Goal: Task Accomplishment & Management: Use online tool/utility

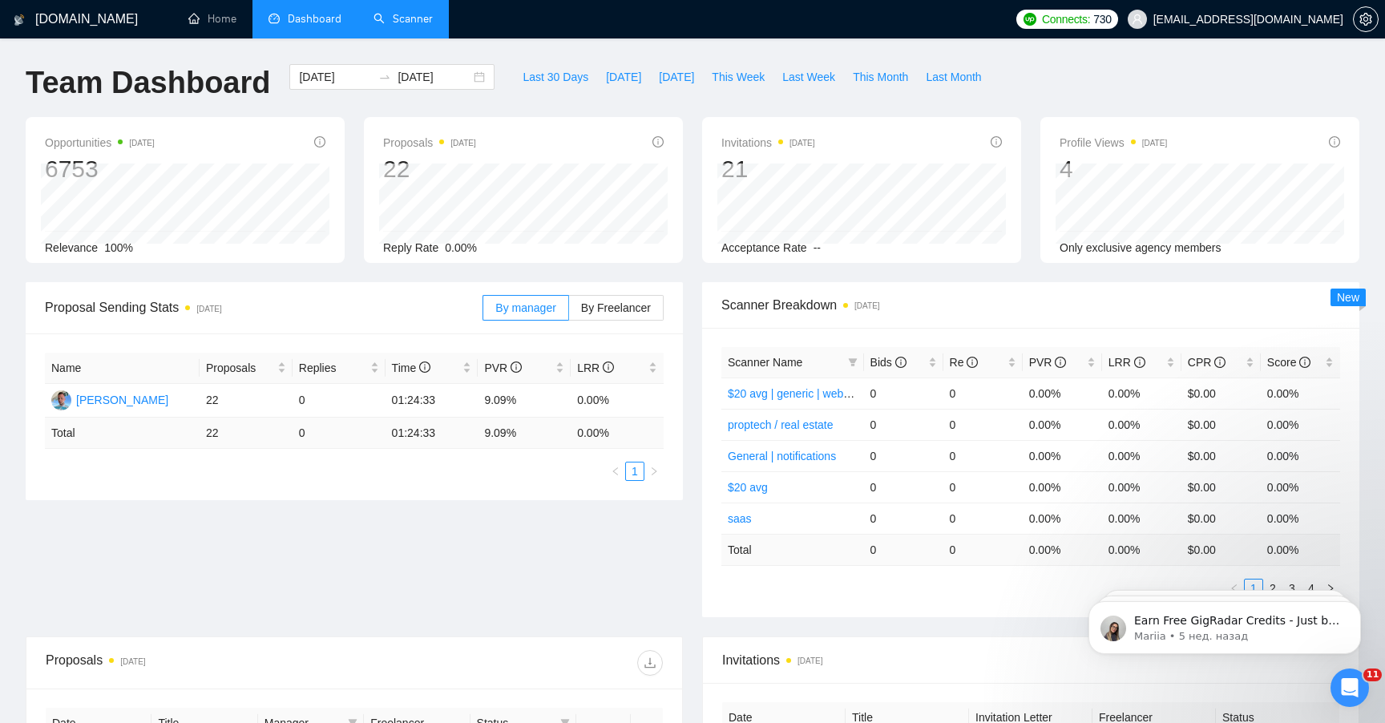
click at [425, 26] on link "Scanner" at bounding box center [403, 19] width 59 height 14
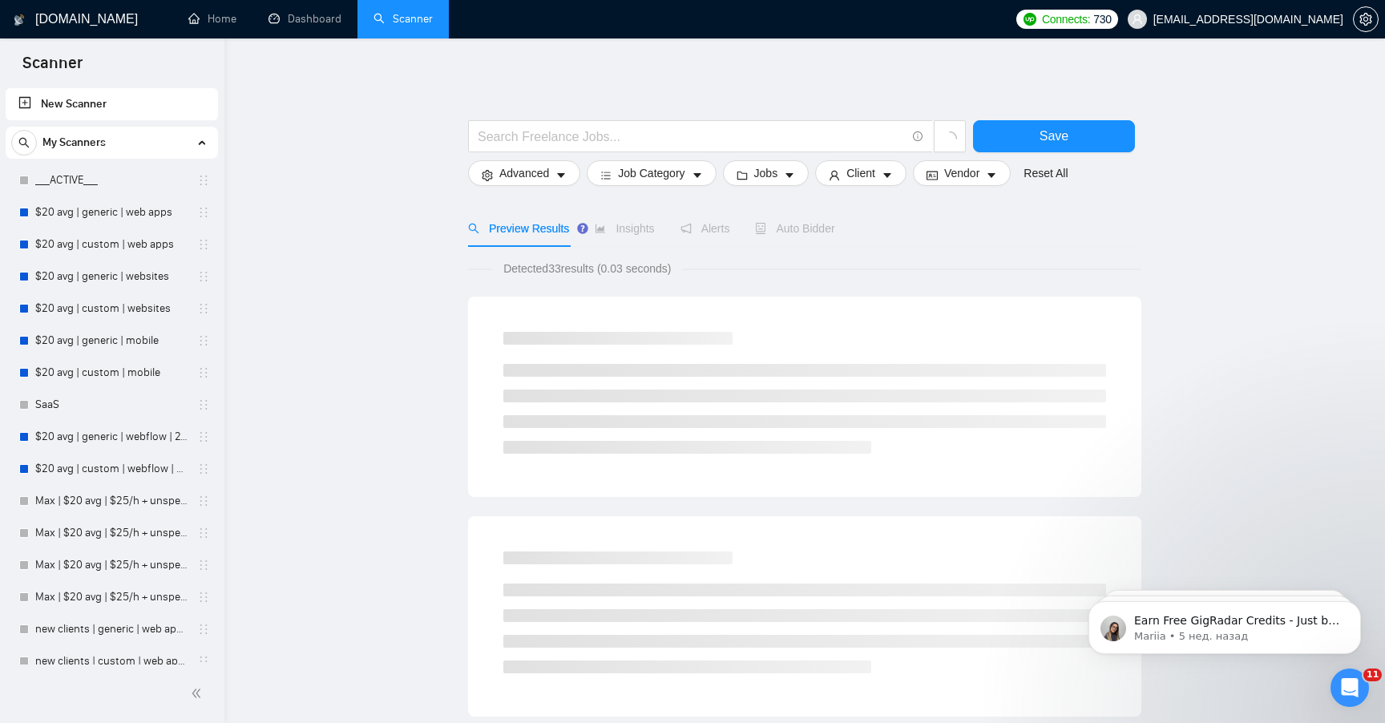
click at [149, 105] on link "New Scanner" at bounding box center [111, 104] width 187 height 32
click at [640, 169] on span "Job Category" at bounding box center [651, 173] width 67 height 18
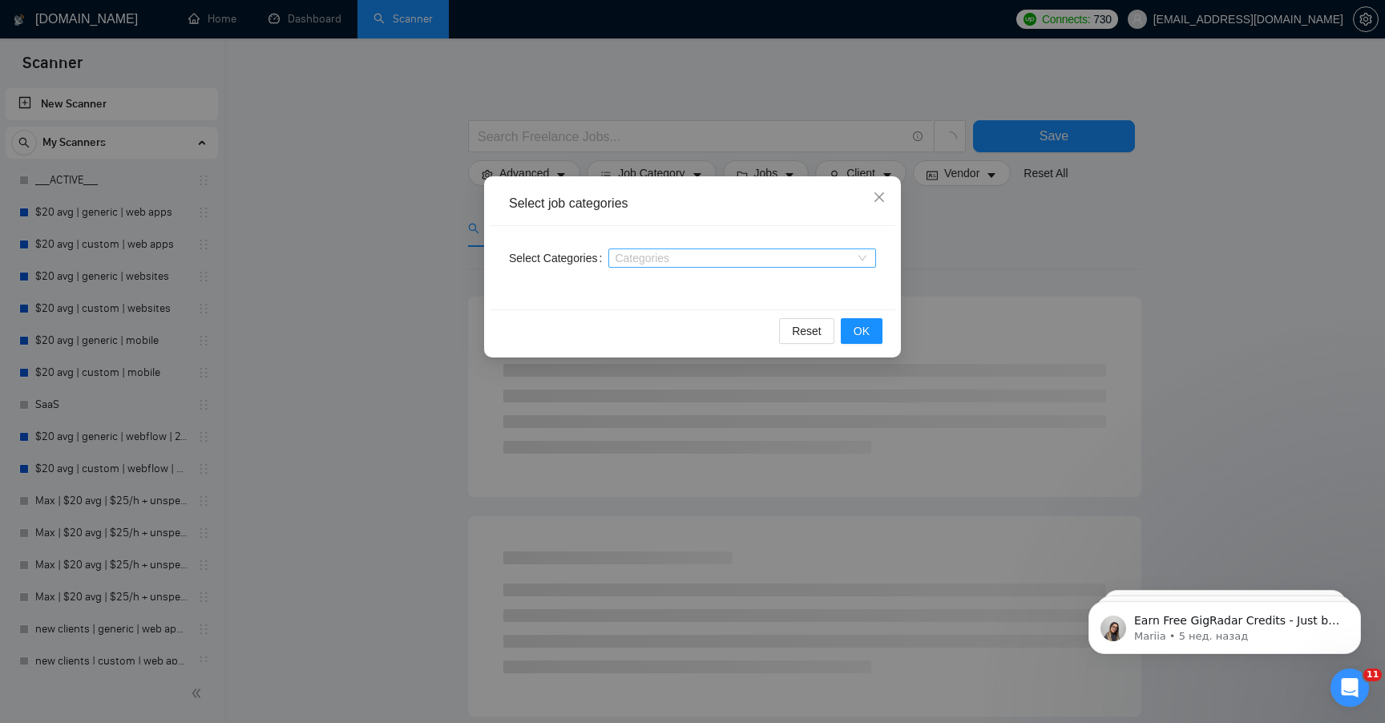
click at [659, 264] on div at bounding box center [734, 258] width 244 height 13
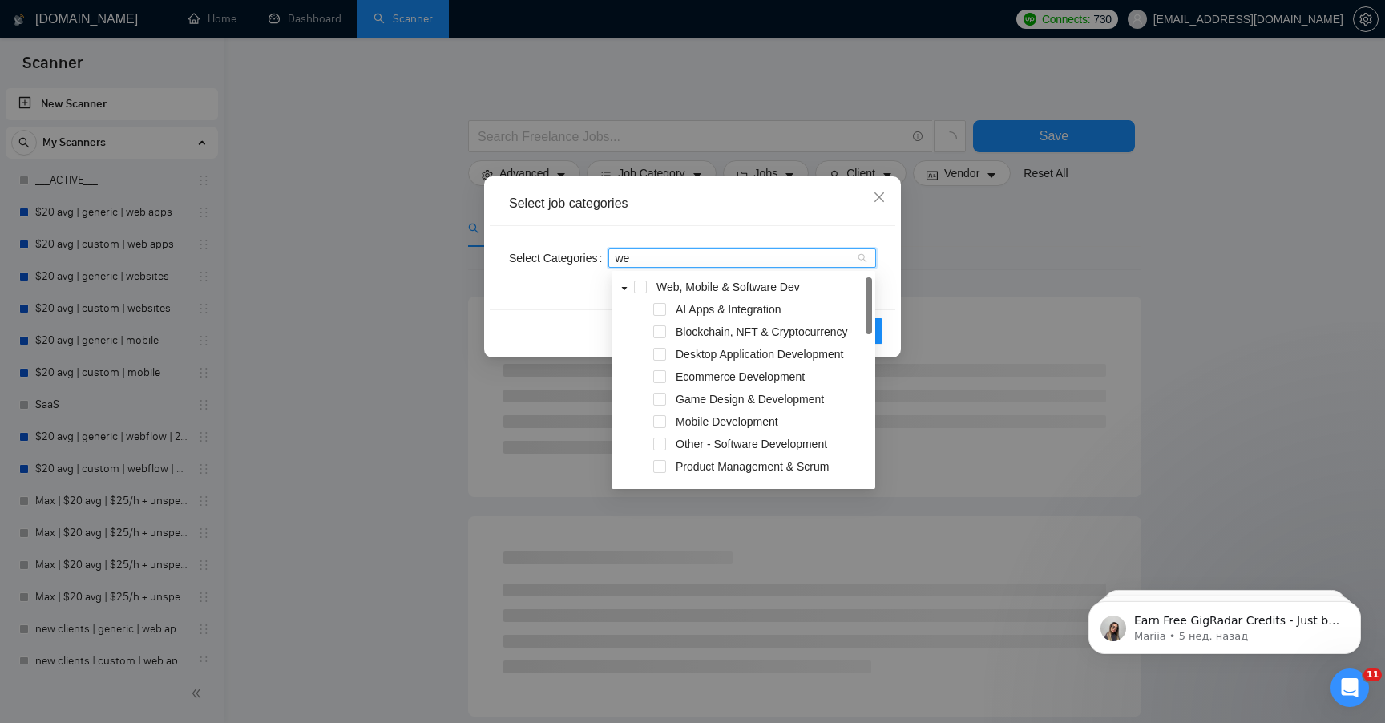
type input "web"
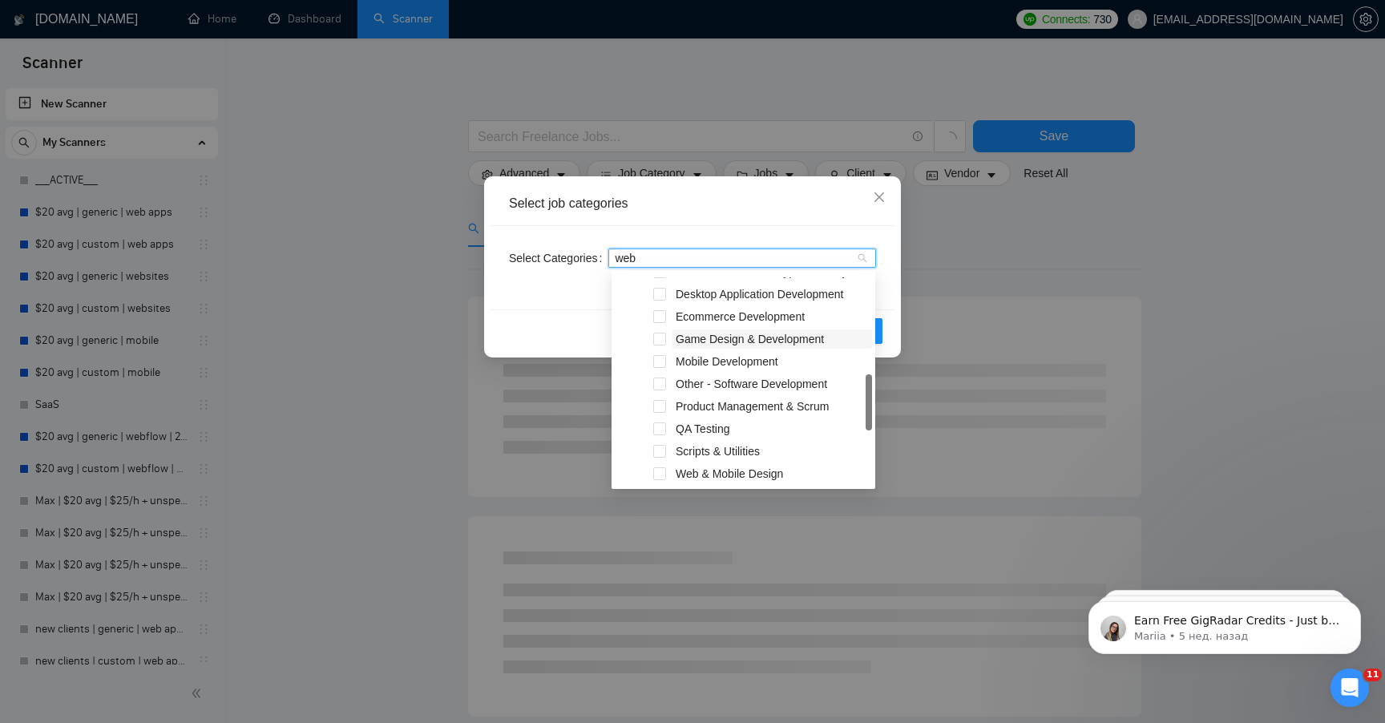
scroll to position [87, 0]
click at [705, 447] on span "Web & Mobile Design" at bounding box center [729, 447] width 107 height 13
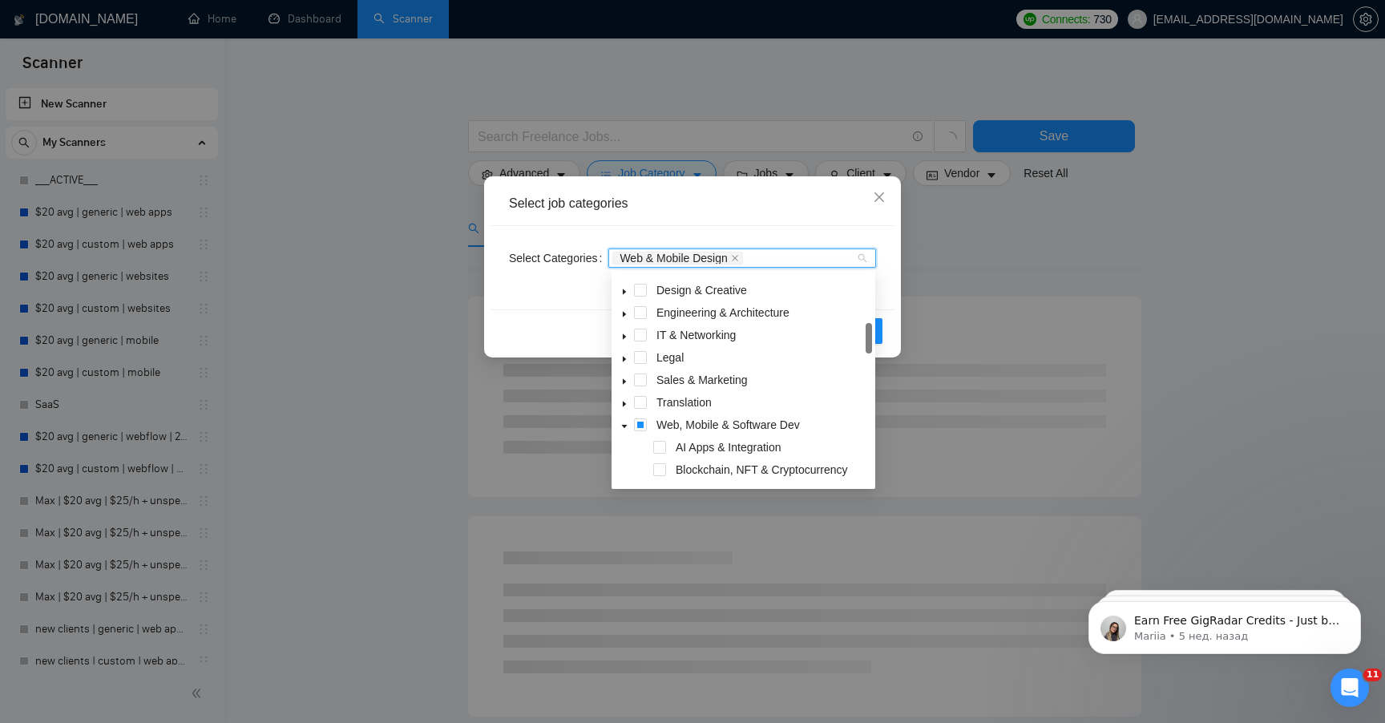
click at [567, 325] on div "Reset OK" at bounding box center [693, 330] width 406 height 42
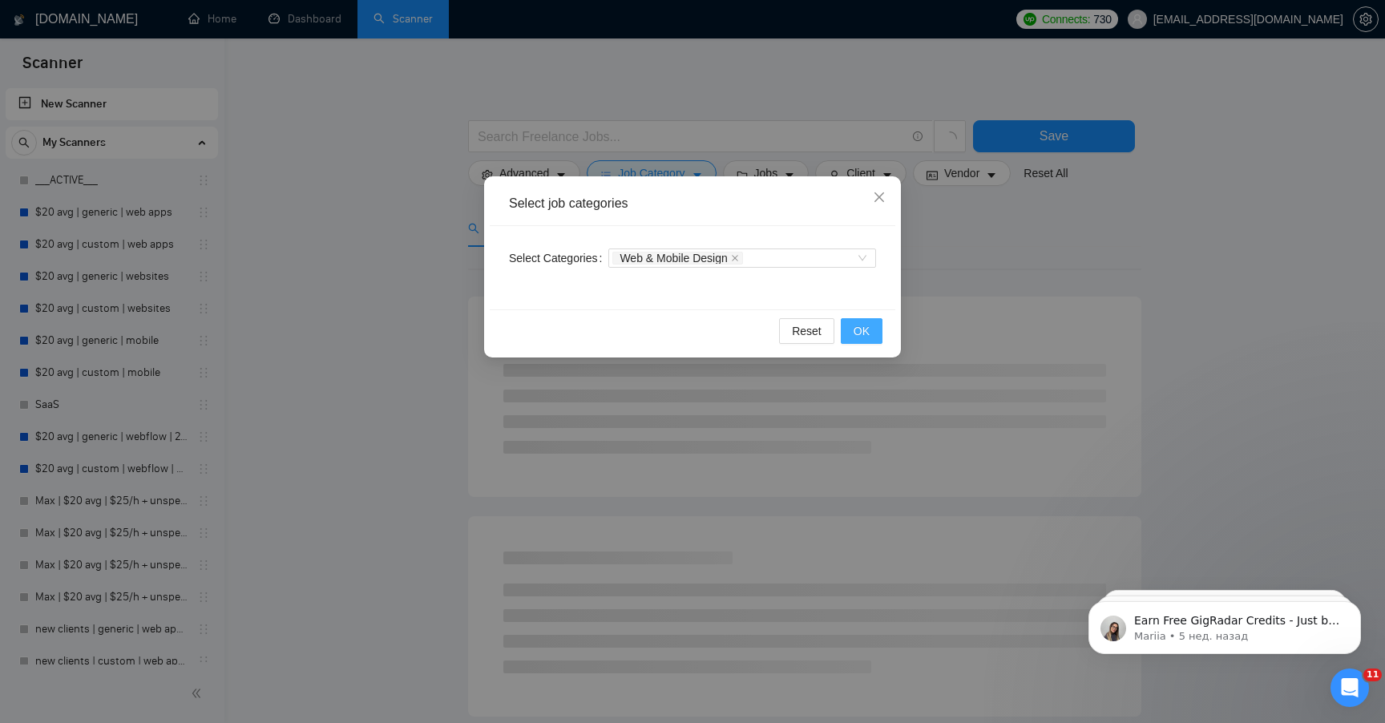
click at [854, 335] on span "OK" at bounding box center [862, 331] width 16 height 18
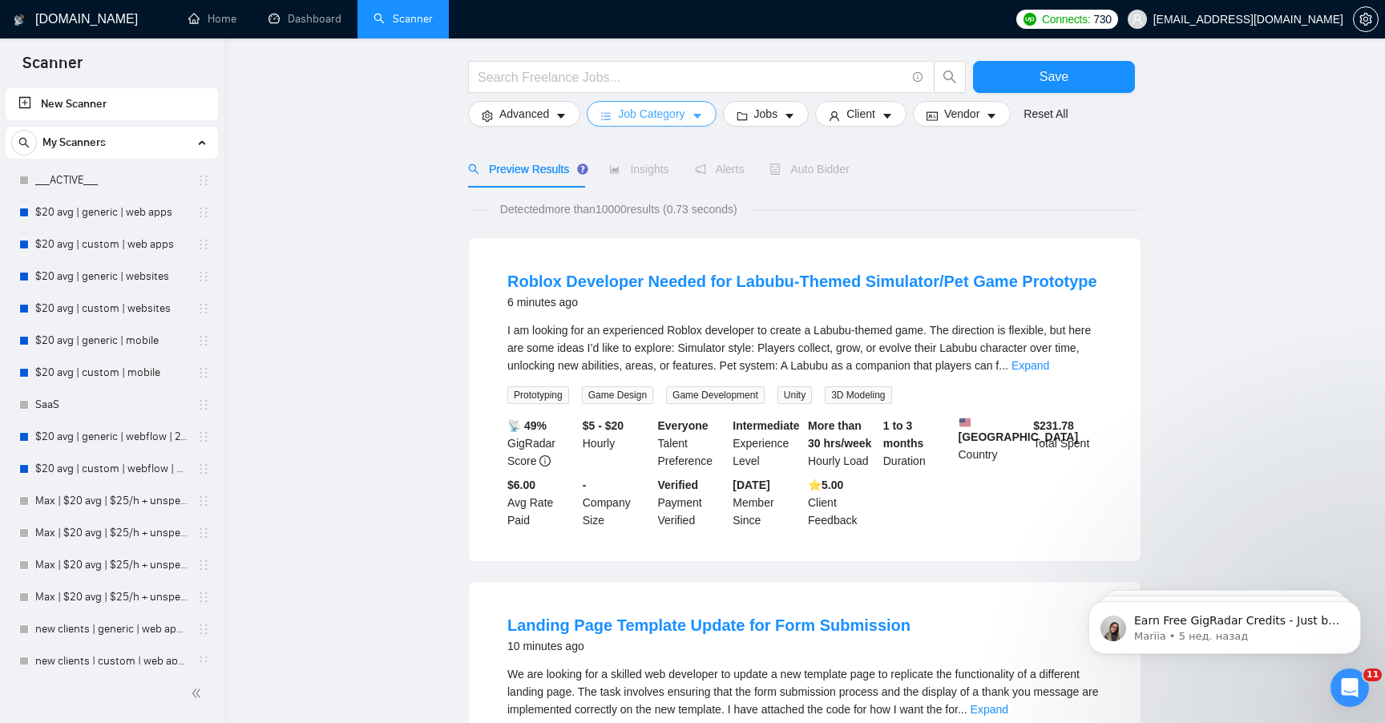
scroll to position [0, 0]
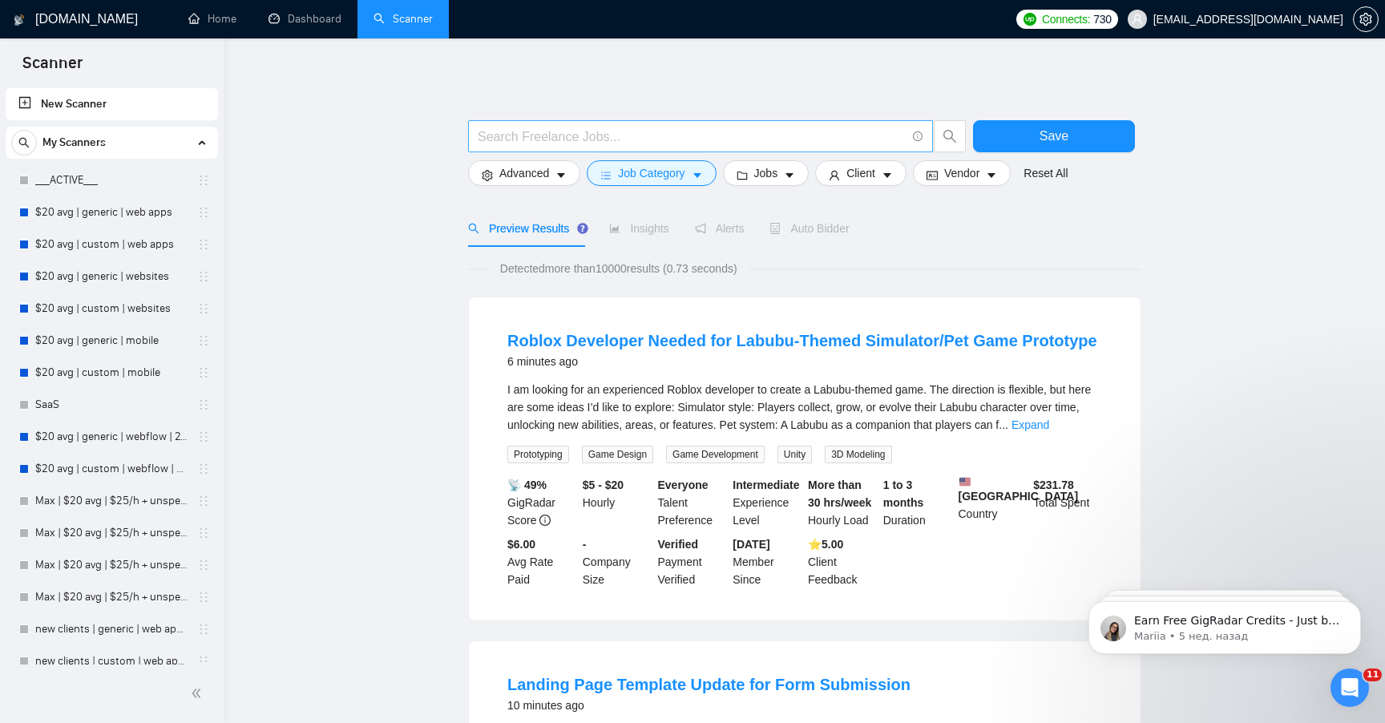
click at [666, 132] on input "text" at bounding box center [692, 137] width 428 height 20
click at [650, 139] on input "text" at bounding box center [692, 137] width 428 height 20
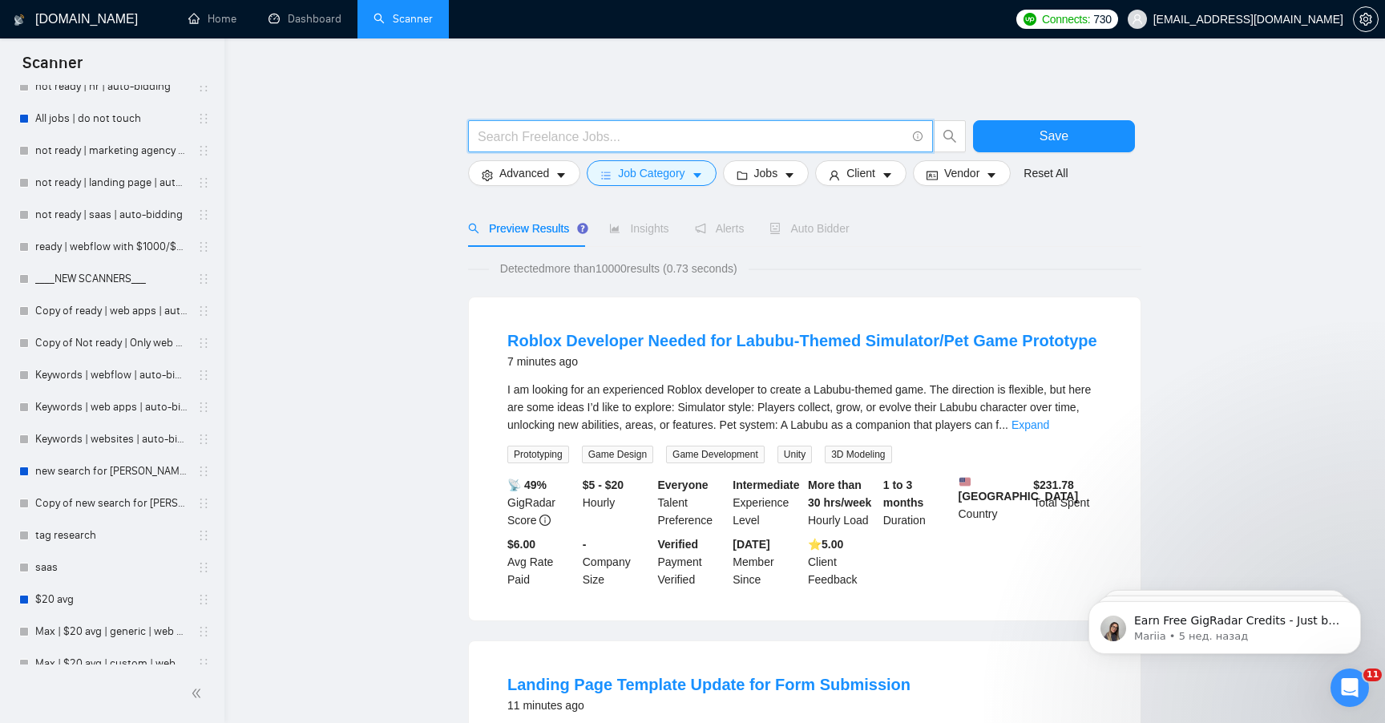
scroll to position [1548, 0]
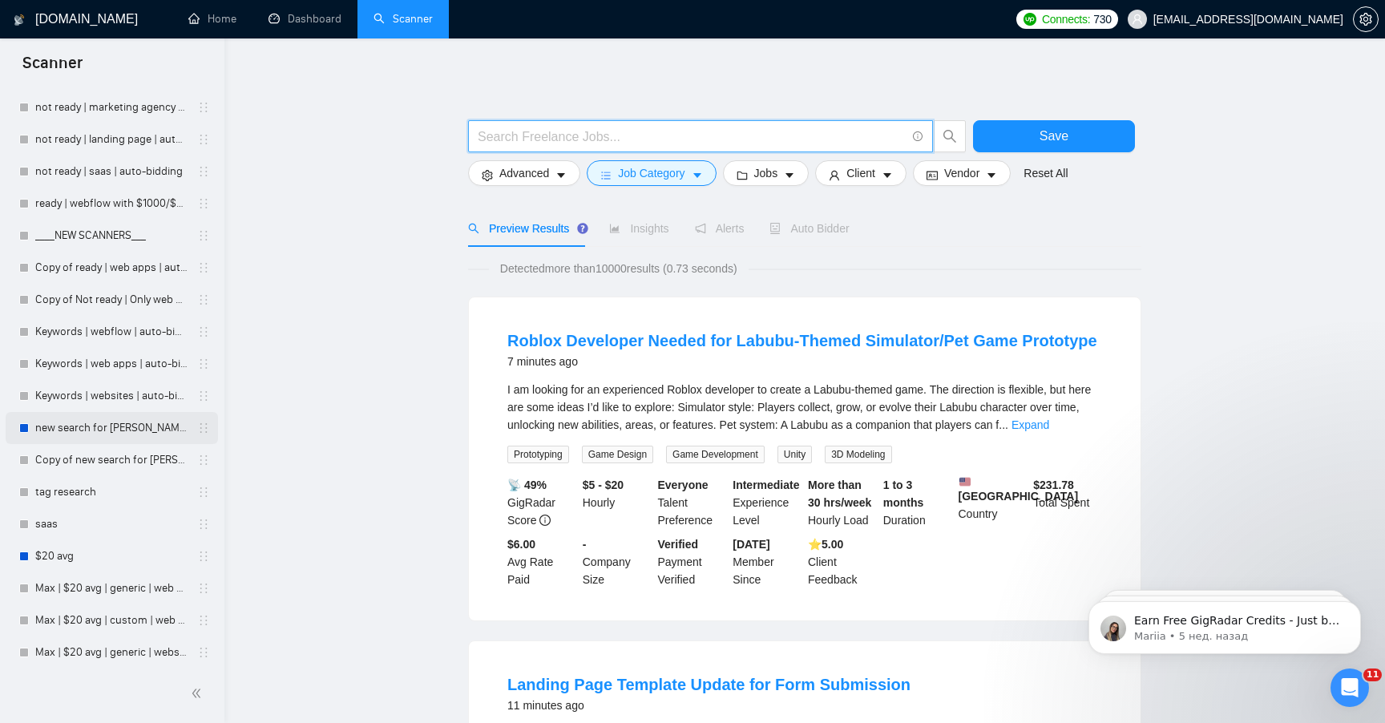
click at [119, 430] on link "new search for [PERSON_NAME]" at bounding box center [111, 428] width 152 height 32
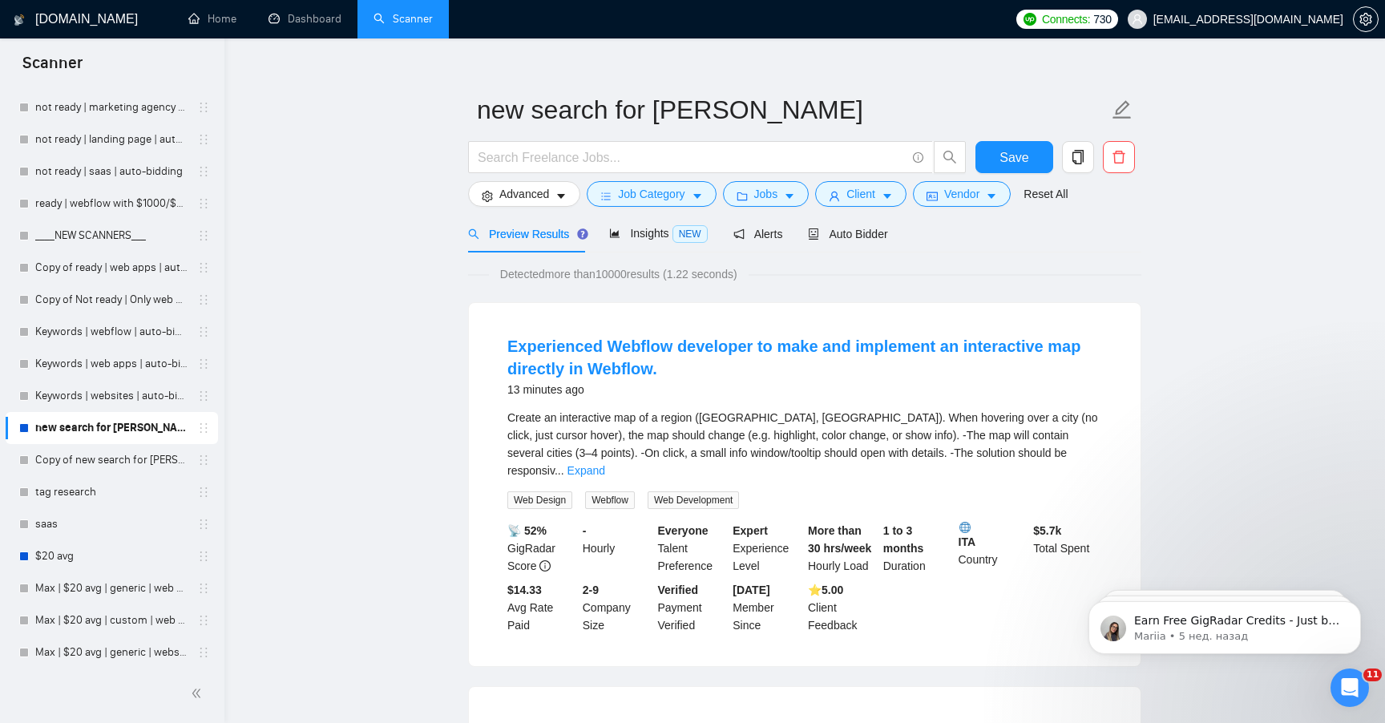
scroll to position [29, 0]
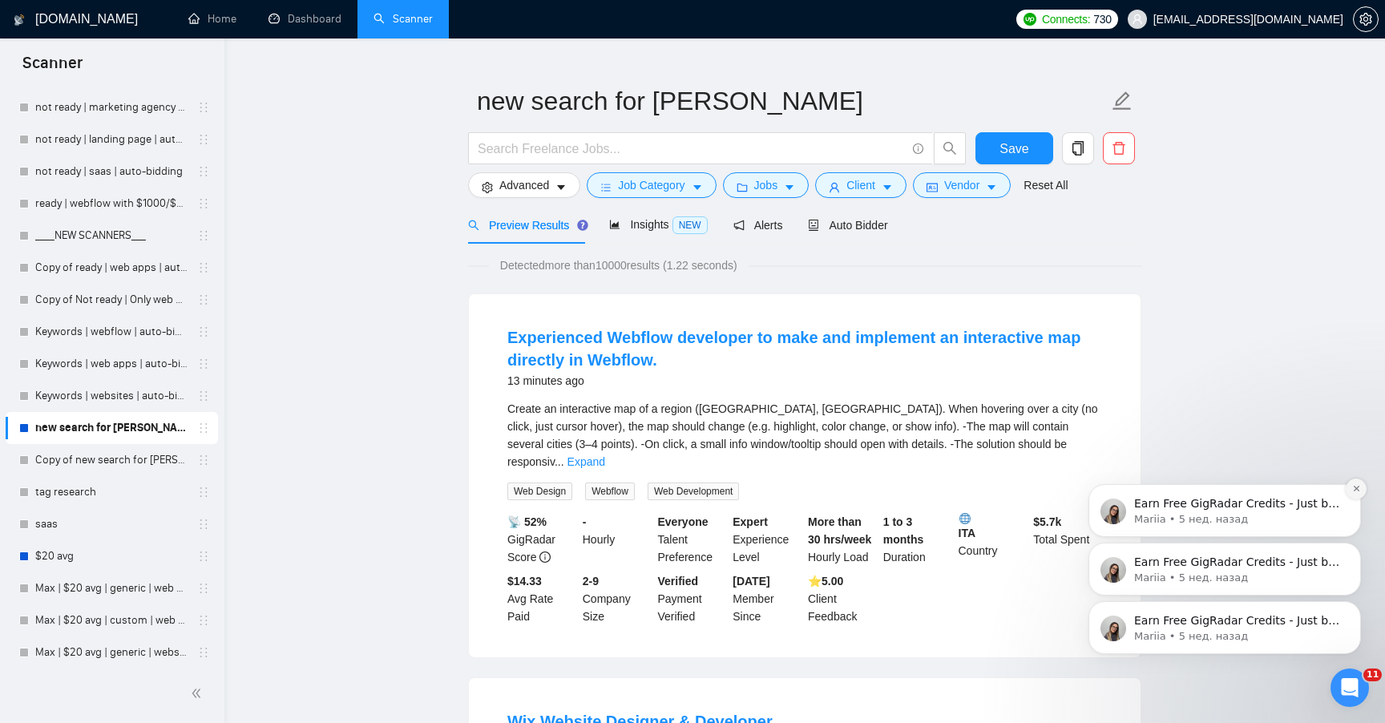
click at [1351, 492] on button "Dismiss notification" at bounding box center [1356, 489] width 21 height 21
click at [1349, 547] on button "Dismiss notification" at bounding box center [1356, 547] width 21 height 21
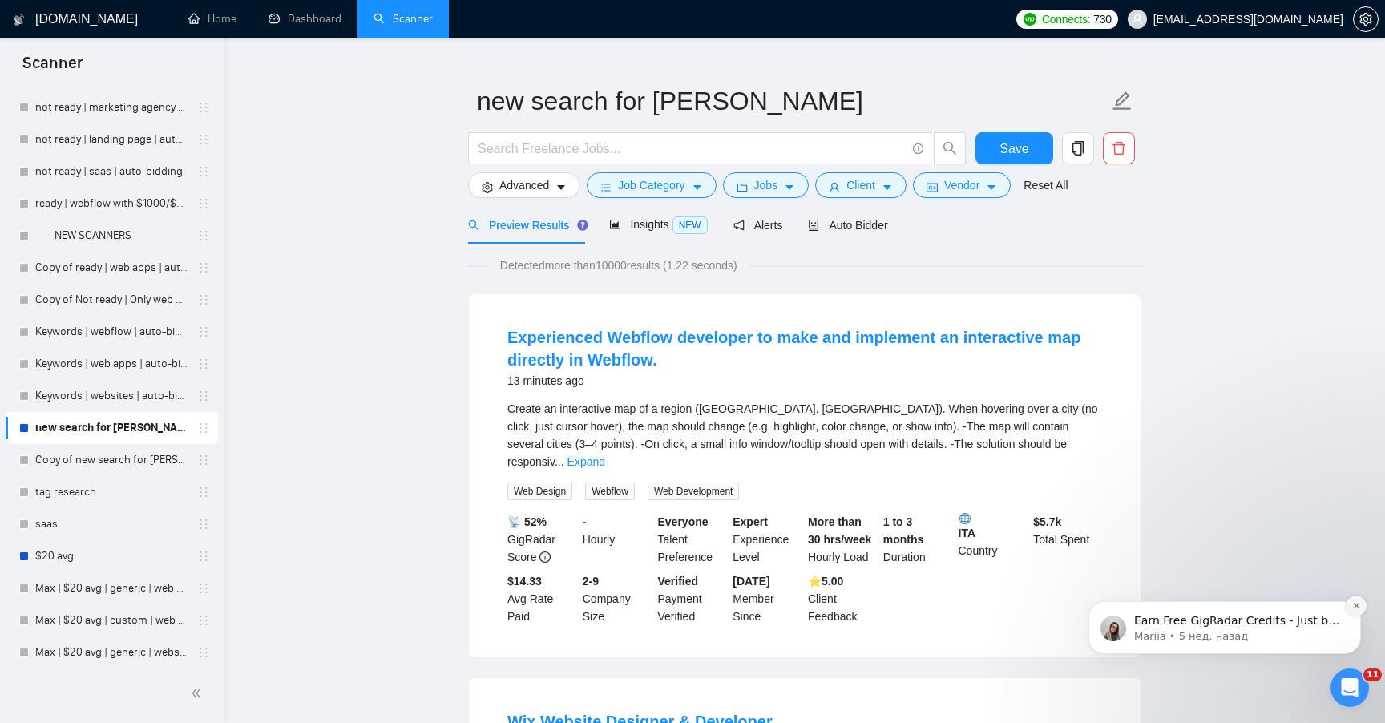
click at [1351, 604] on button "Dismiss notification" at bounding box center [1356, 606] width 21 height 21
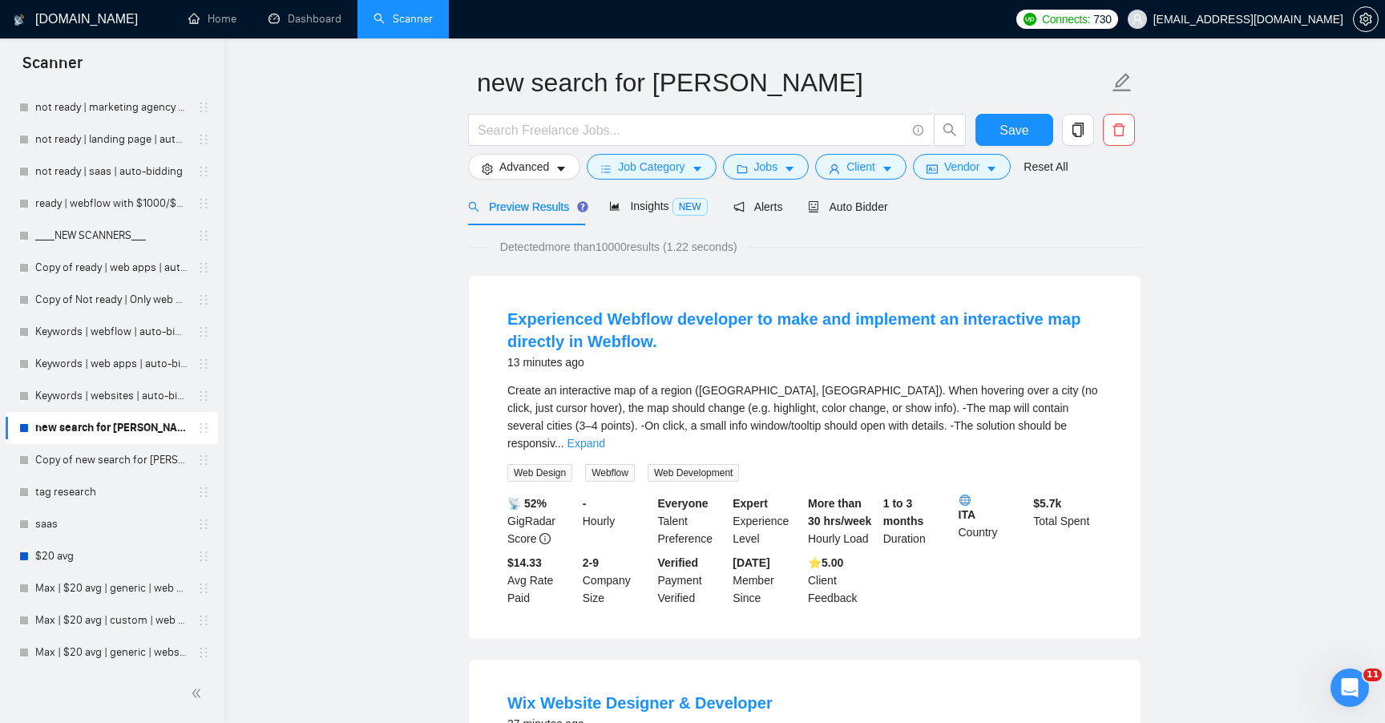
scroll to position [55, 0]
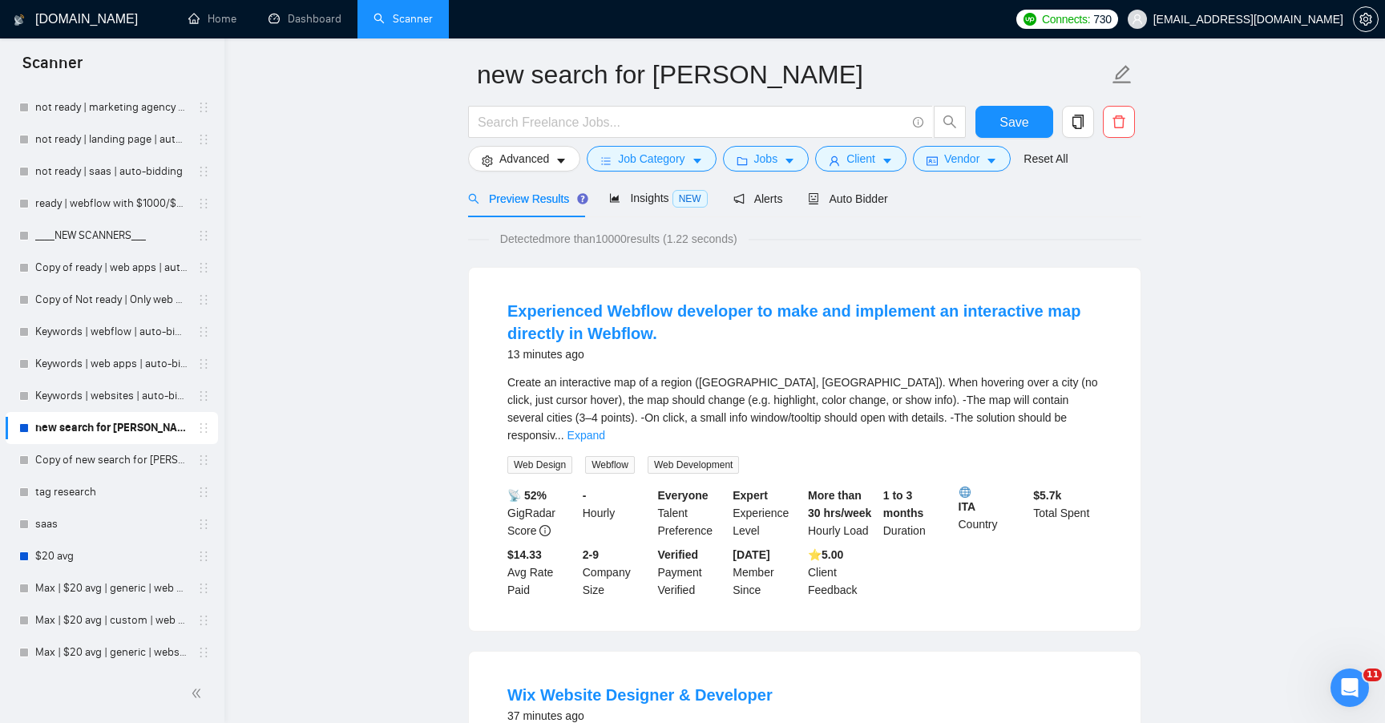
click at [756, 176] on form "new search for Eri Save Advanced Job Category Jobs Client Vendor Reset All" at bounding box center [804, 114] width 673 height 131
click at [756, 167] on button "Jobs" at bounding box center [766, 159] width 87 height 26
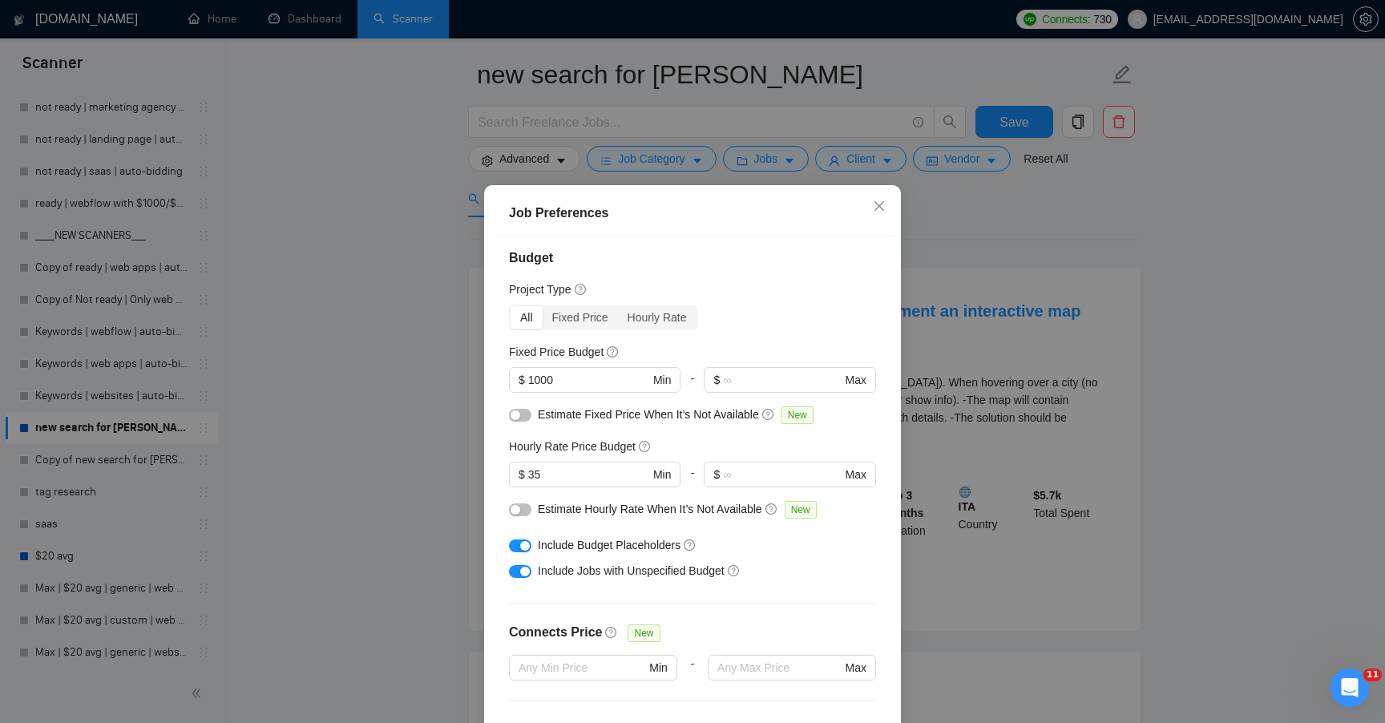
scroll to position [0, 0]
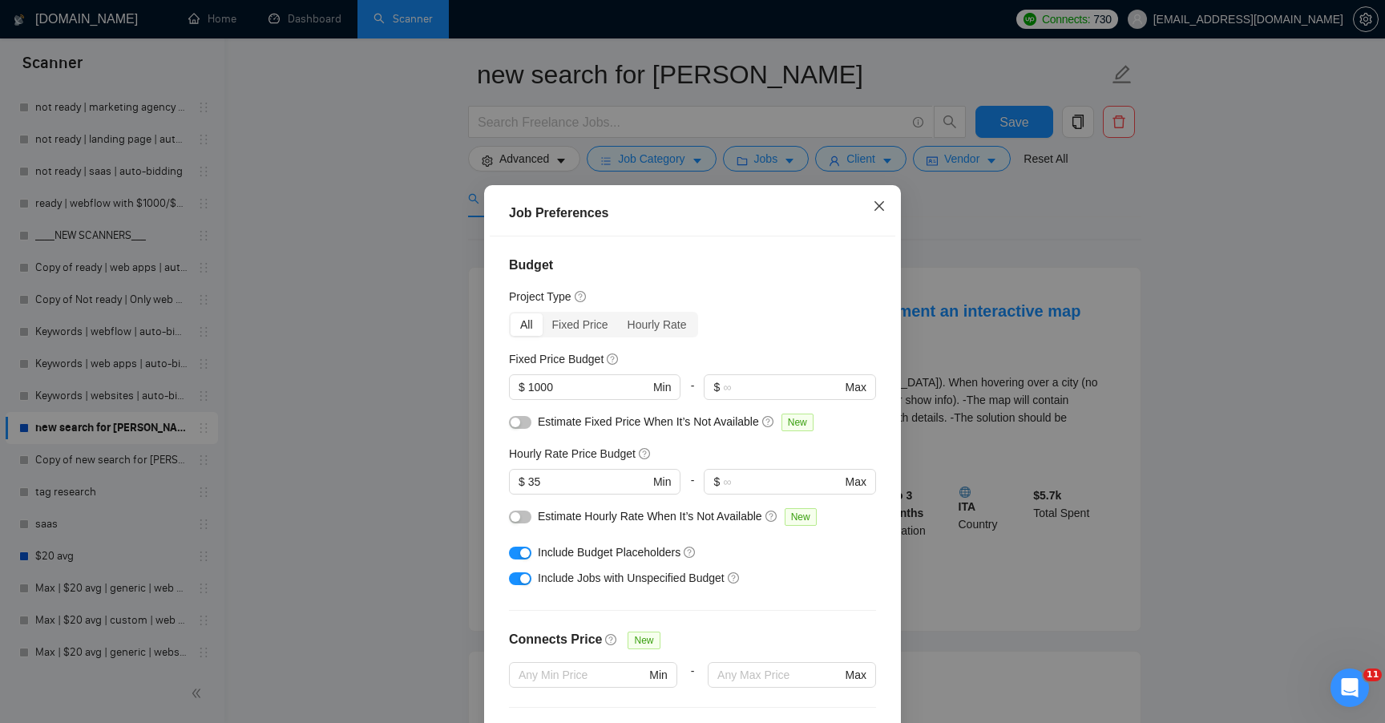
click at [880, 204] on icon "close" at bounding box center [879, 206] width 13 height 13
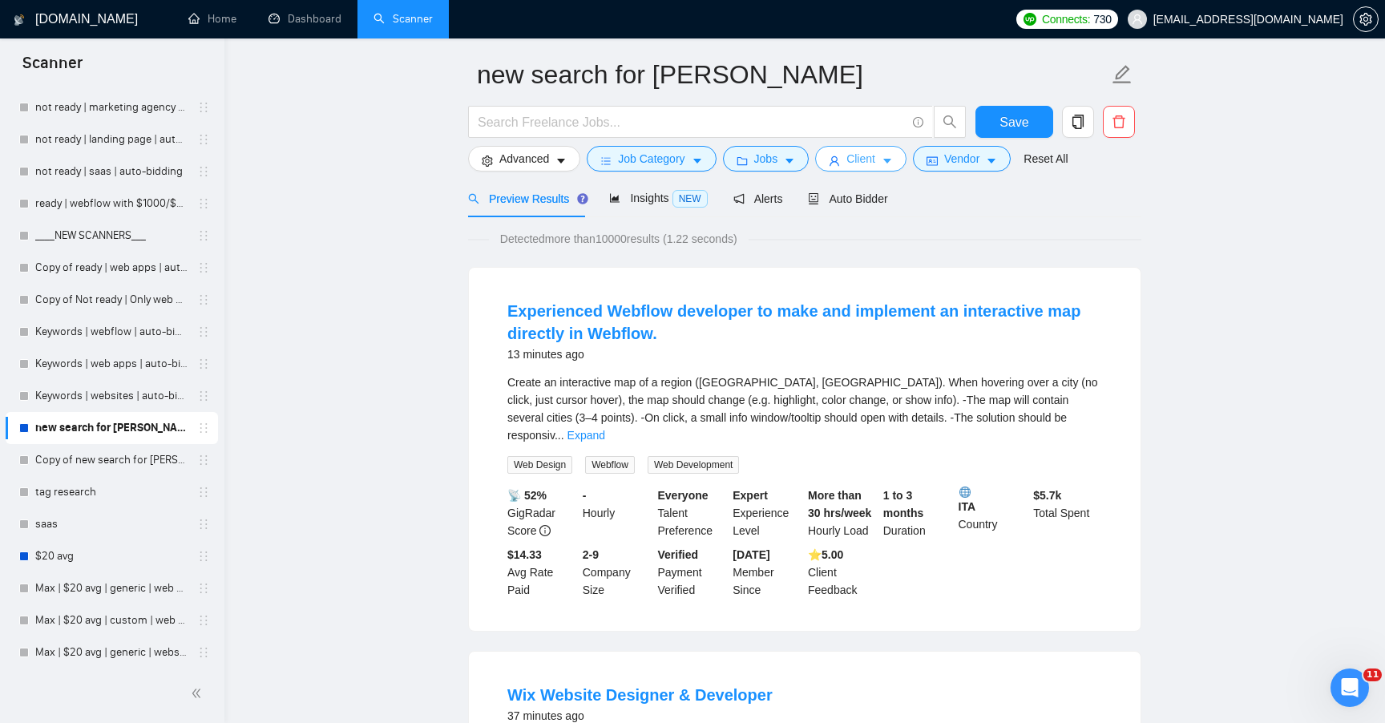
click at [872, 170] on button "Client" at bounding box center [860, 159] width 91 height 26
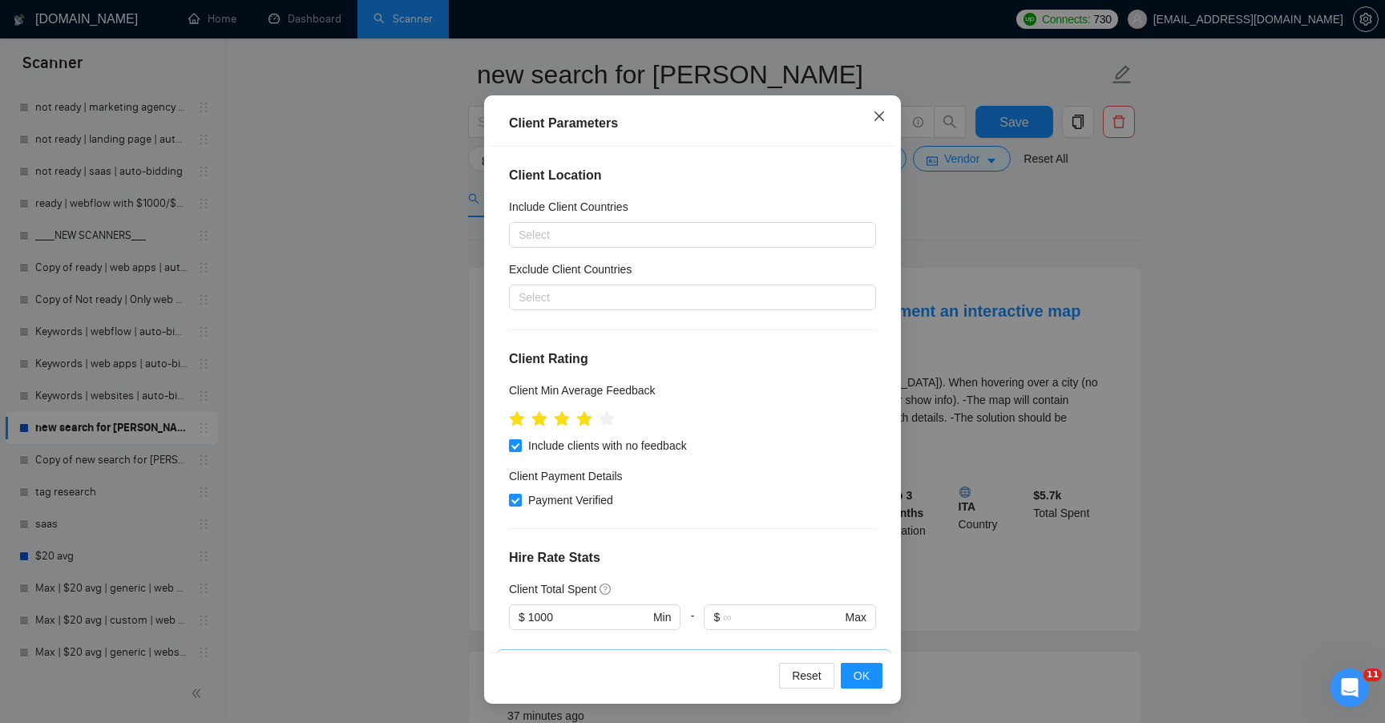
click at [880, 122] on icon "close" at bounding box center [879, 116] width 13 height 13
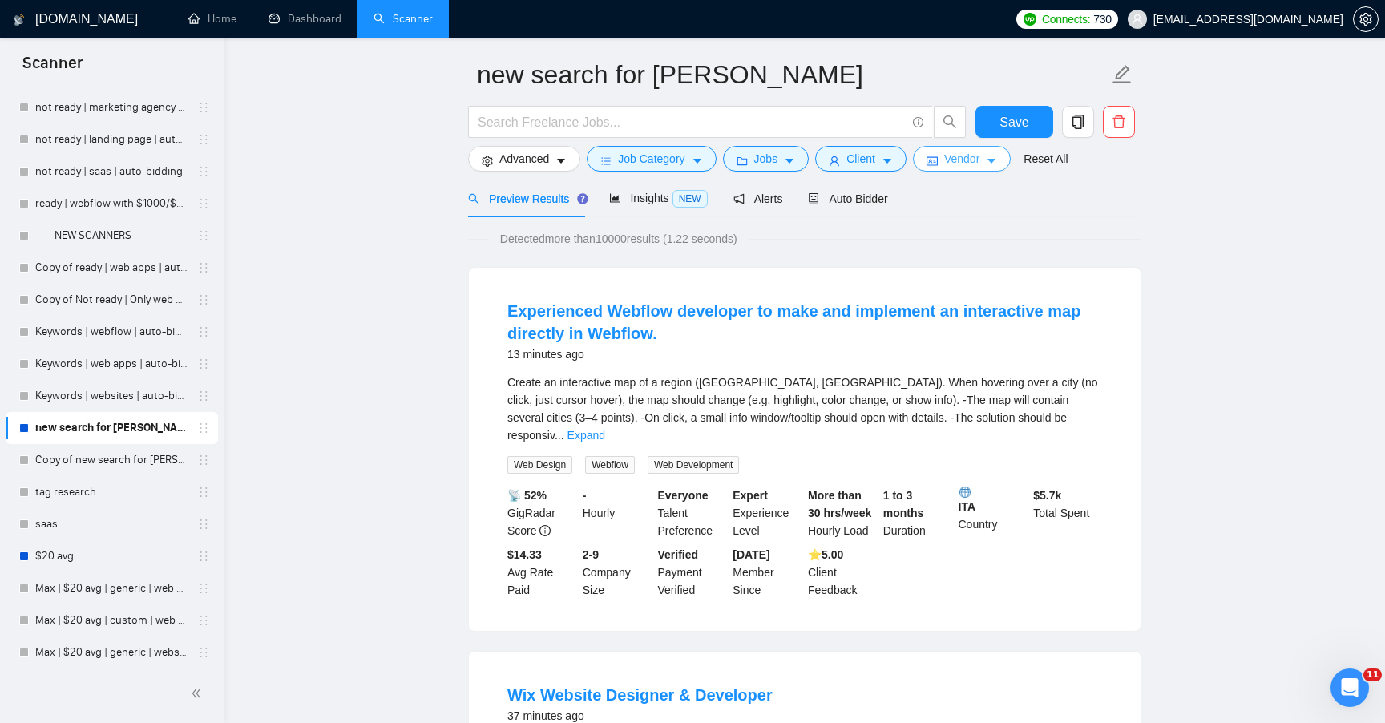
click at [935, 161] on icon "idcard" at bounding box center [932, 160] width 11 height 11
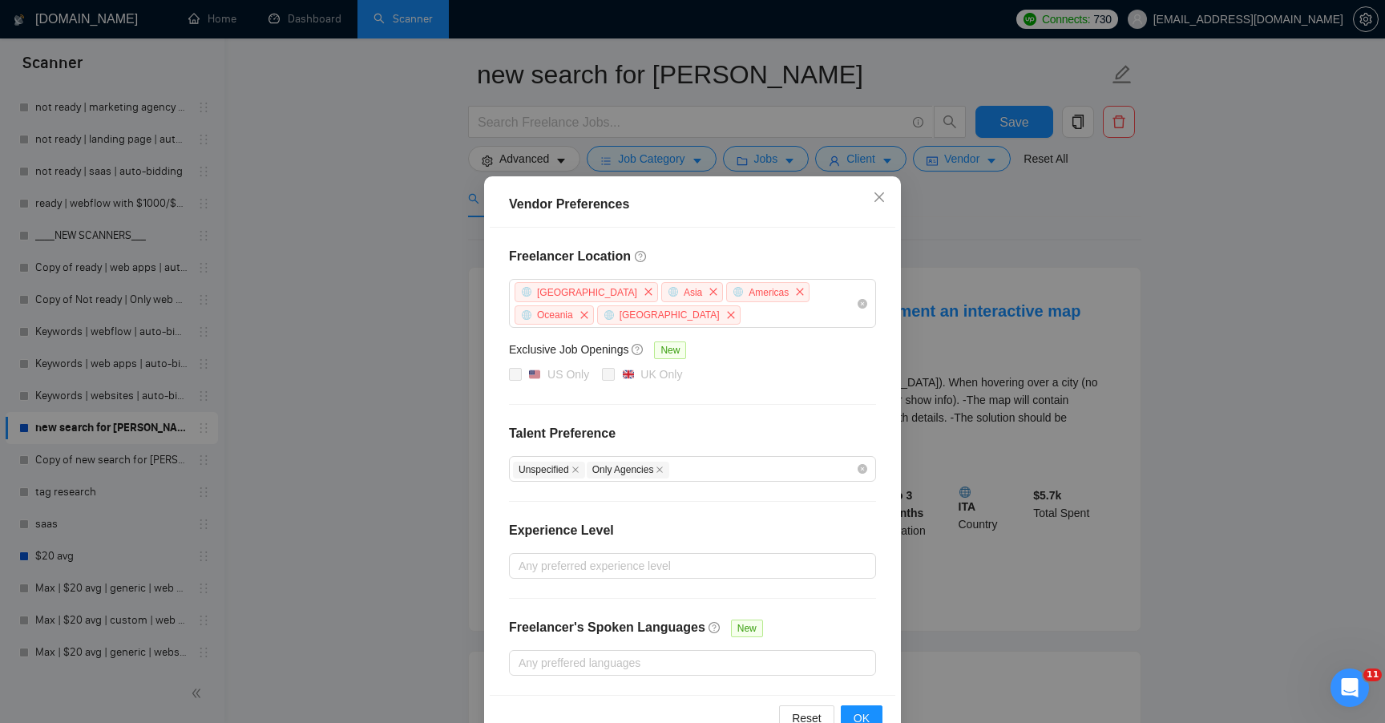
scroll to position [41, 0]
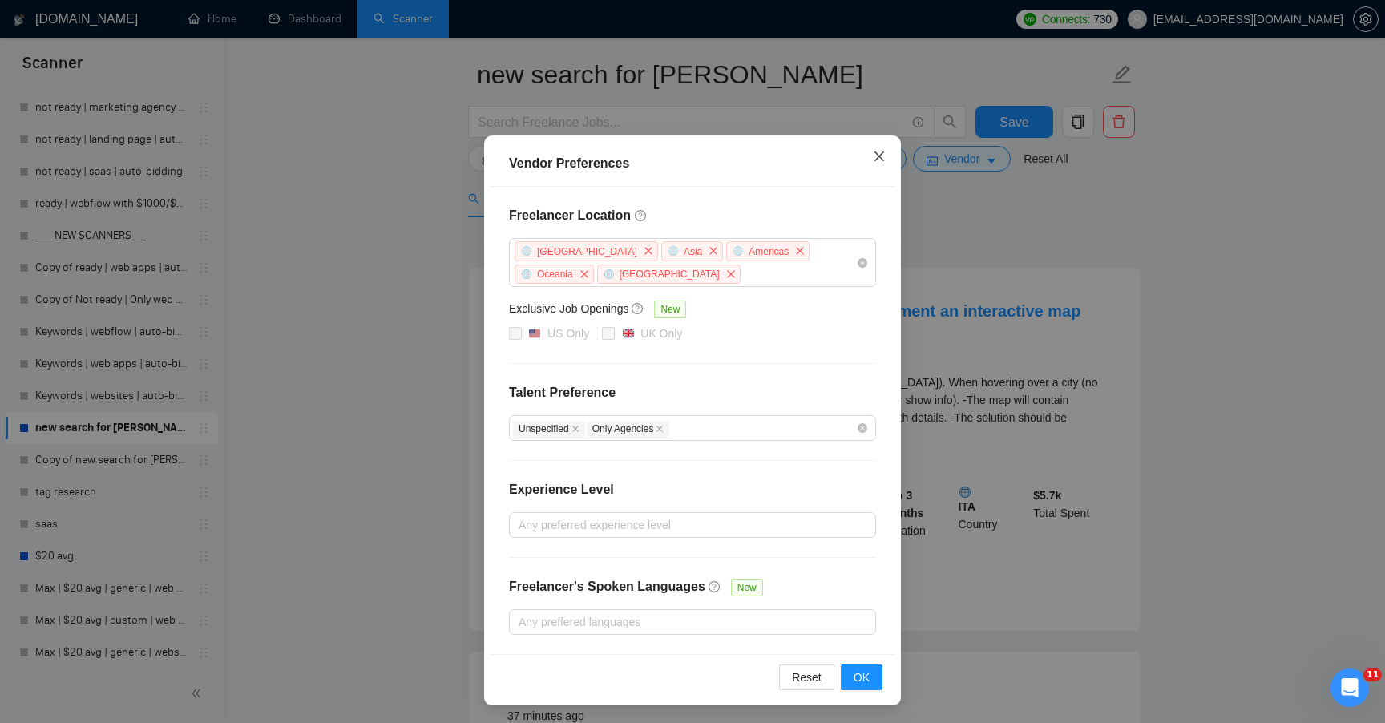
click at [880, 151] on icon "close" at bounding box center [879, 156] width 13 height 13
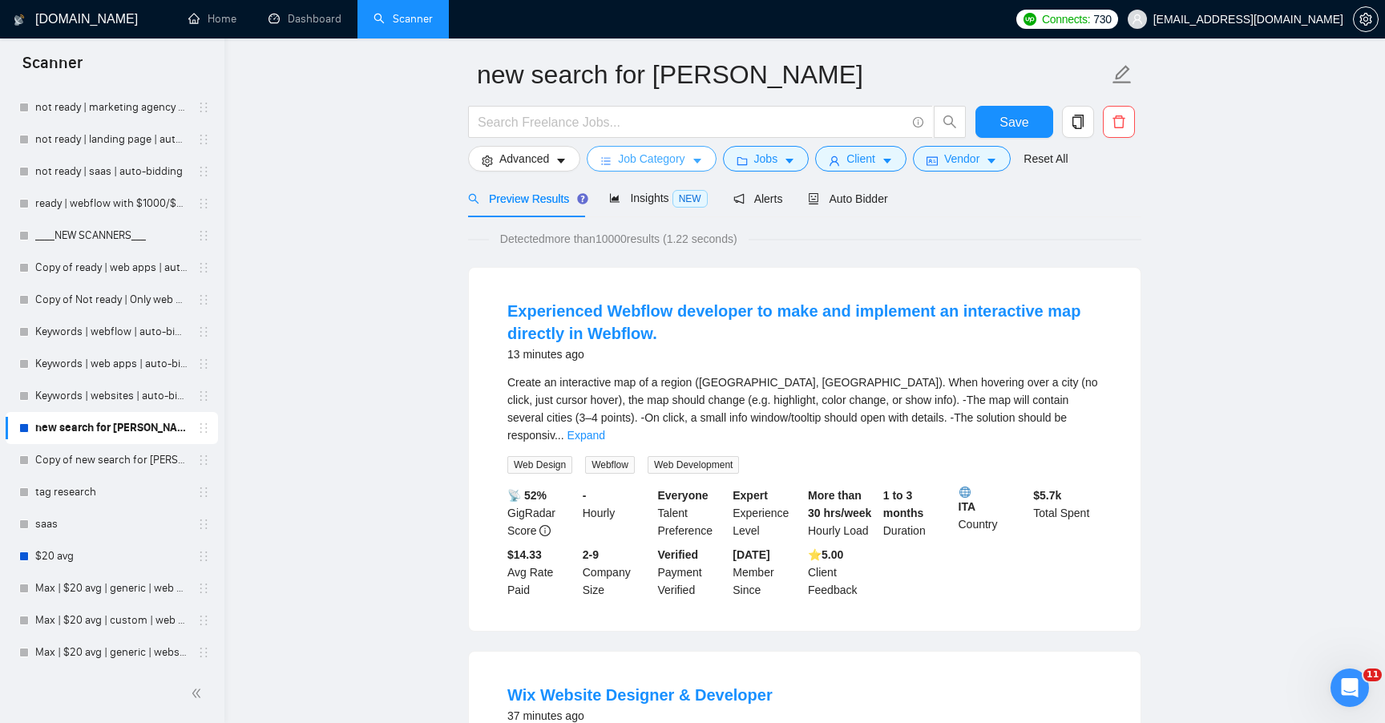
click at [684, 155] on span "Job Category" at bounding box center [651, 159] width 67 height 18
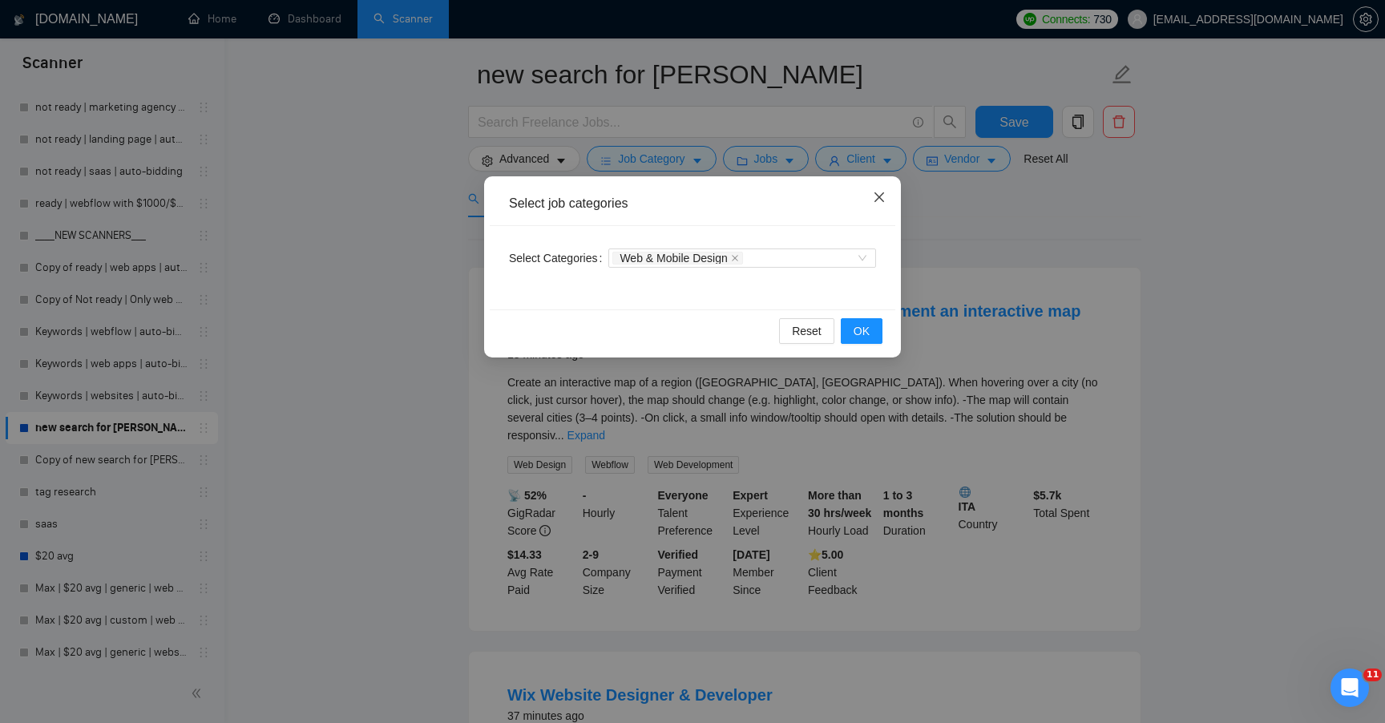
click at [878, 190] on span "Close" at bounding box center [879, 197] width 43 height 43
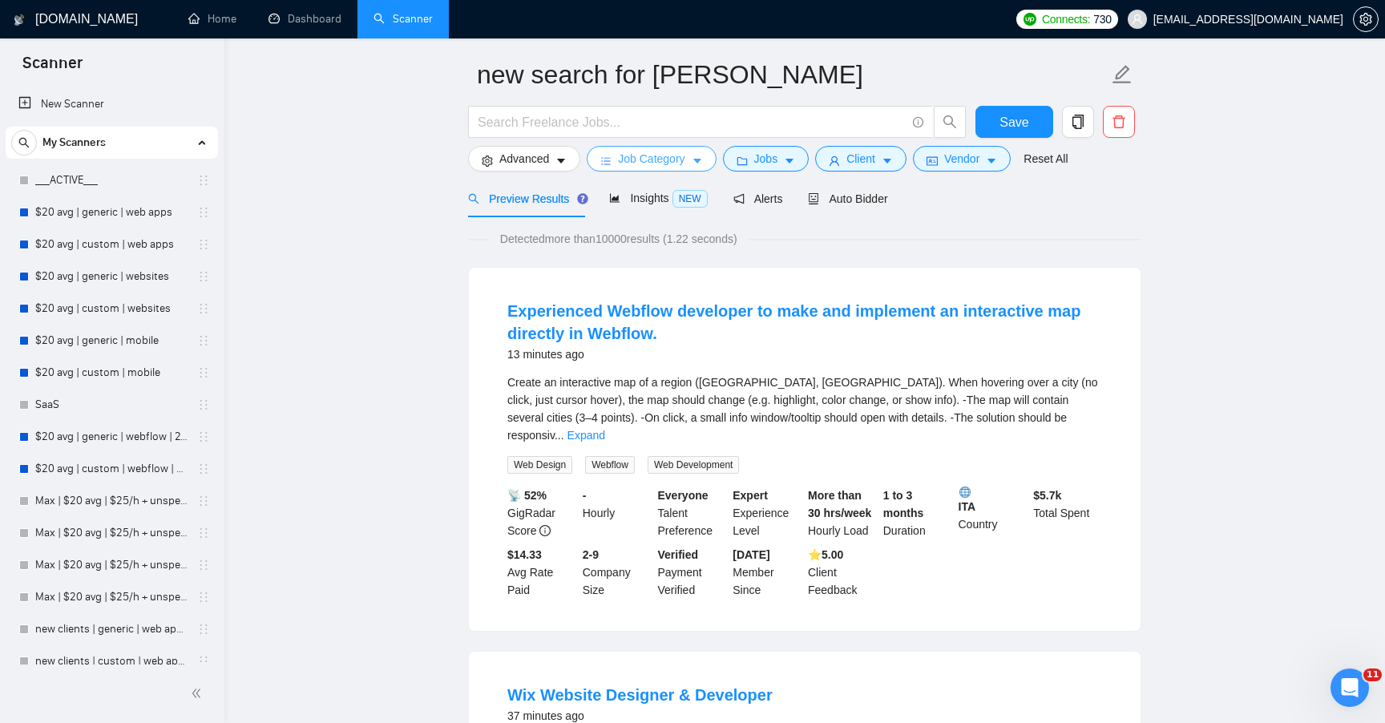
scroll to position [8, 0]
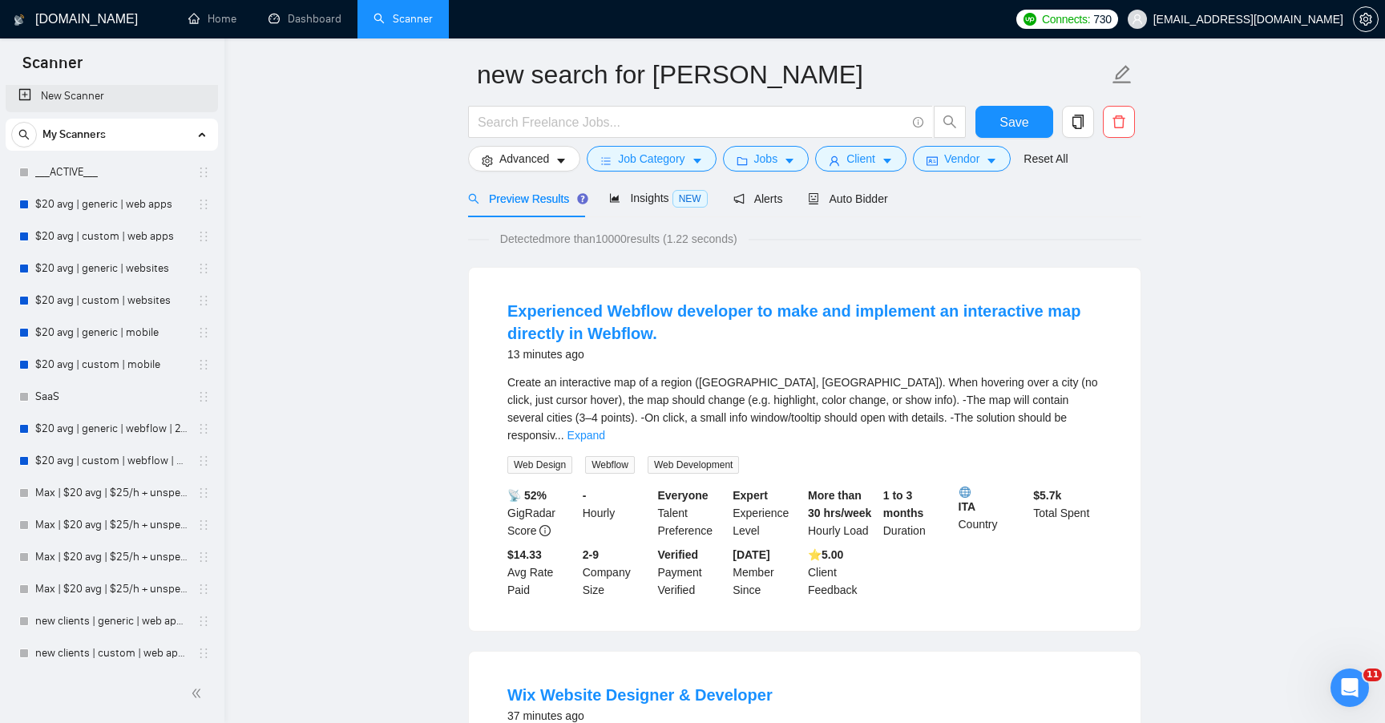
click at [138, 108] on link "New Scanner" at bounding box center [111, 96] width 187 height 32
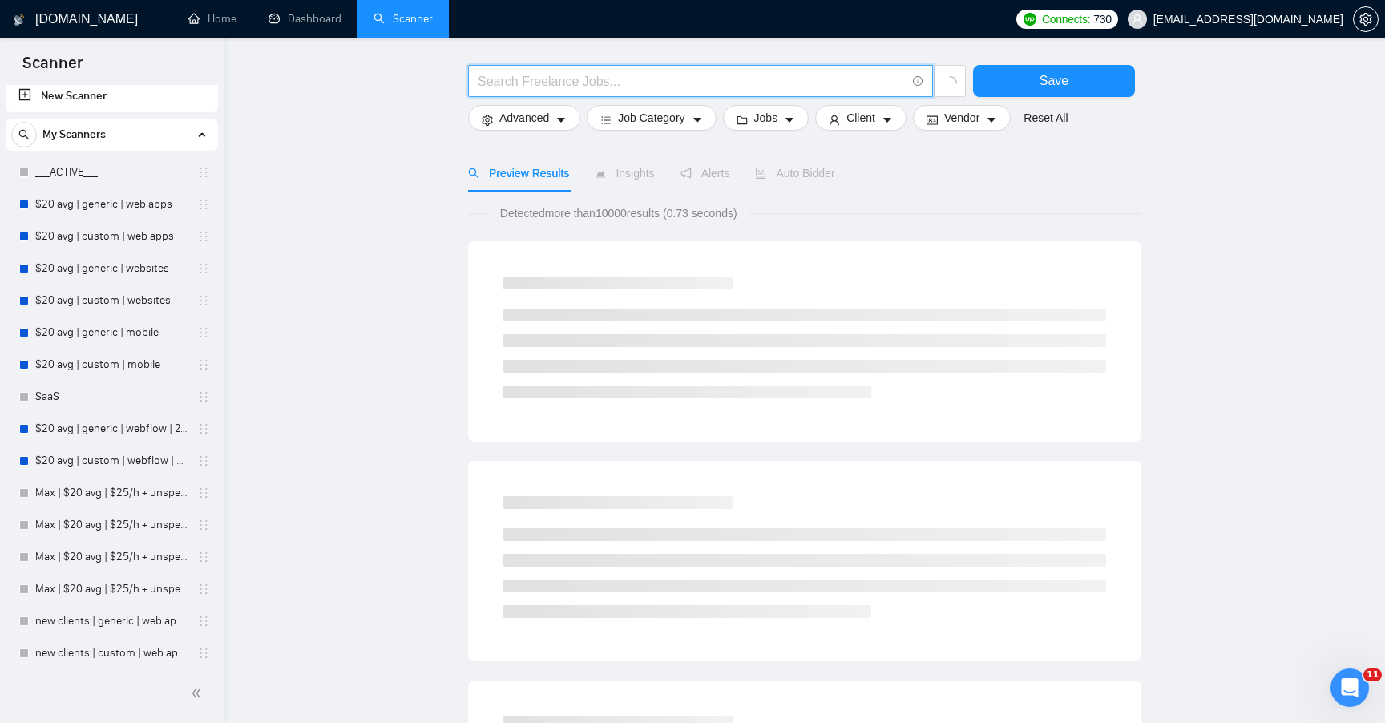
click at [585, 83] on input "text" at bounding box center [692, 81] width 428 height 20
click at [451, 165] on main "Save Advanced Job Category Jobs Client Vendor Reset All Preview Results Insight…" at bounding box center [804, 684] width 1109 height 1350
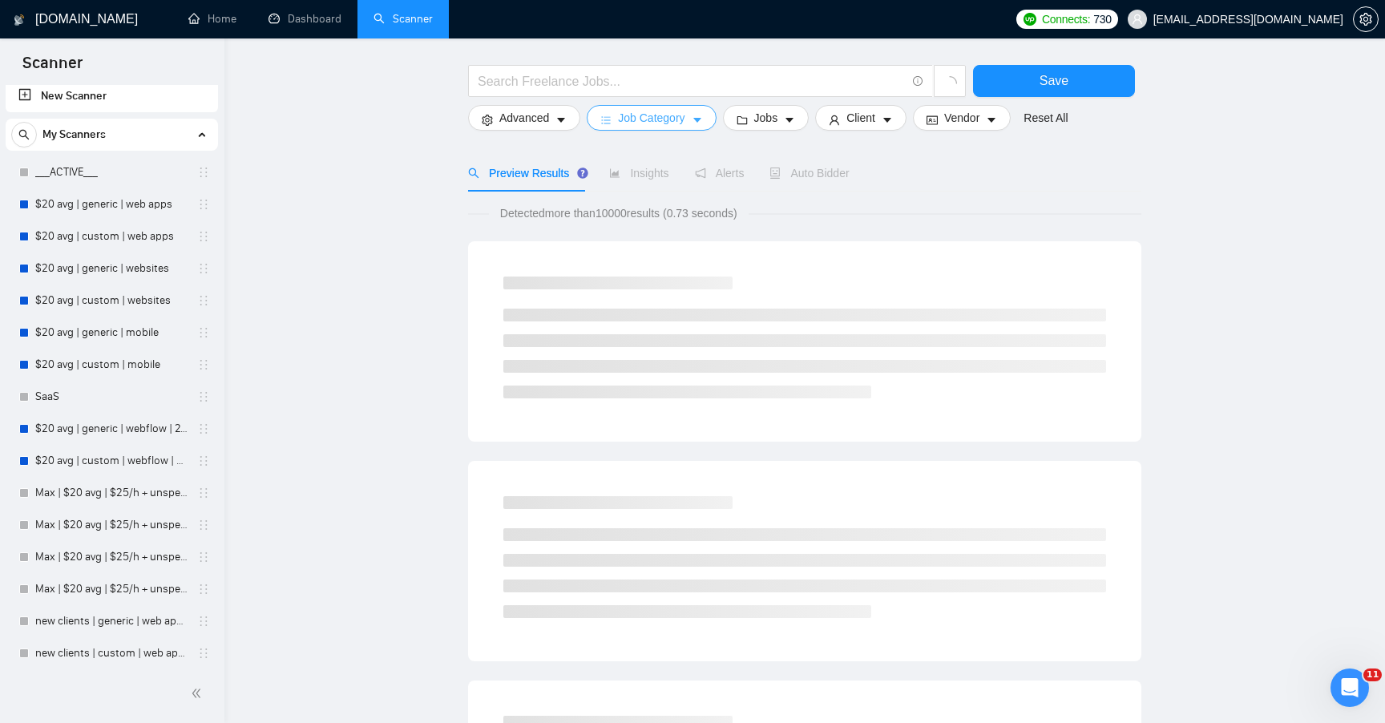
click at [662, 115] on span "Job Category" at bounding box center [651, 118] width 67 height 18
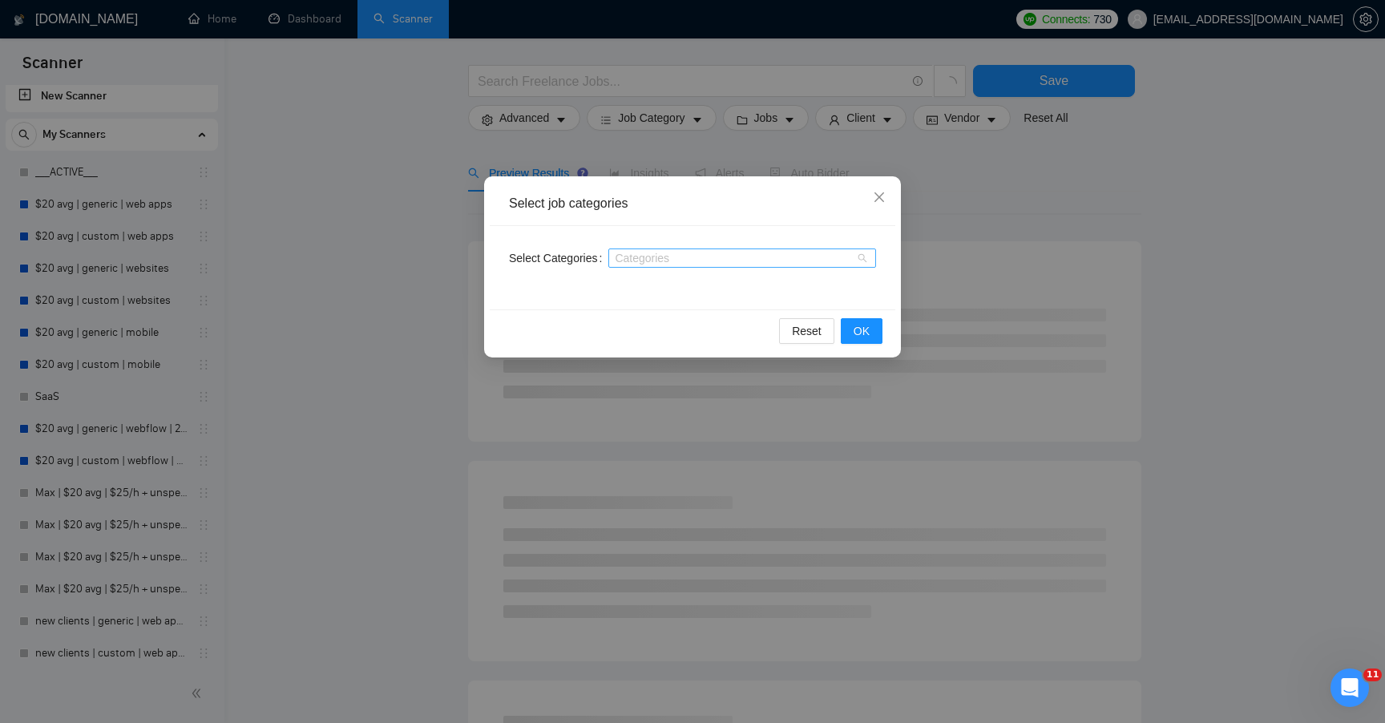
click at [644, 260] on div at bounding box center [734, 258] width 244 height 13
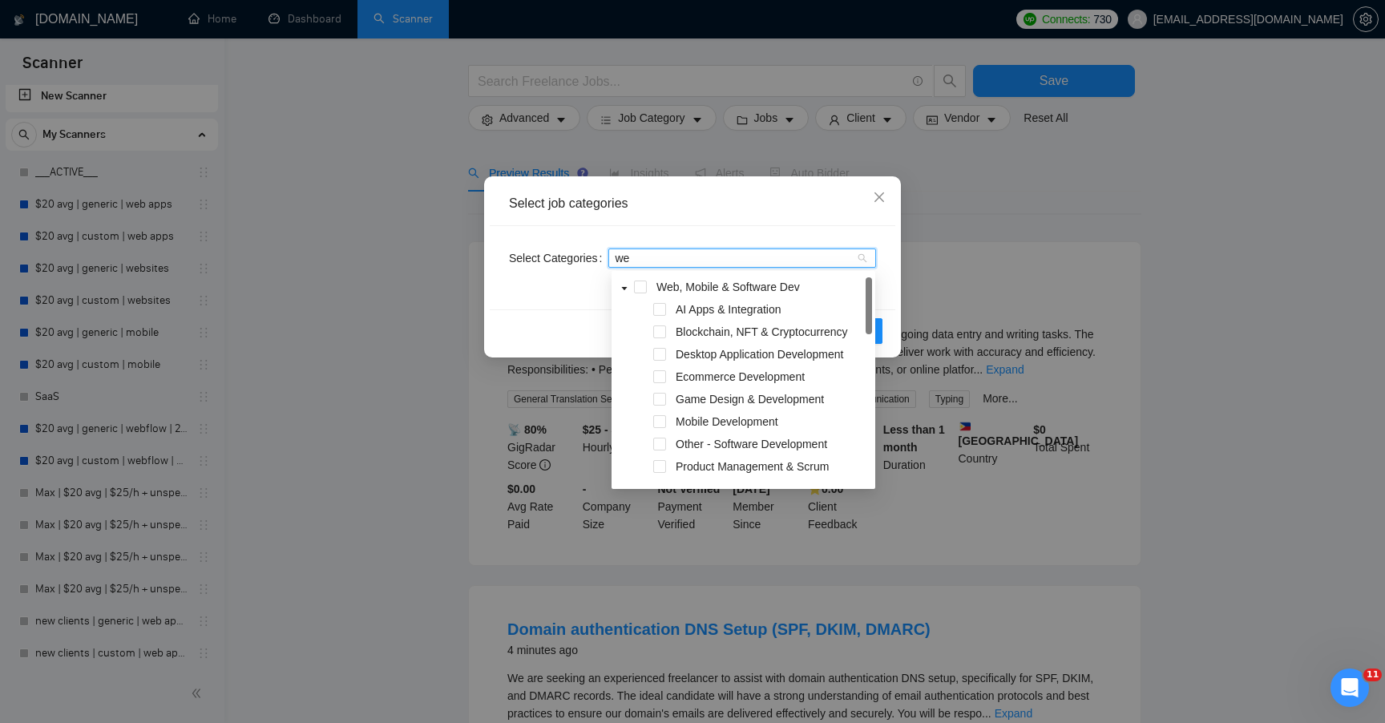
type input "web"
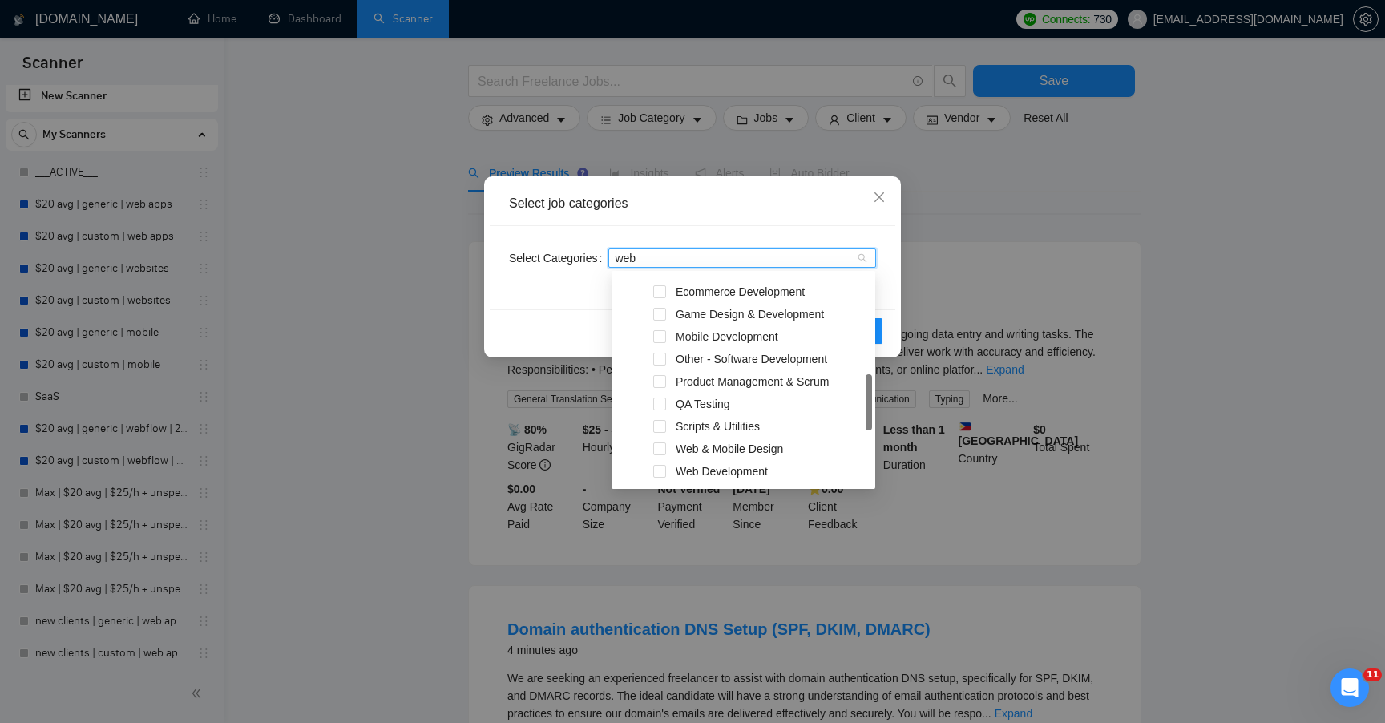
scroll to position [87, 0]
click at [654, 446] on span at bounding box center [659, 447] width 13 height 13
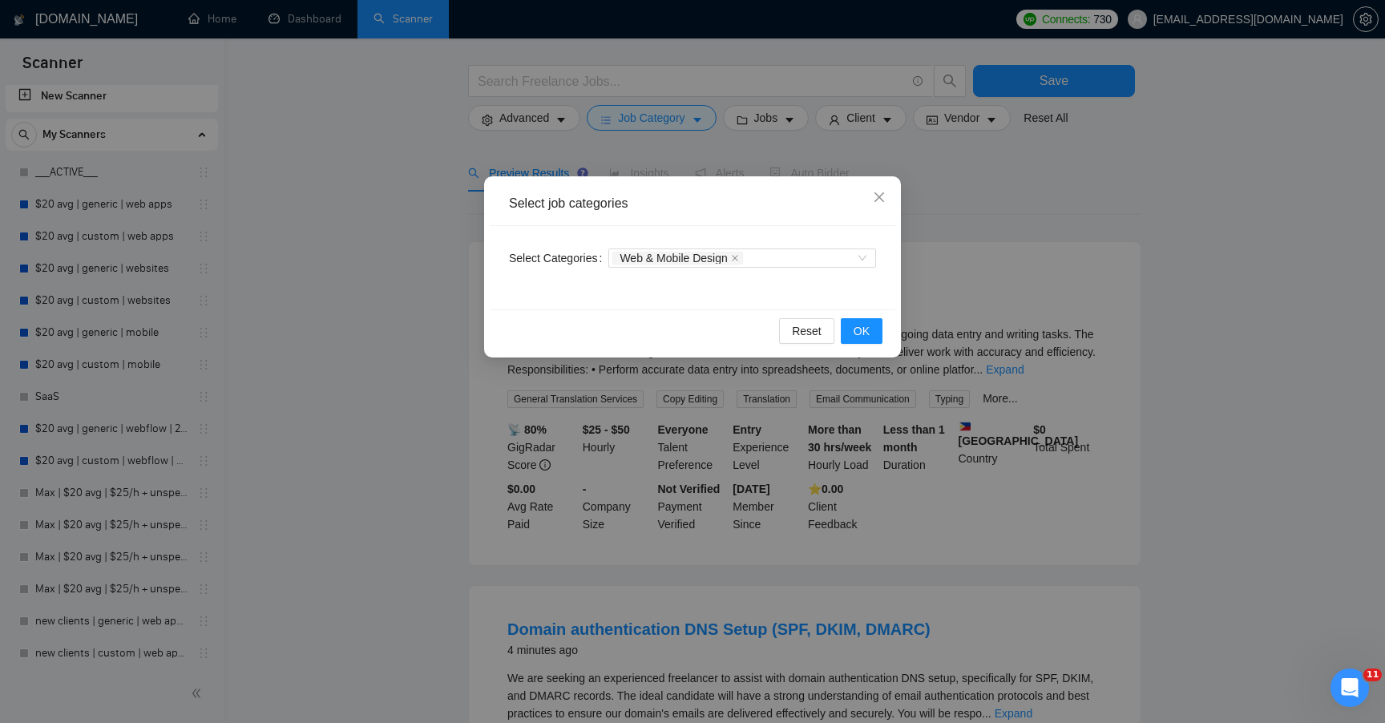
click at [575, 331] on div "Reset OK" at bounding box center [693, 330] width 406 height 42
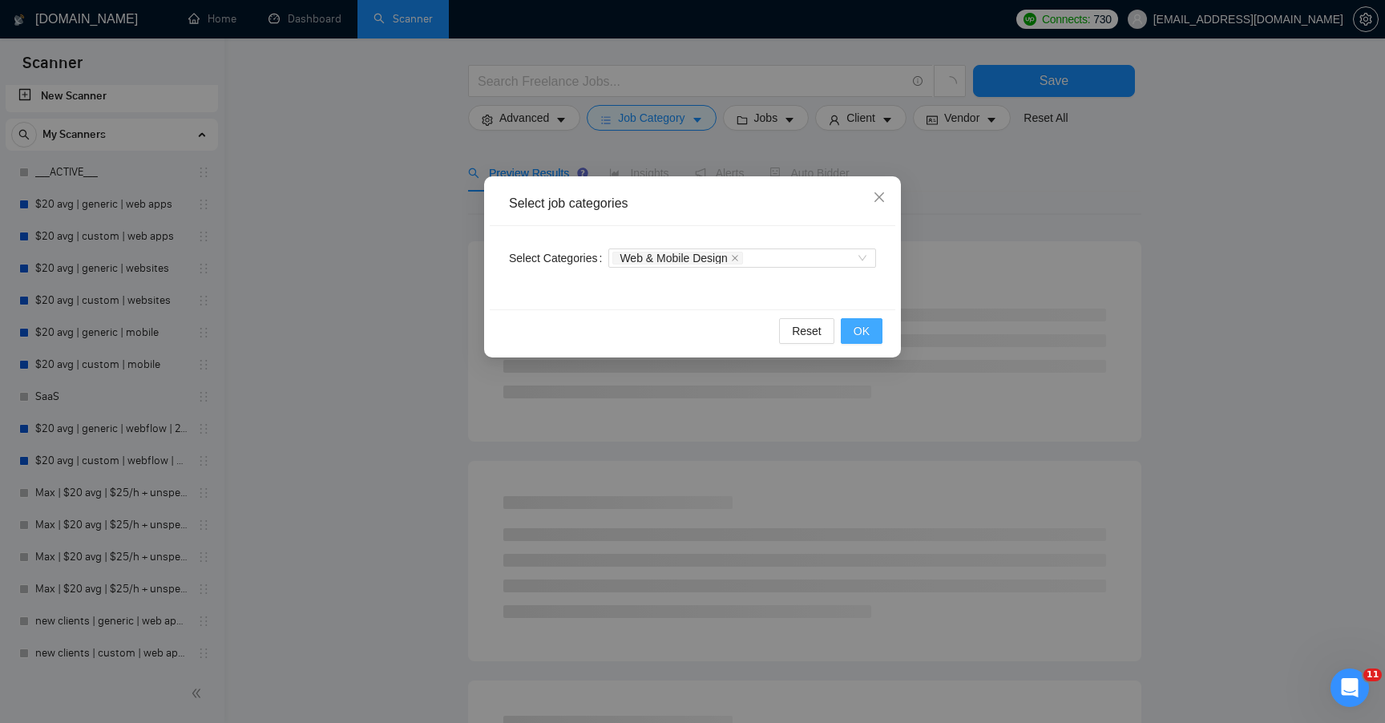
click at [855, 337] on span "OK" at bounding box center [862, 331] width 16 height 18
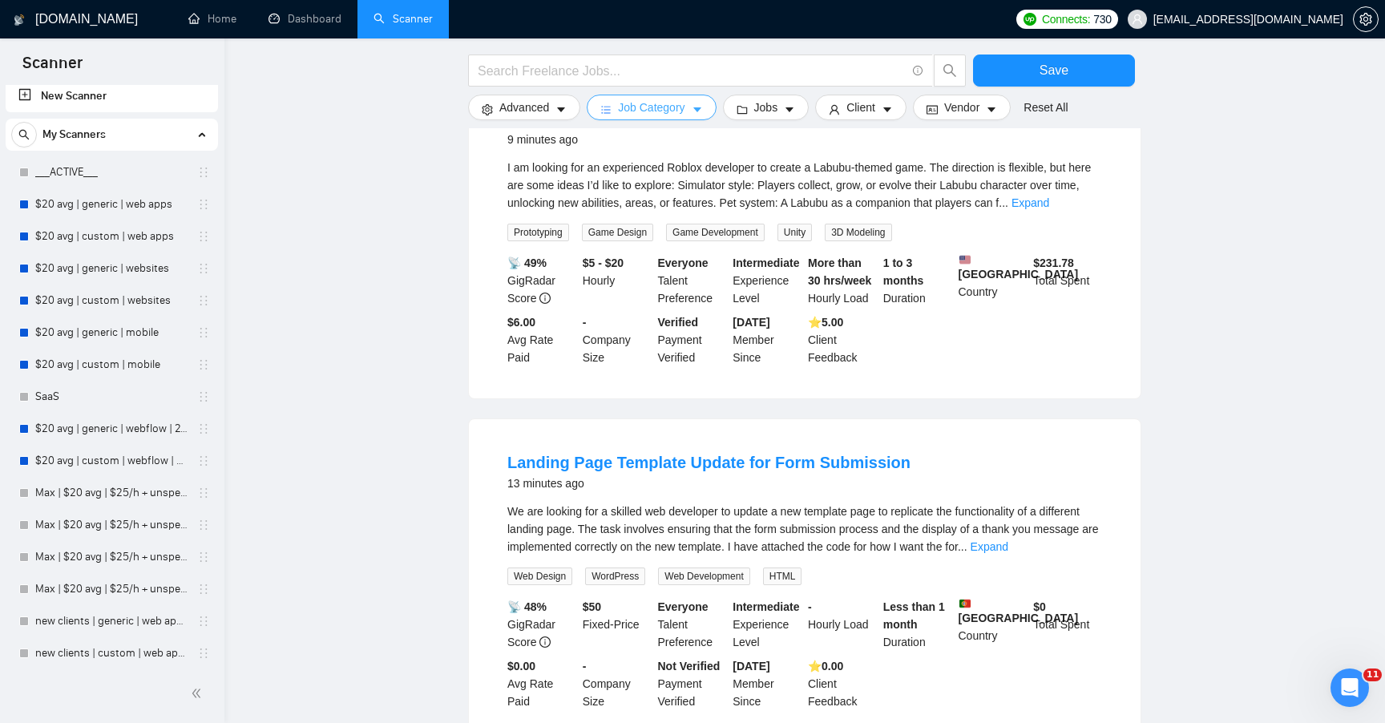
scroll to position [0, 0]
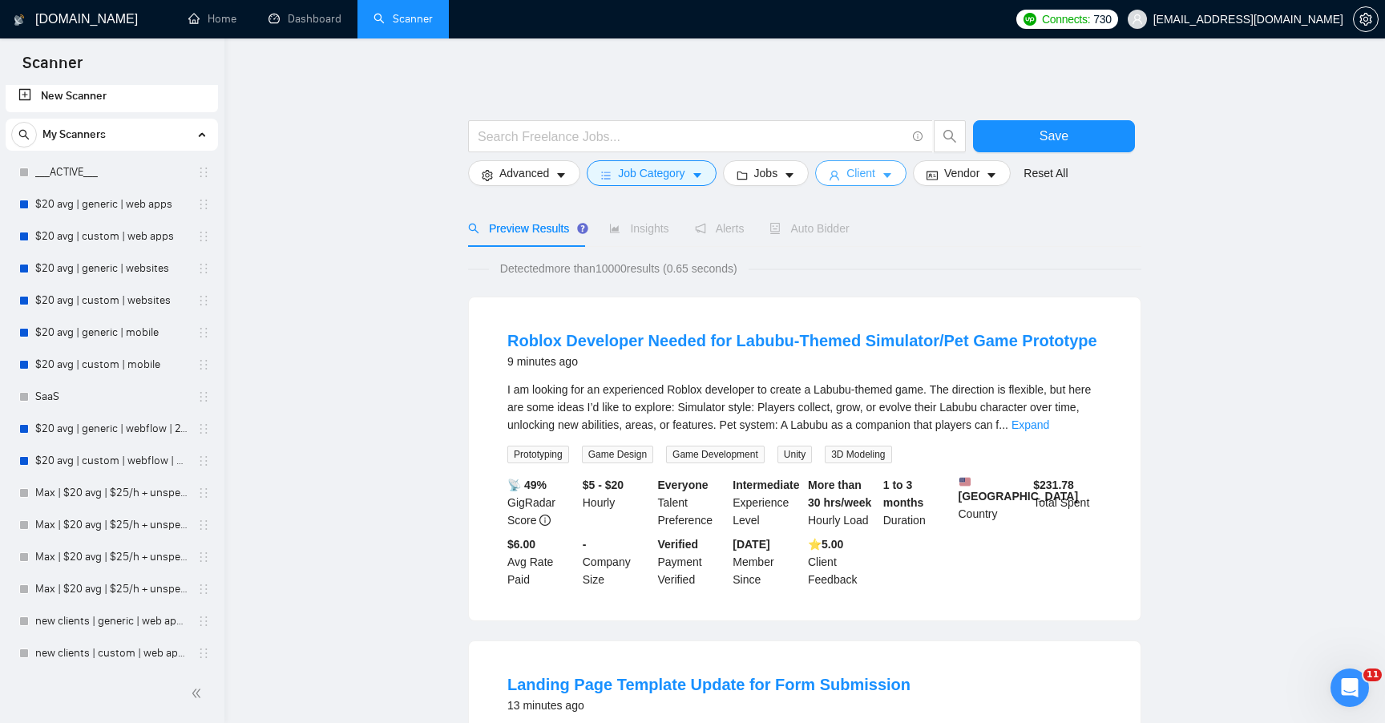
click at [885, 172] on button "Client" at bounding box center [860, 173] width 91 height 26
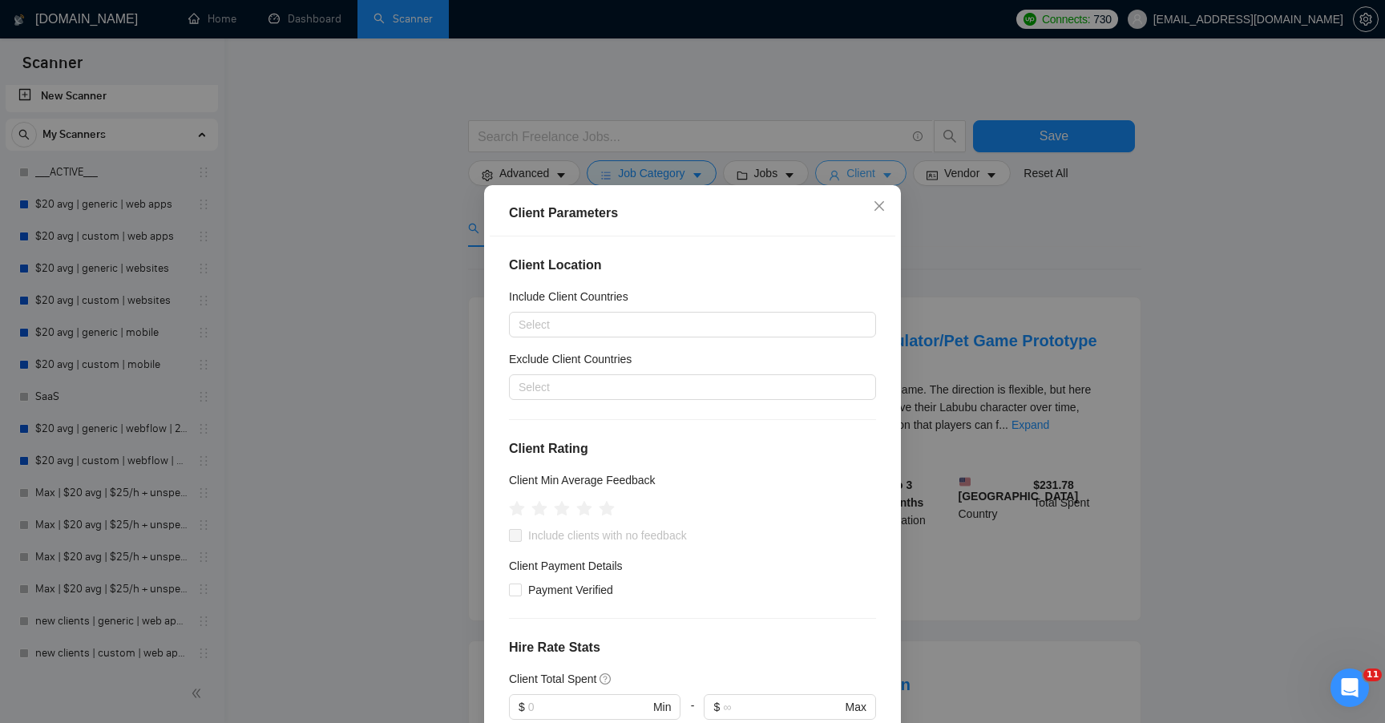
click at [885, 172] on div "Client Parameters Client Location Include Client Countries Select Exclude Clien…" at bounding box center [692, 361] width 1385 height 723
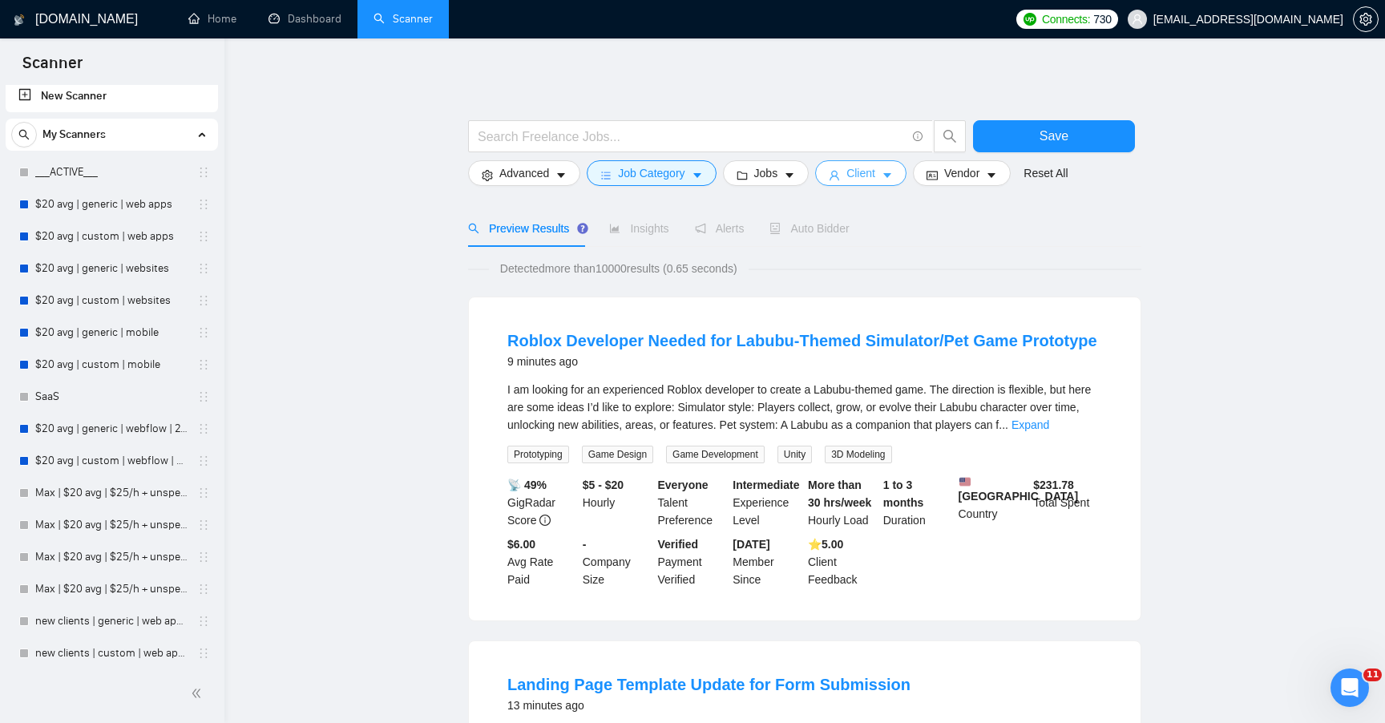
click at [885, 173] on button "Client" at bounding box center [860, 173] width 91 height 26
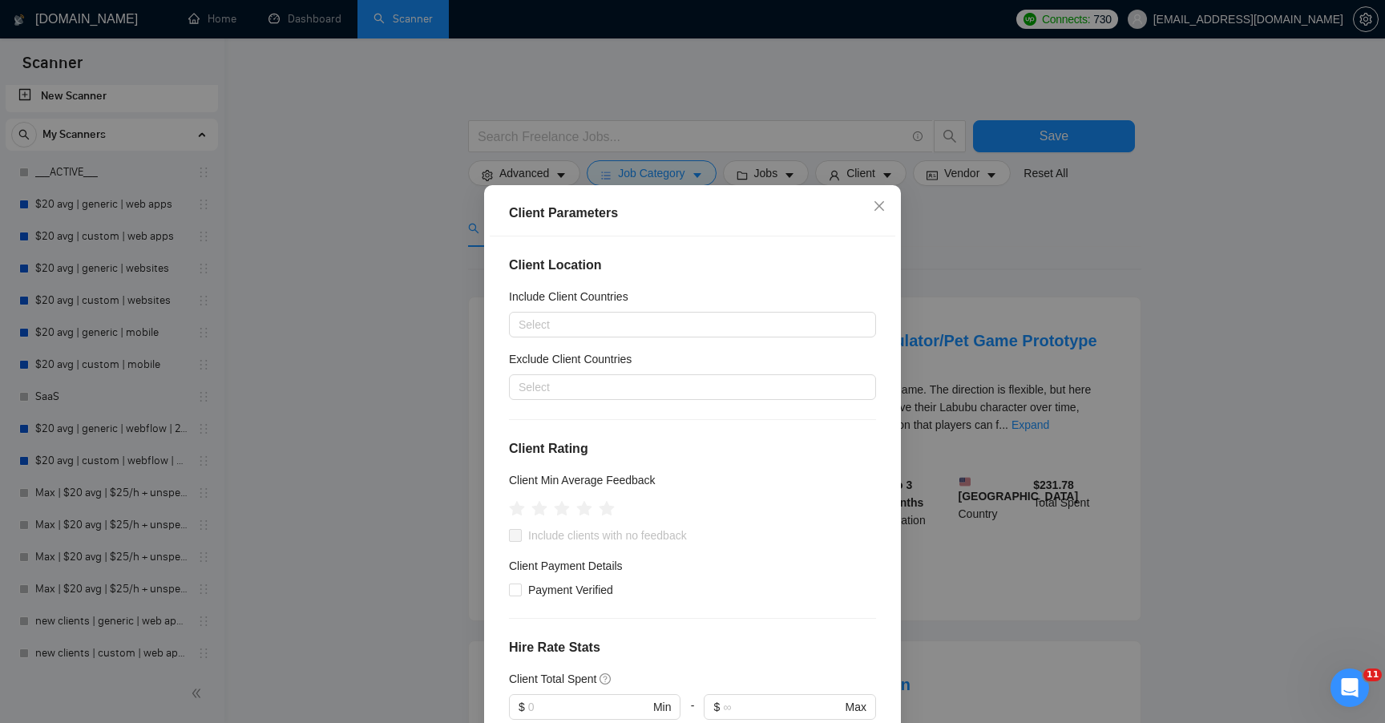
click at [885, 174] on div "Client Parameters Client Location Include Client Countries Select Exclude Clien…" at bounding box center [692, 361] width 1385 height 723
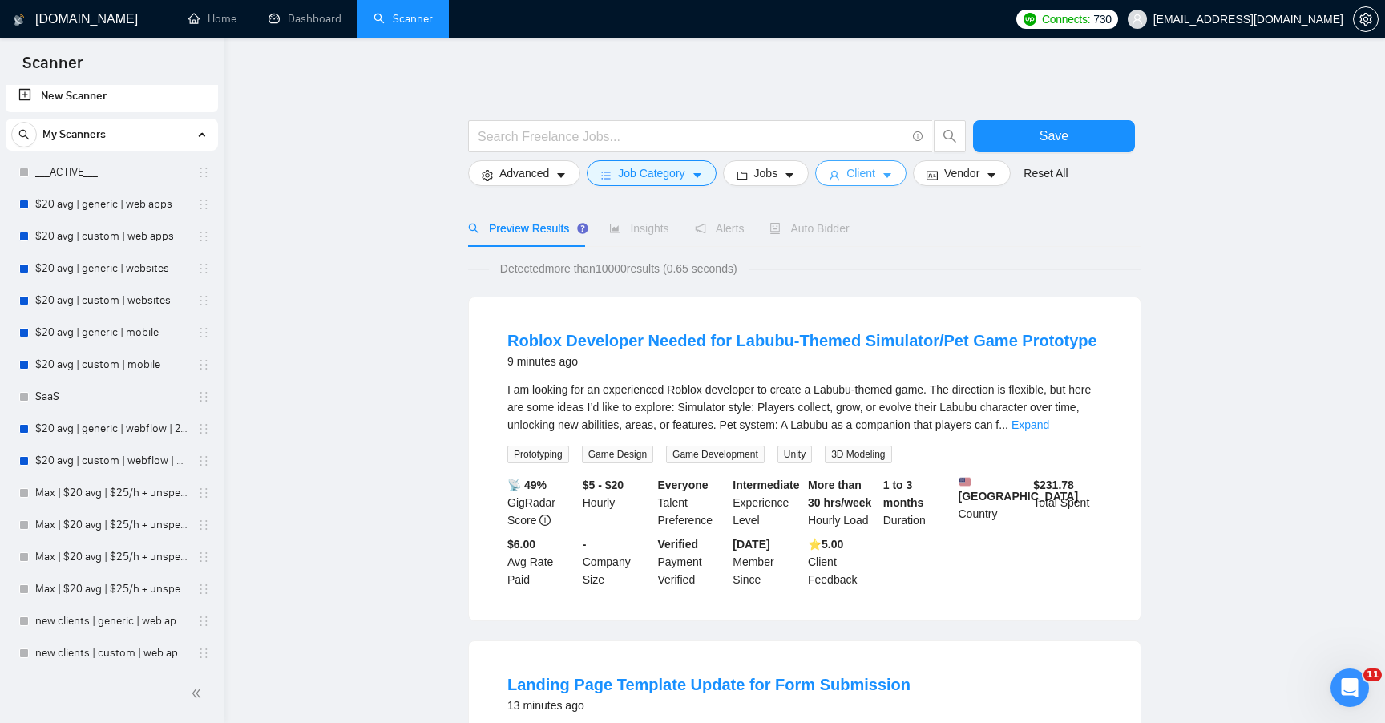
click at [890, 180] on icon "caret-down" at bounding box center [887, 175] width 11 height 11
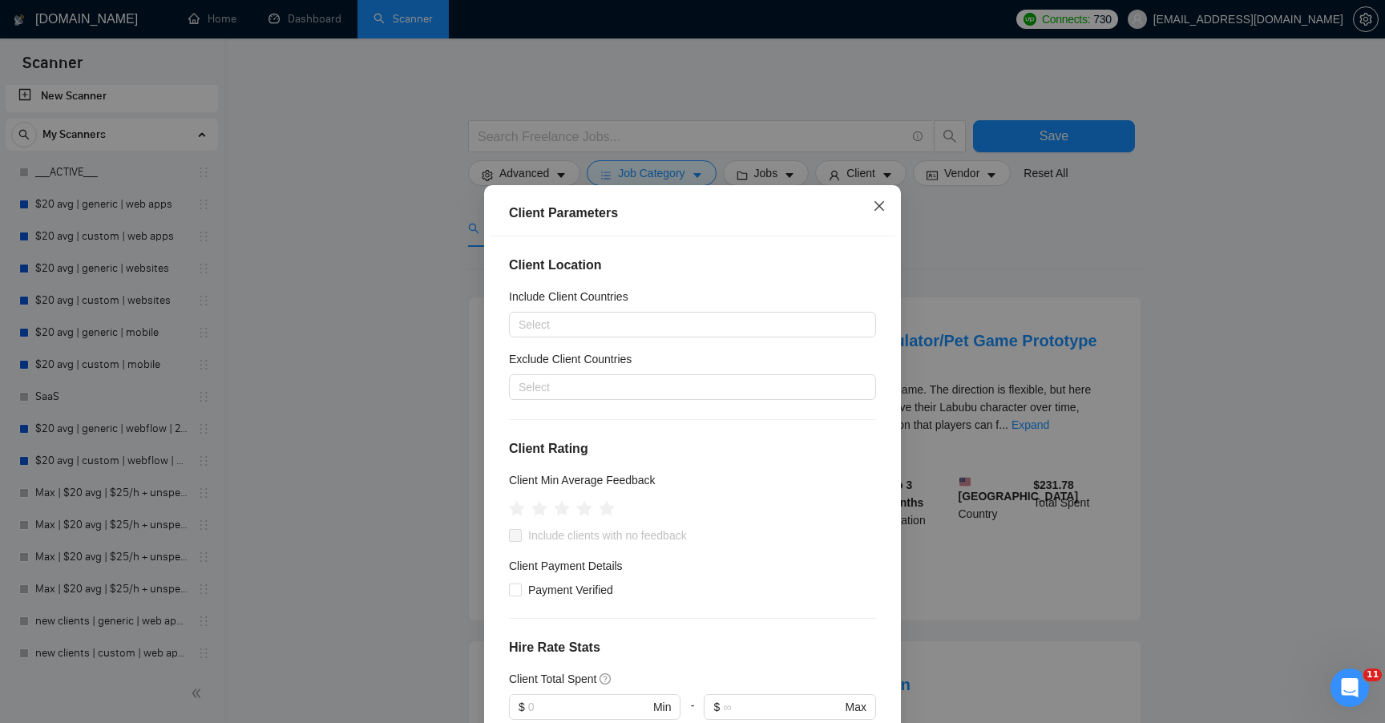
click at [876, 210] on icon "close" at bounding box center [879, 206] width 13 height 13
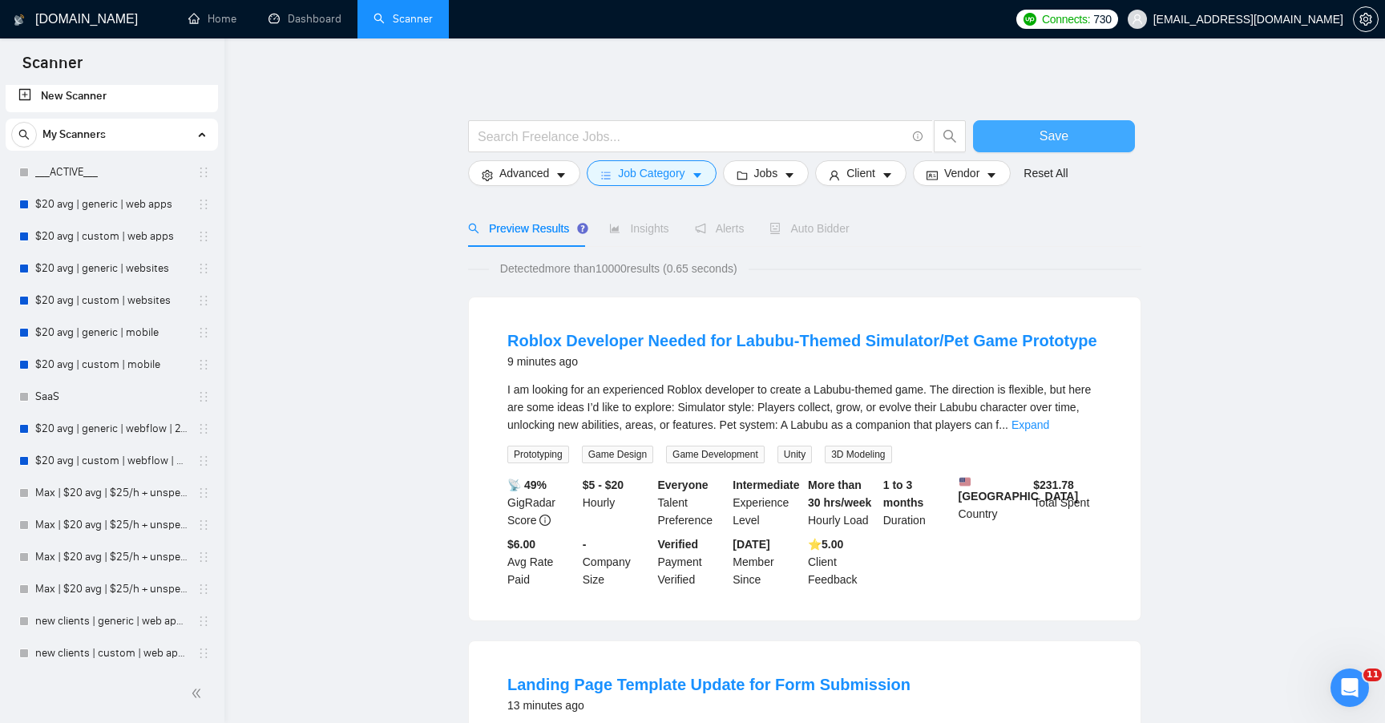
click at [1051, 133] on span "Save" at bounding box center [1054, 136] width 29 height 20
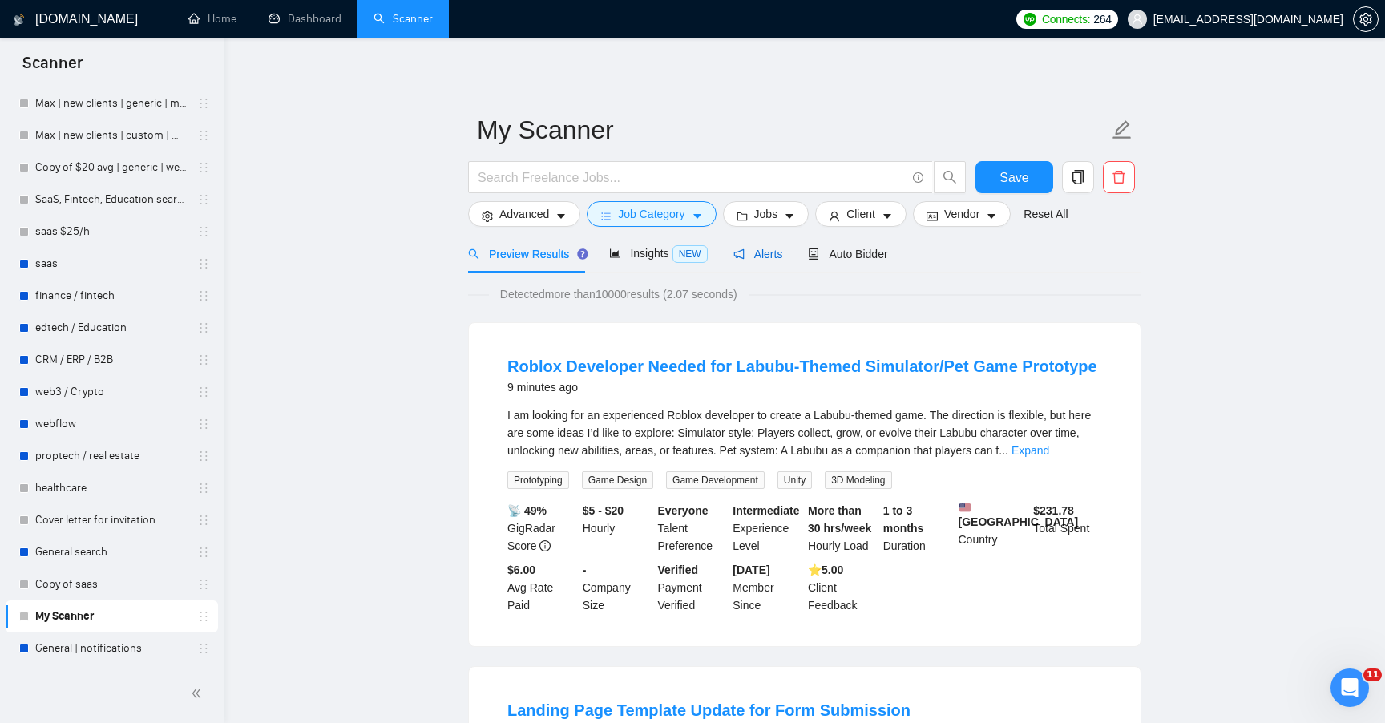
click at [770, 245] on div "Alerts" at bounding box center [758, 254] width 50 height 18
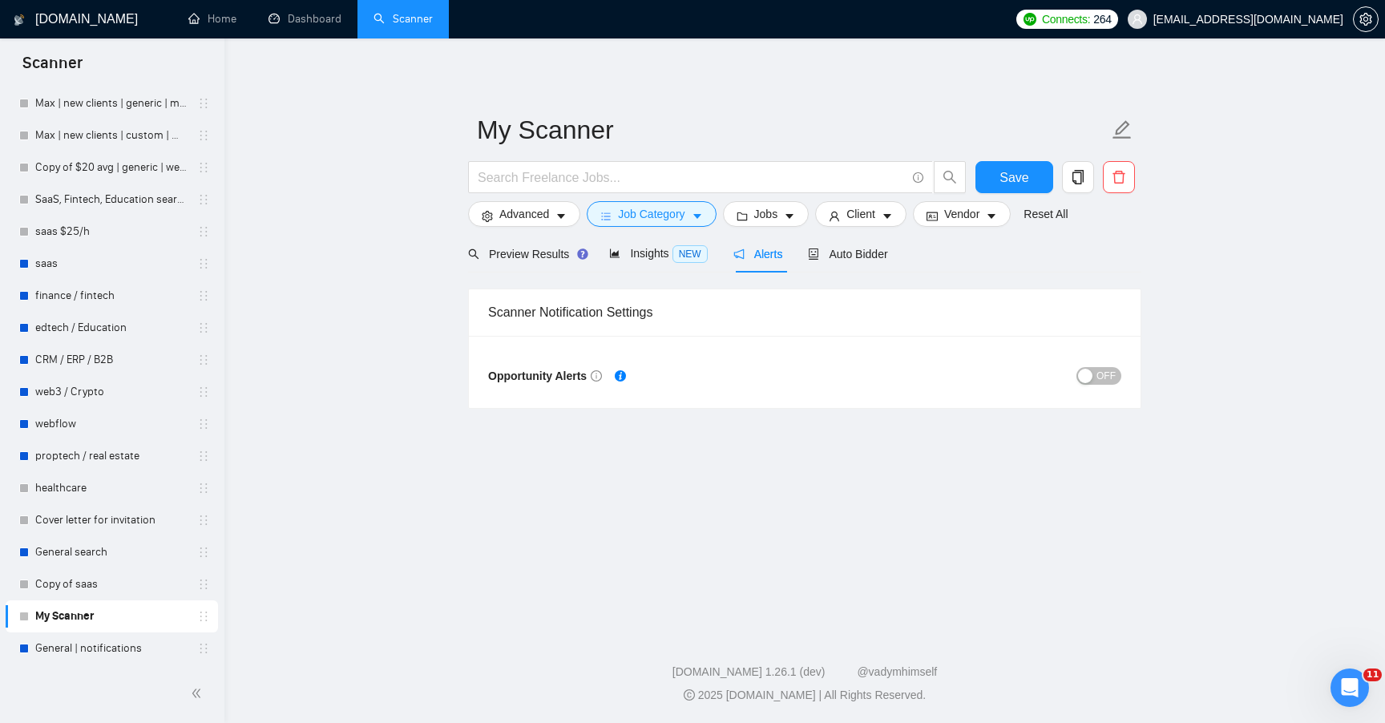
click at [1097, 374] on span "OFF" at bounding box center [1105, 376] width 19 height 18
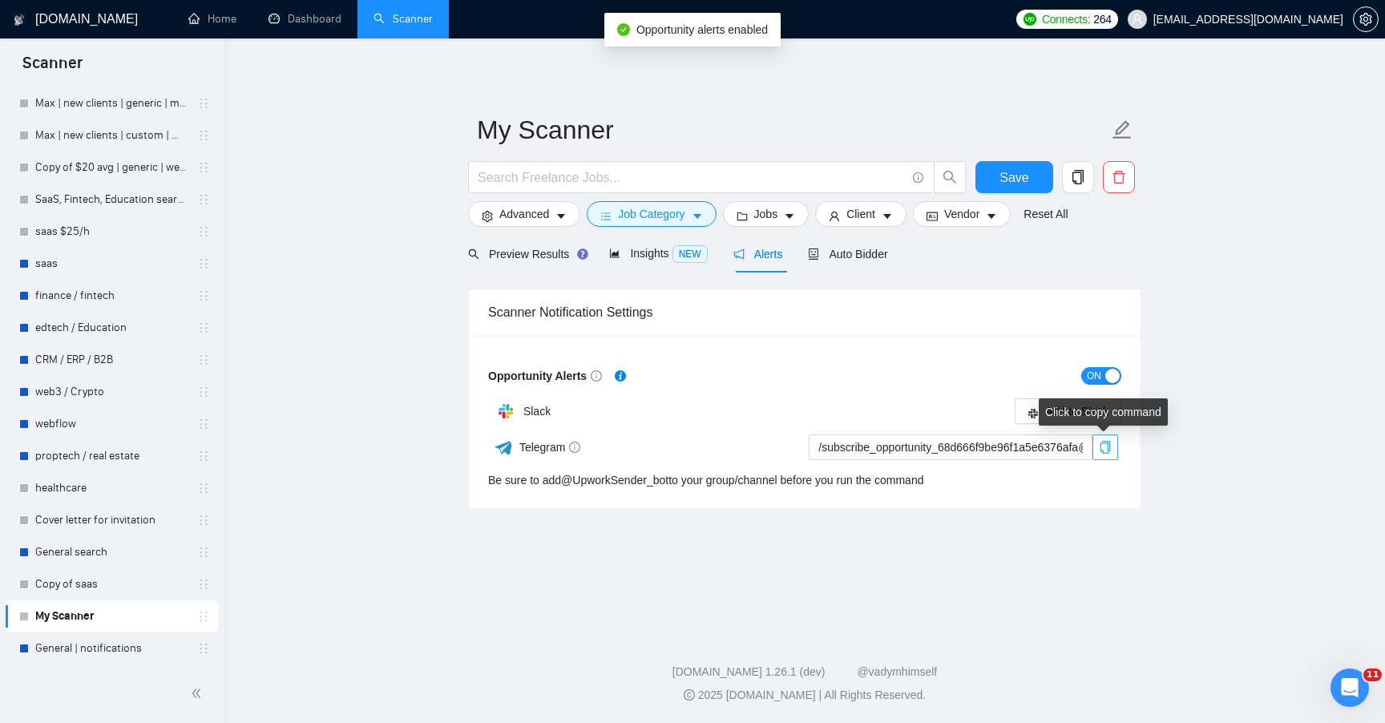
click at [1104, 449] on icon "copy" at bounding box center [1105, 447] width 13 height 13
click at [1102, 444] on icon "copy" at bounding box center [1105, 447] width 13 height 13
click at [1106, 454] on button "button" at bounding box center [1105, 447] width 26 height 26
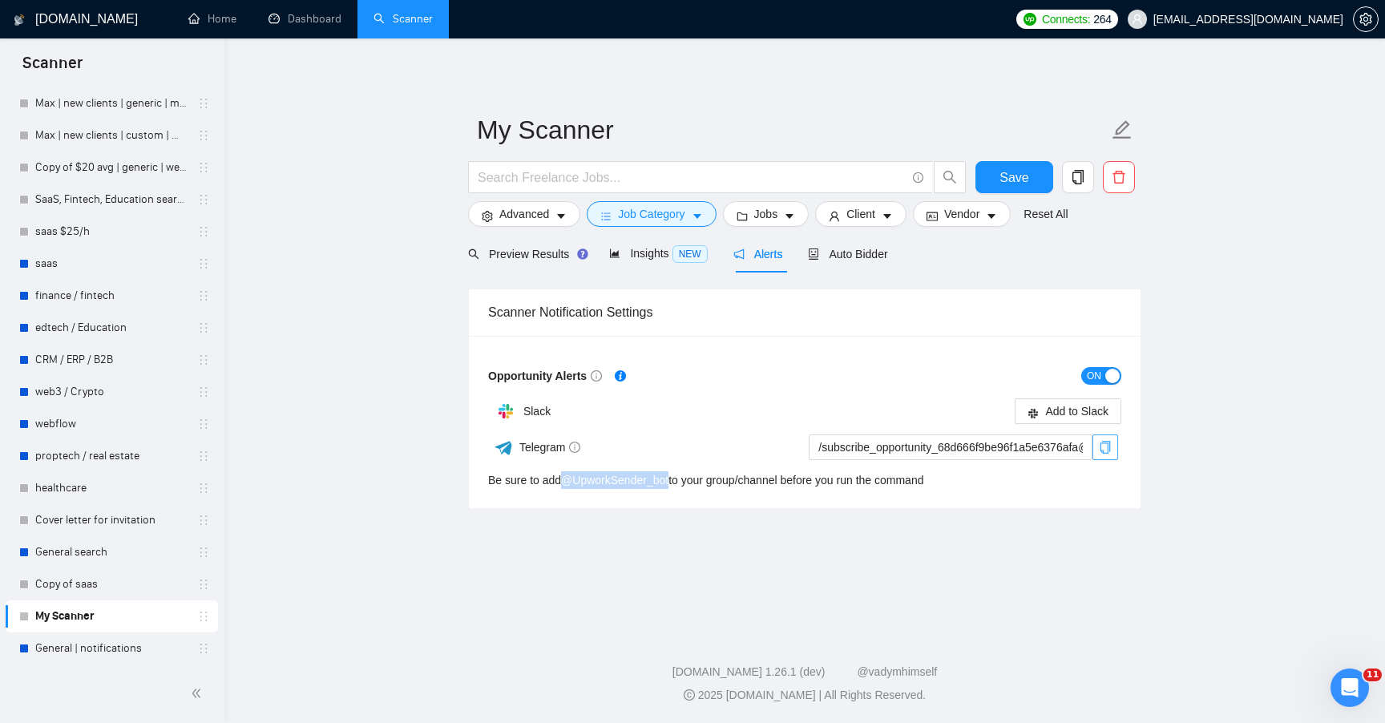
click at [1105, 449] on icon "copy" at bounding box center [1105, 447] width 13 height 13
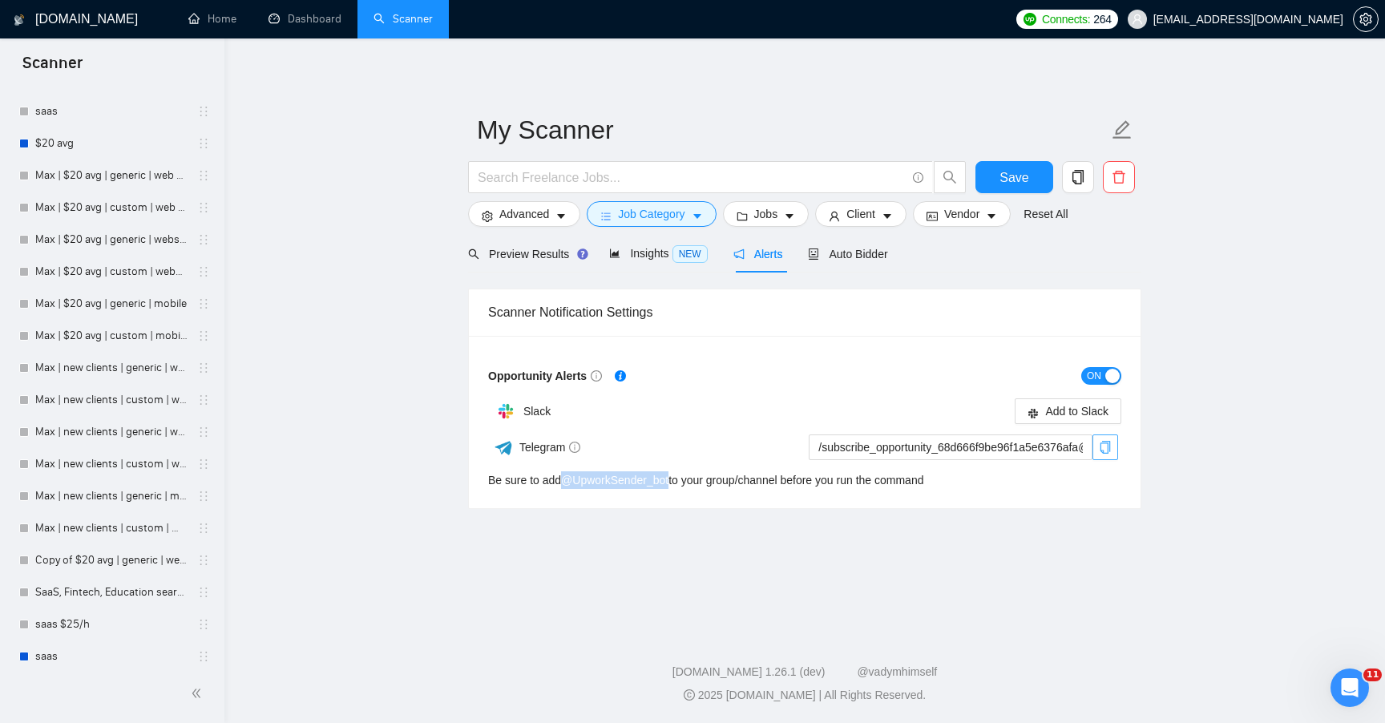
scroll to position [2353, 0]
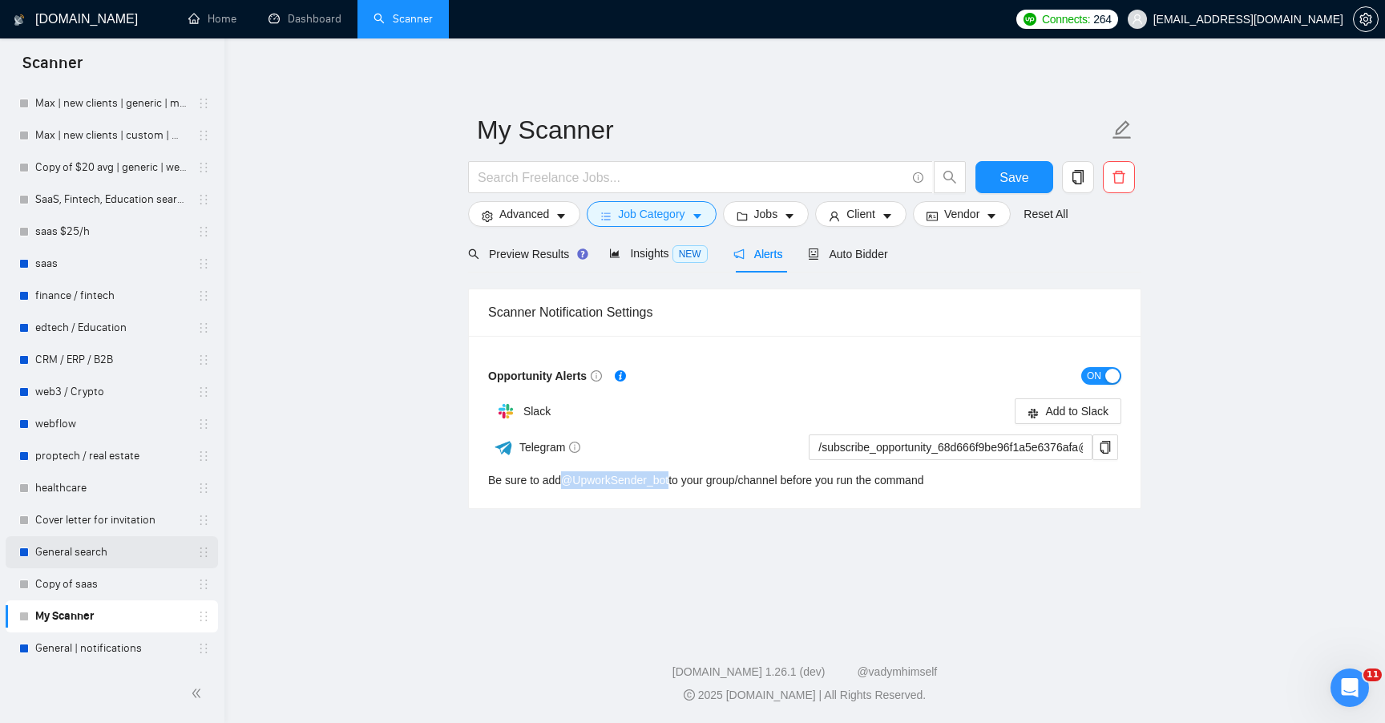
click at [111, 550] on link "General search" at bounding box center [111, 552] width 152 height 32
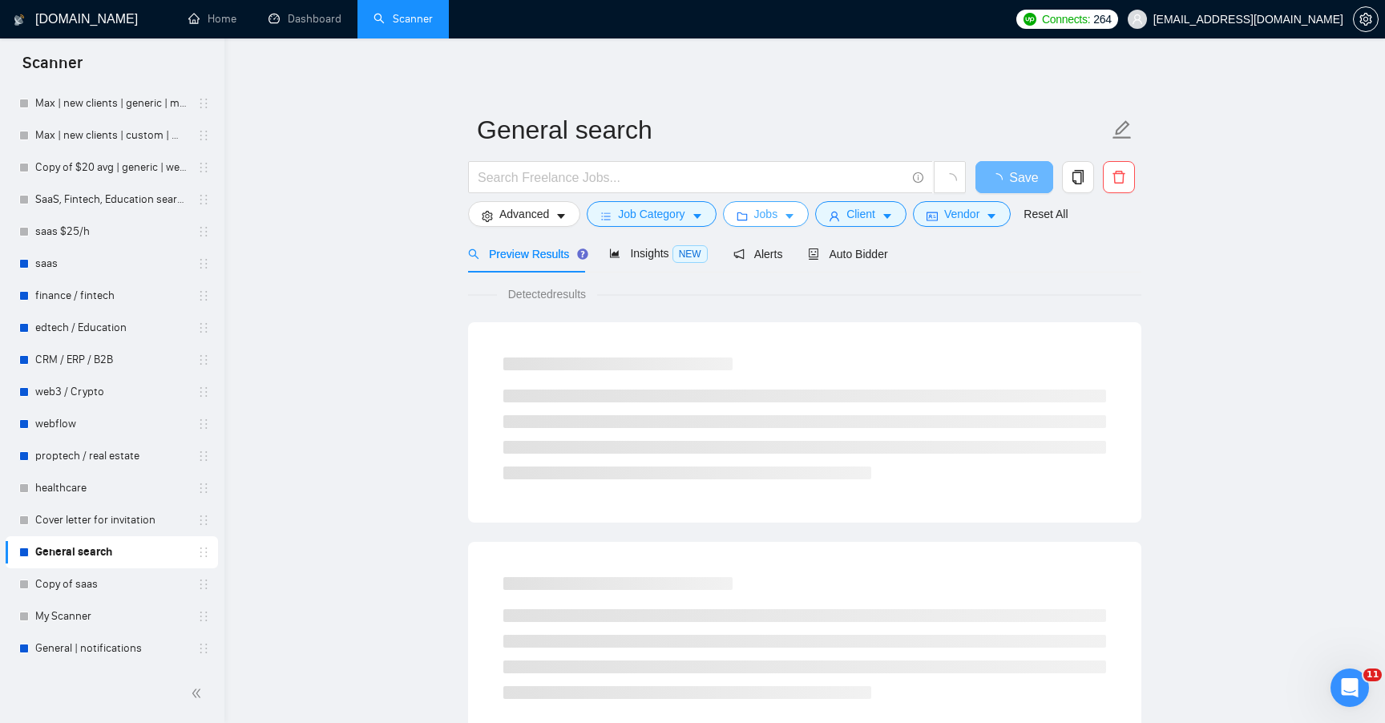
click at [754, 216] on button "Jobs" at bounding box center [766, 214] width 87 height 26
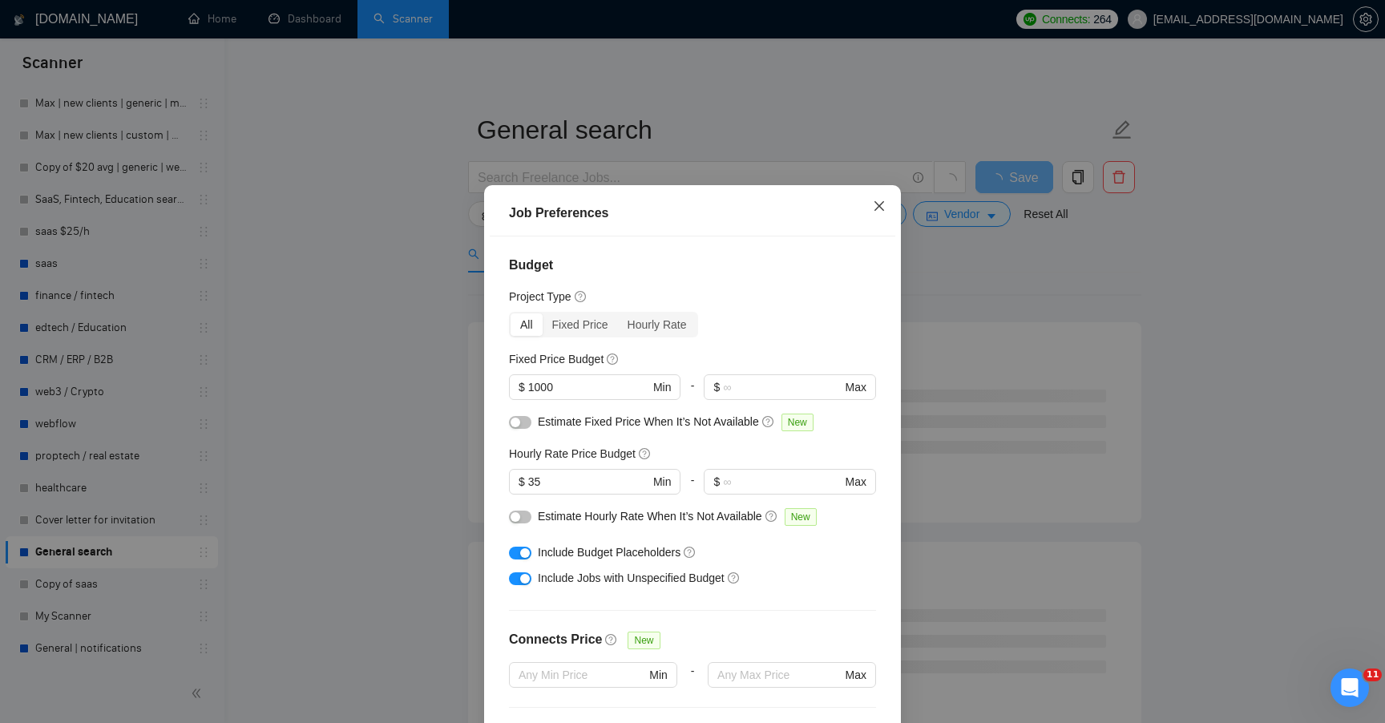
click at [879, 196] on span "Close" at bounding box center [879, 206] width 43 height 43
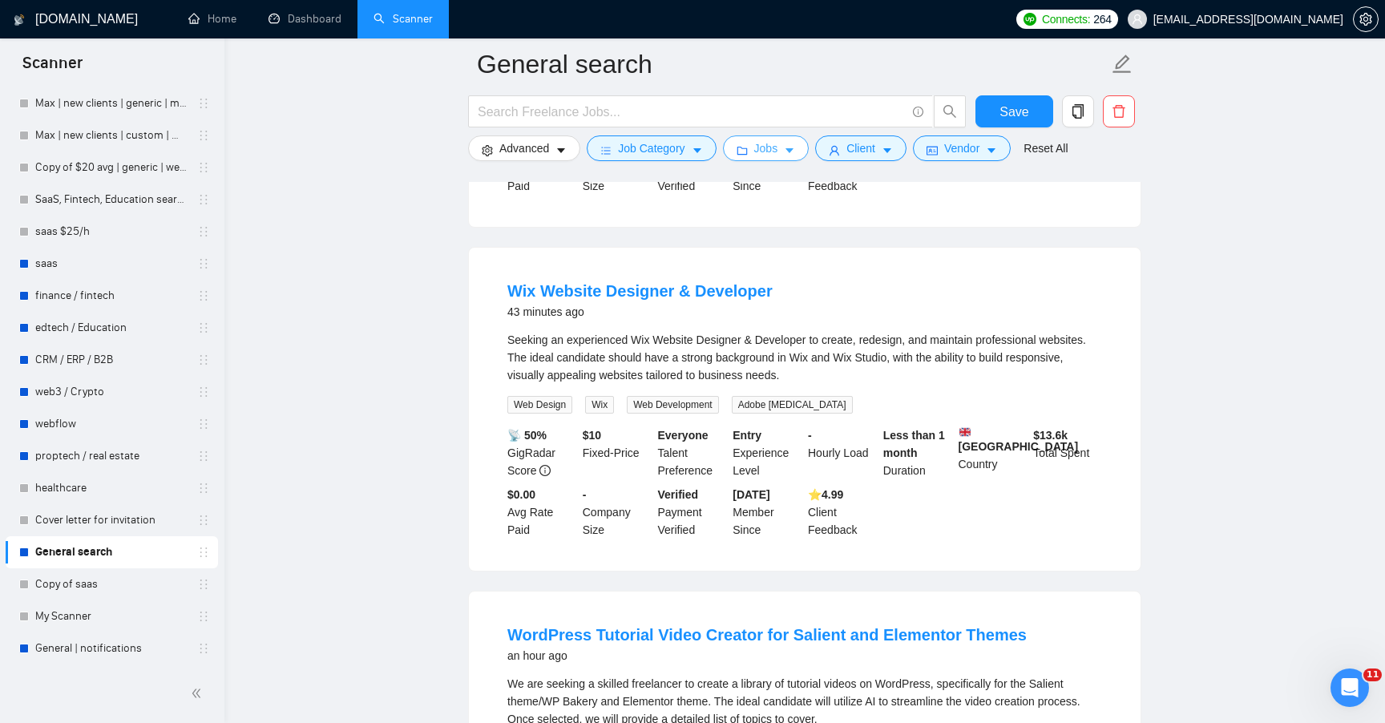
scroll to position [474, 0]
click at [92, 656] on link "General | notifications" at bounding box center [111, 648] width 152 height 32
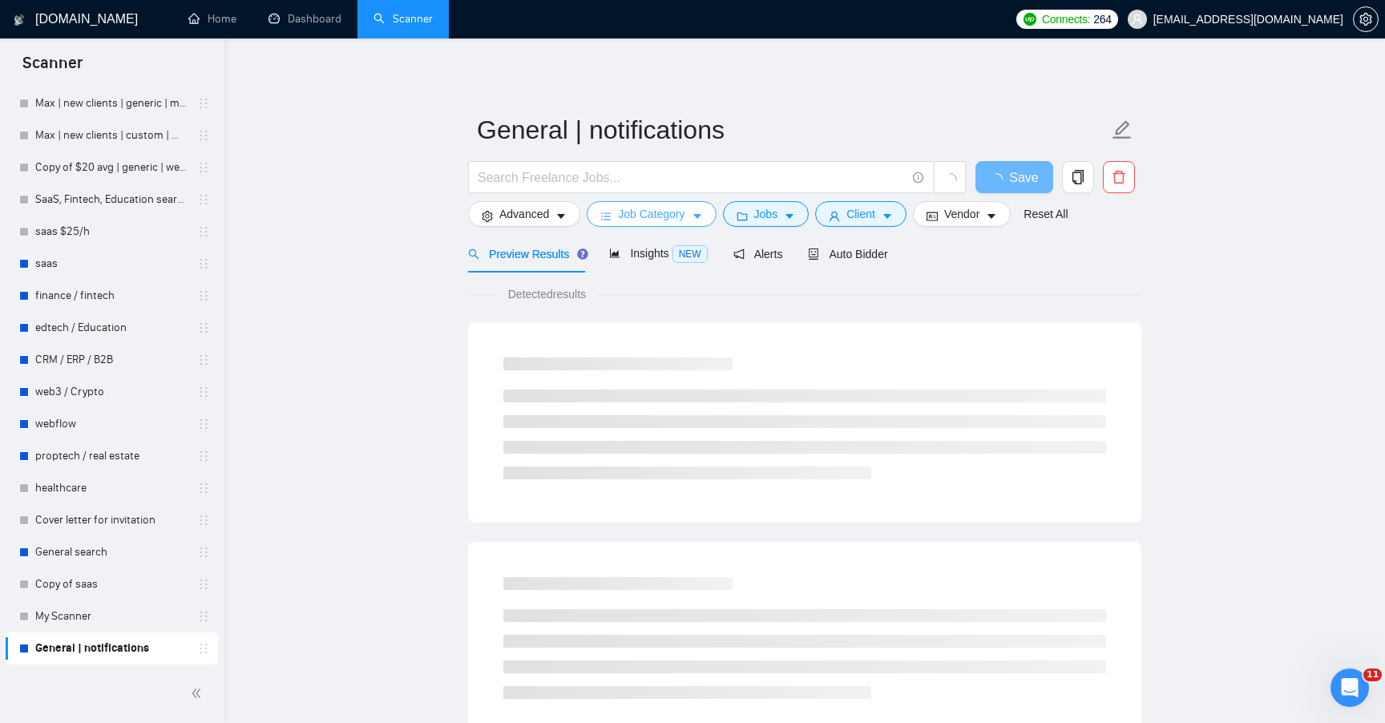
click at [673, 217] on span "Job Category" at bounding box center [651, 214] width 67 height 18
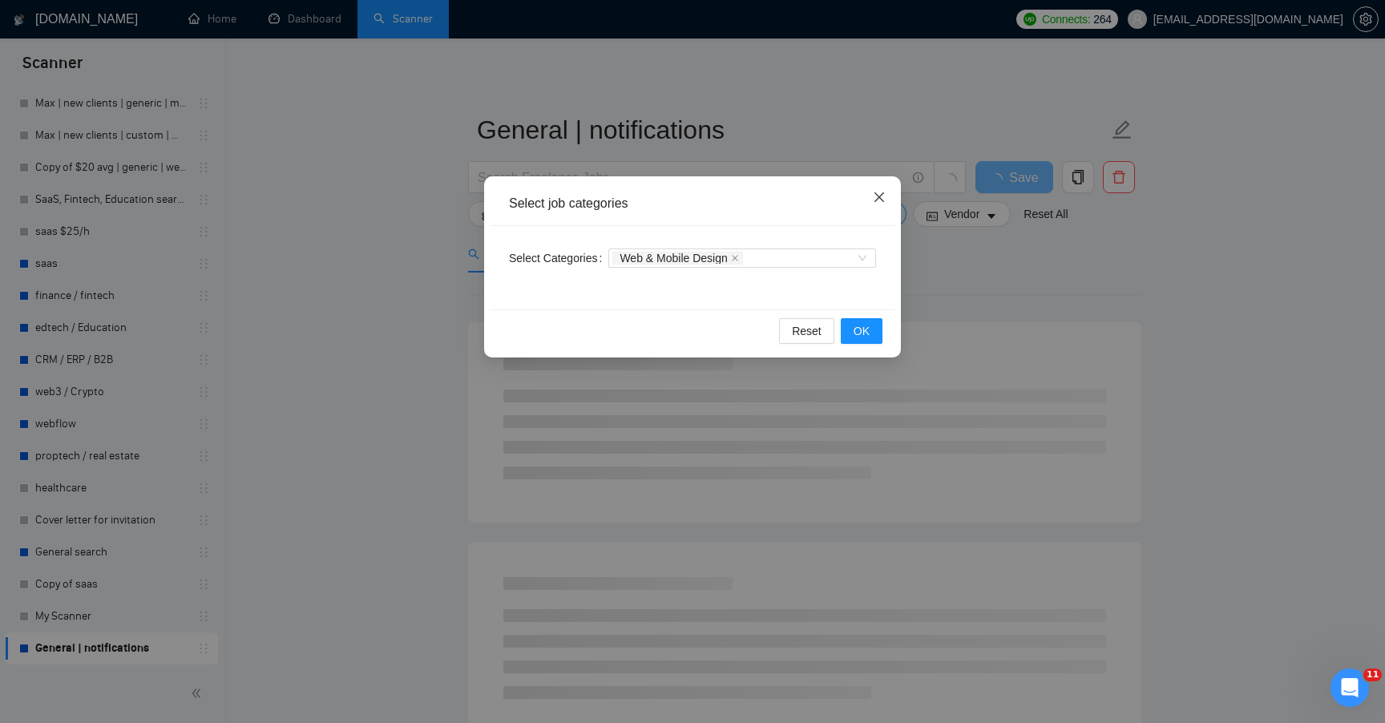
click at [874, 197] on icon "close" at bounding box center [879, 197] width 13 height 13
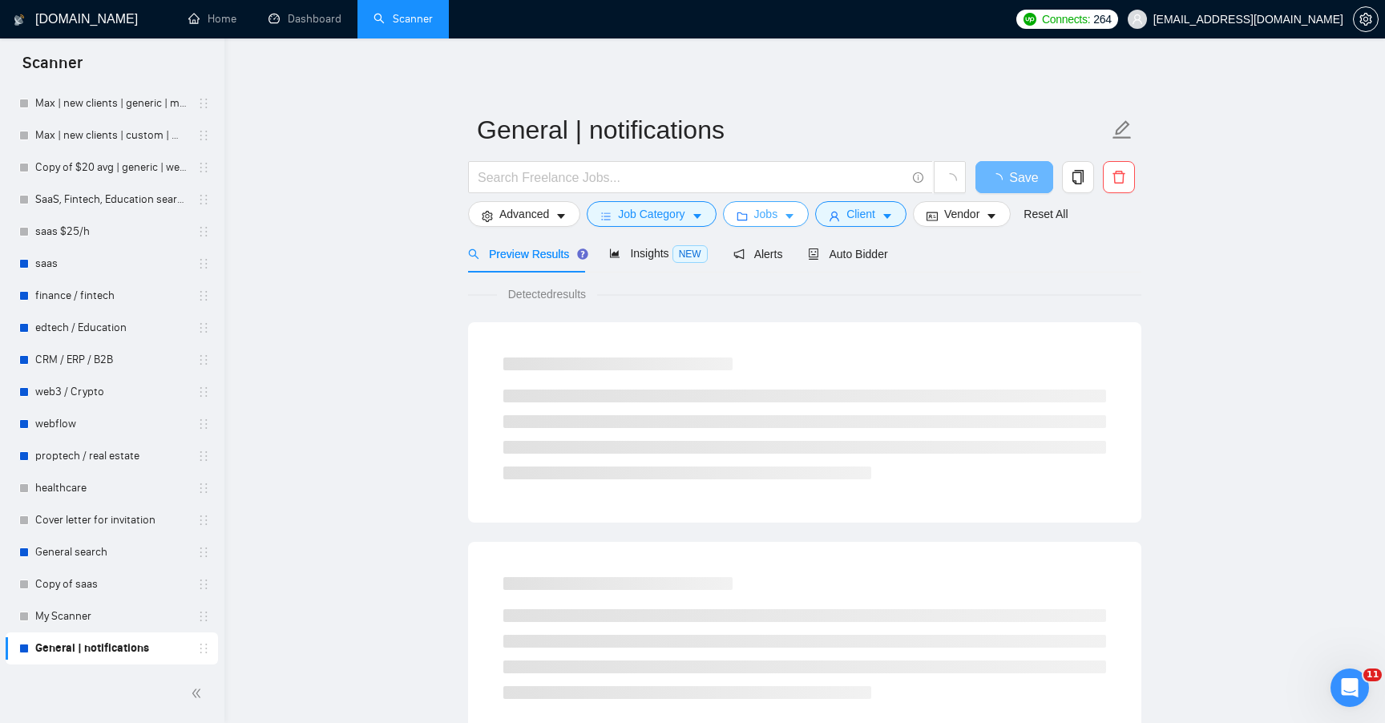
click at [790, 224] on button "Jobs" at bounding box center [766, 214] width 87 height 26
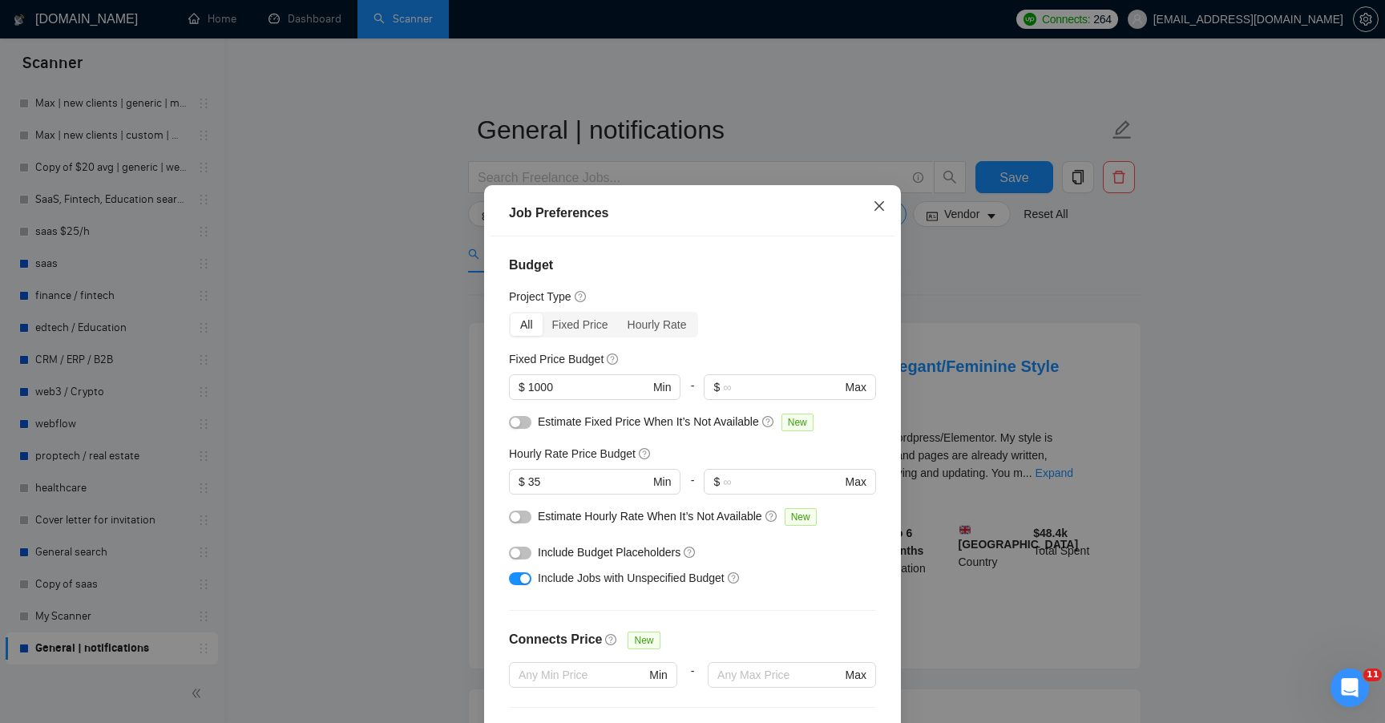
click at [881, 204] on icon "close" at bounding box center [879, 206] width 10 height 10
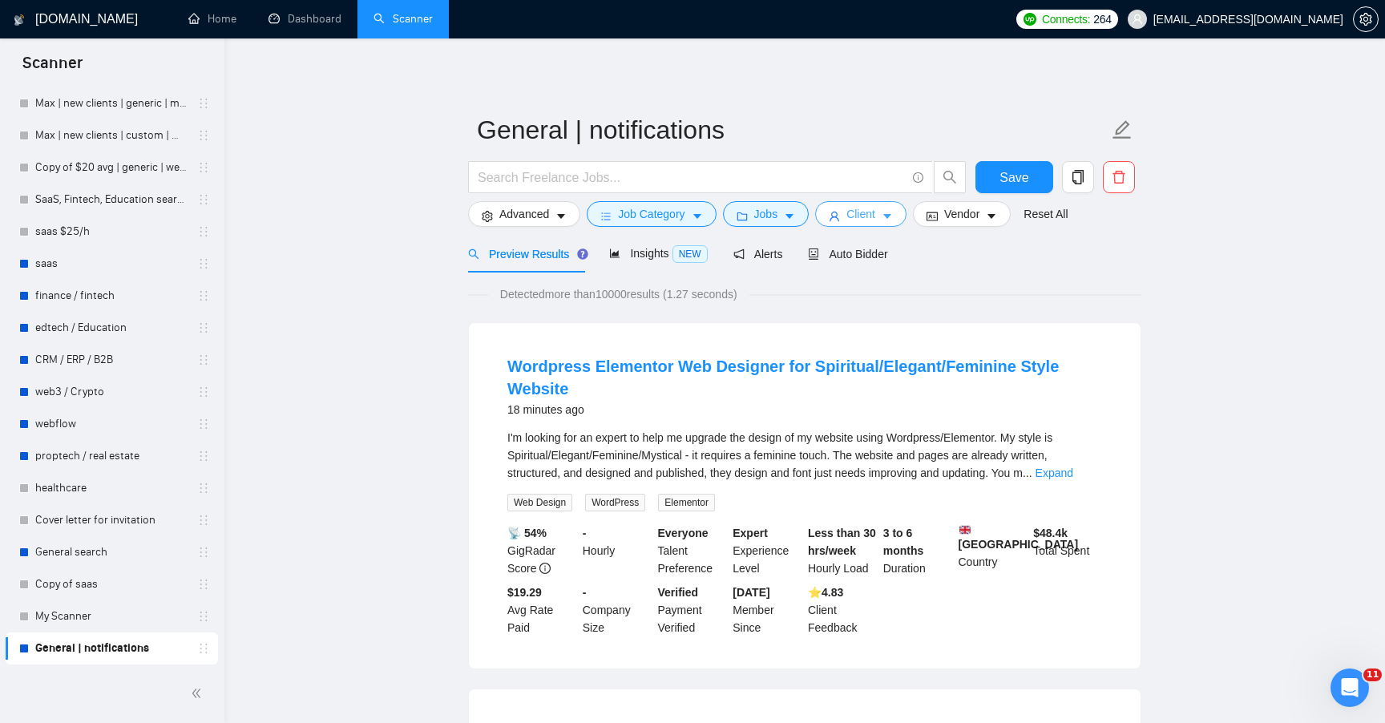
click at [868, 222] on span "Client" at bounding box center [860, 214] width 29 height 18
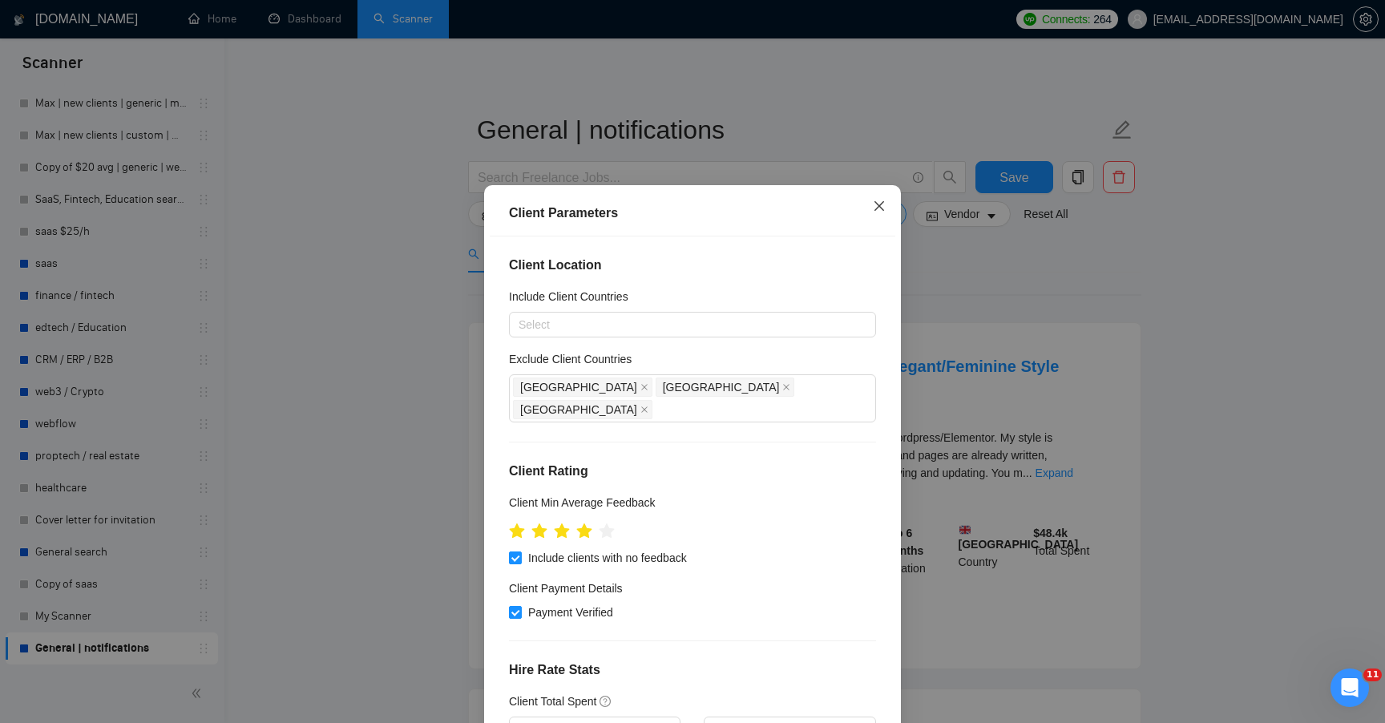
click at [874, 212] on span "Close" at bounding box center [879, 206] width 43 height 43
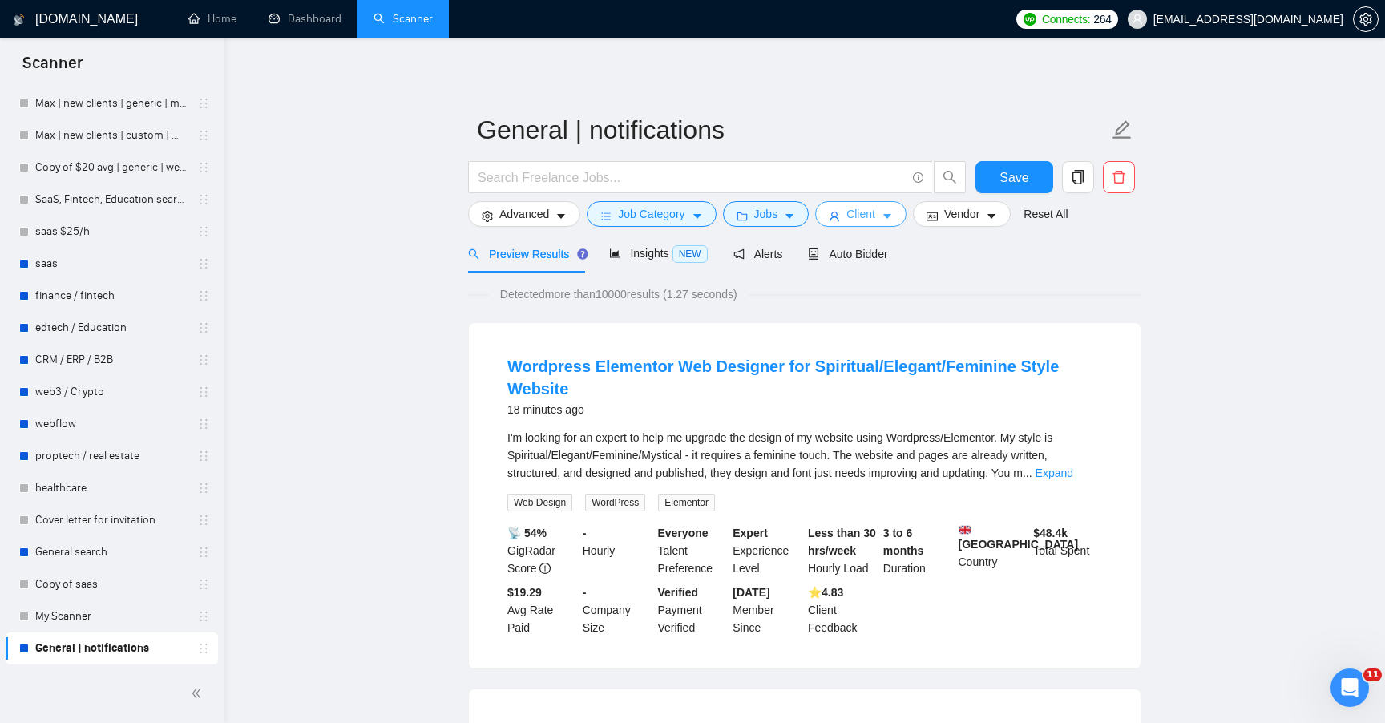
click at [869, 209] on span "Client" at bounding box center [860, 214] width 29 height 18
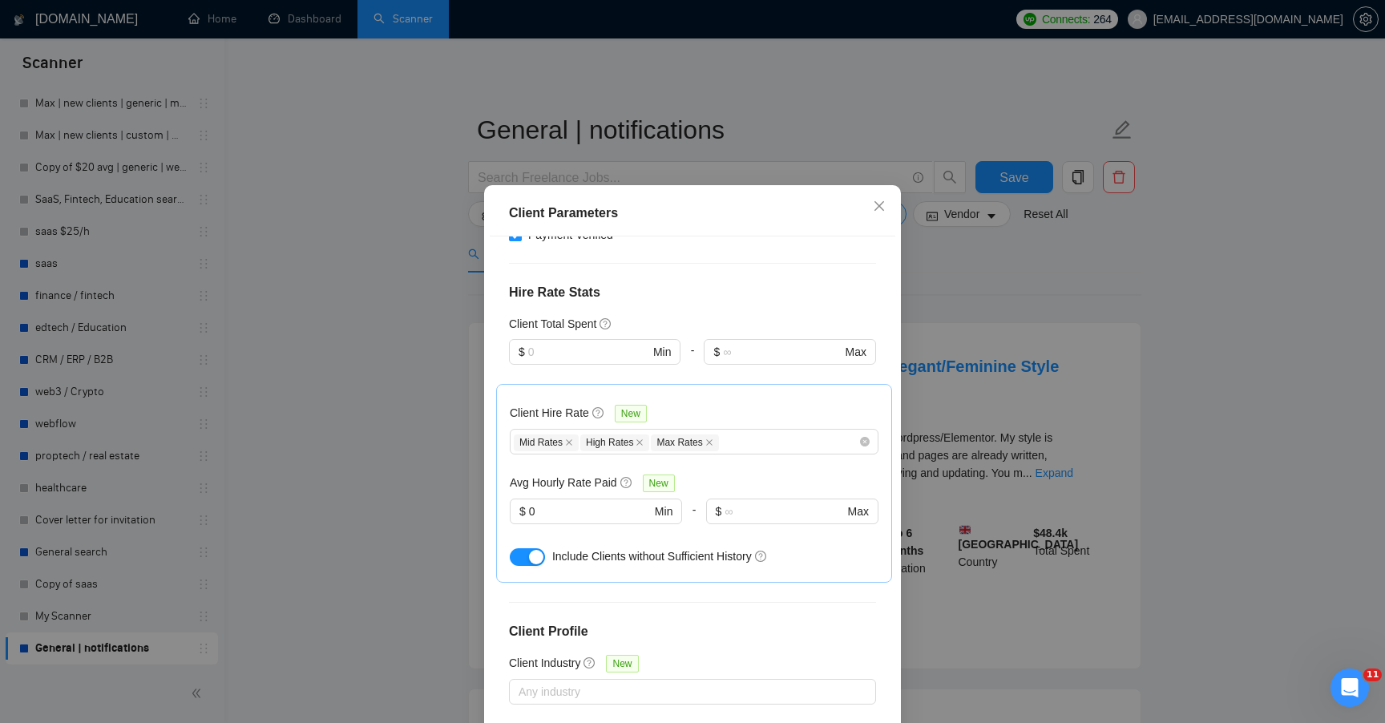
scroll to position [372, 0]
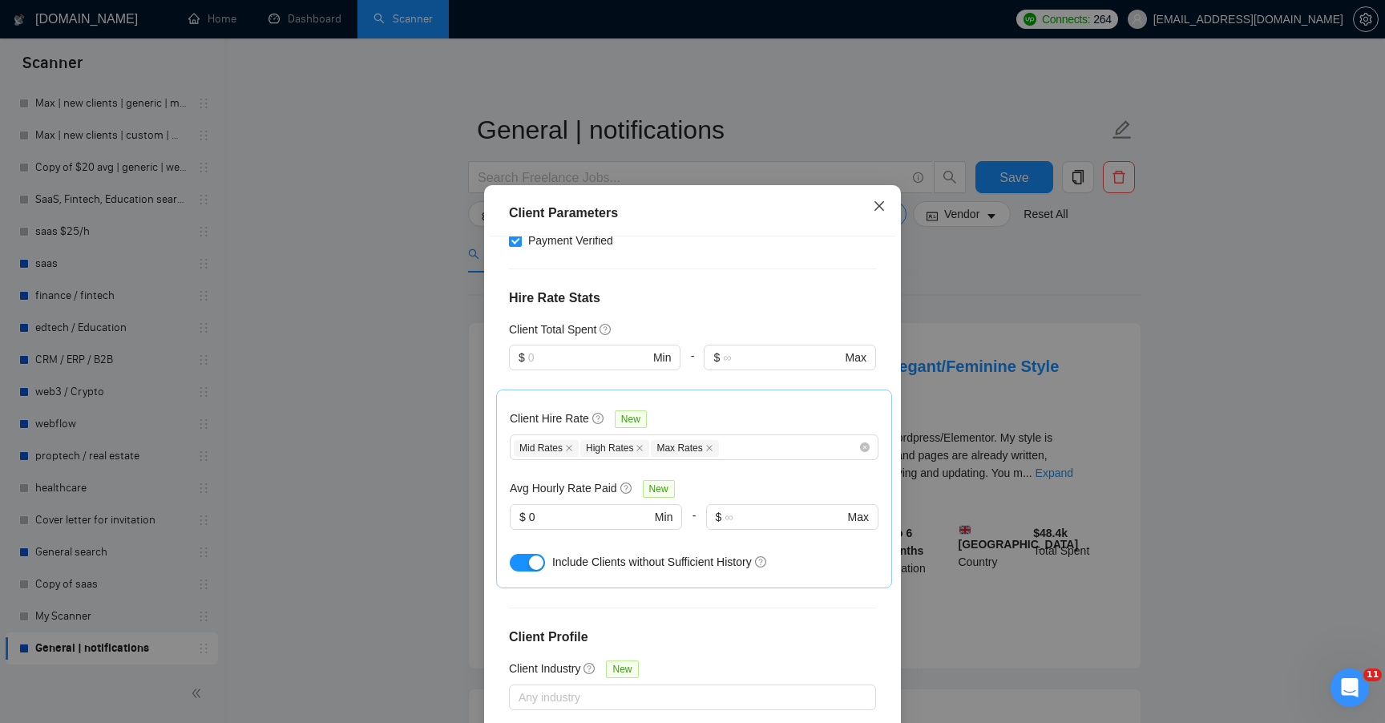
click at [873, 216] on span "Close" at bounding box center [879, 206] width 43 height 43
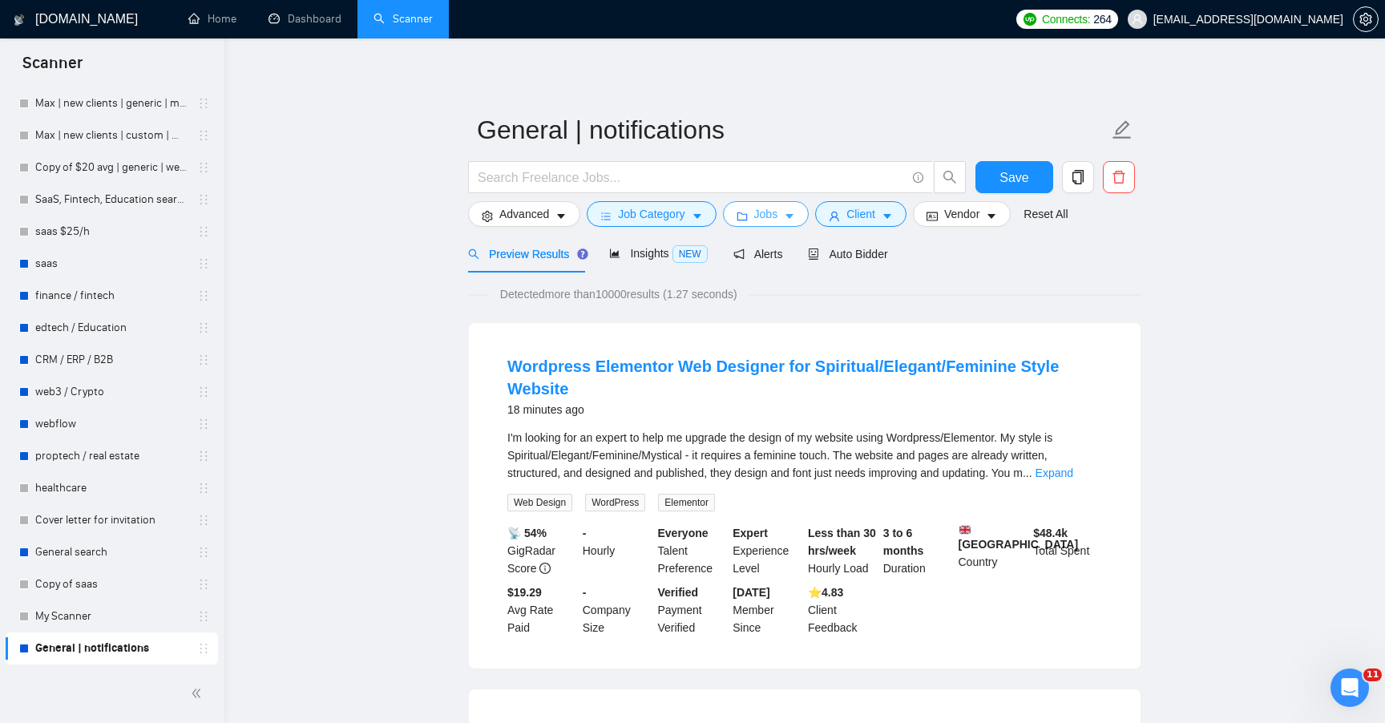
click at [737, 220] on button "Jobs" at bounding box center [766, 214] width 87 height 26
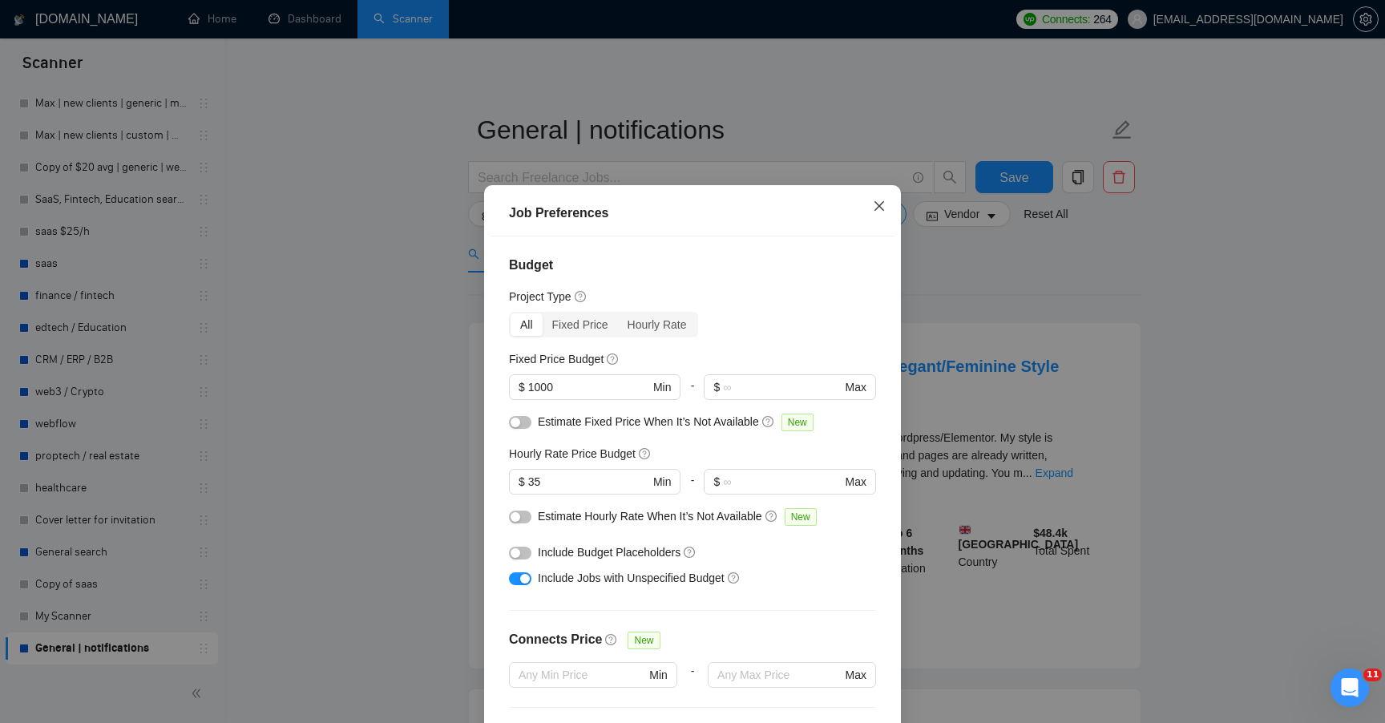
click at [876, 210] on icon "close" at bounding box center [879, 206] width 13 height 13
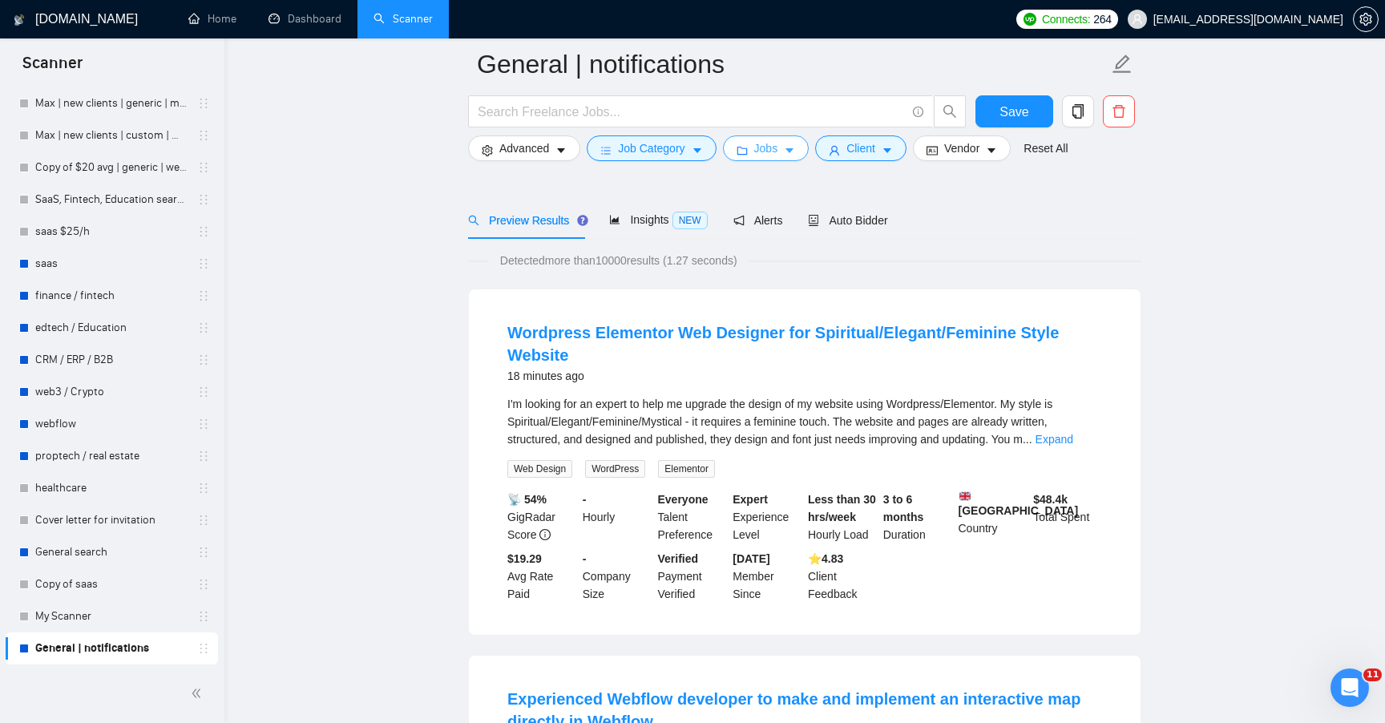
scroll to position [0, 0]
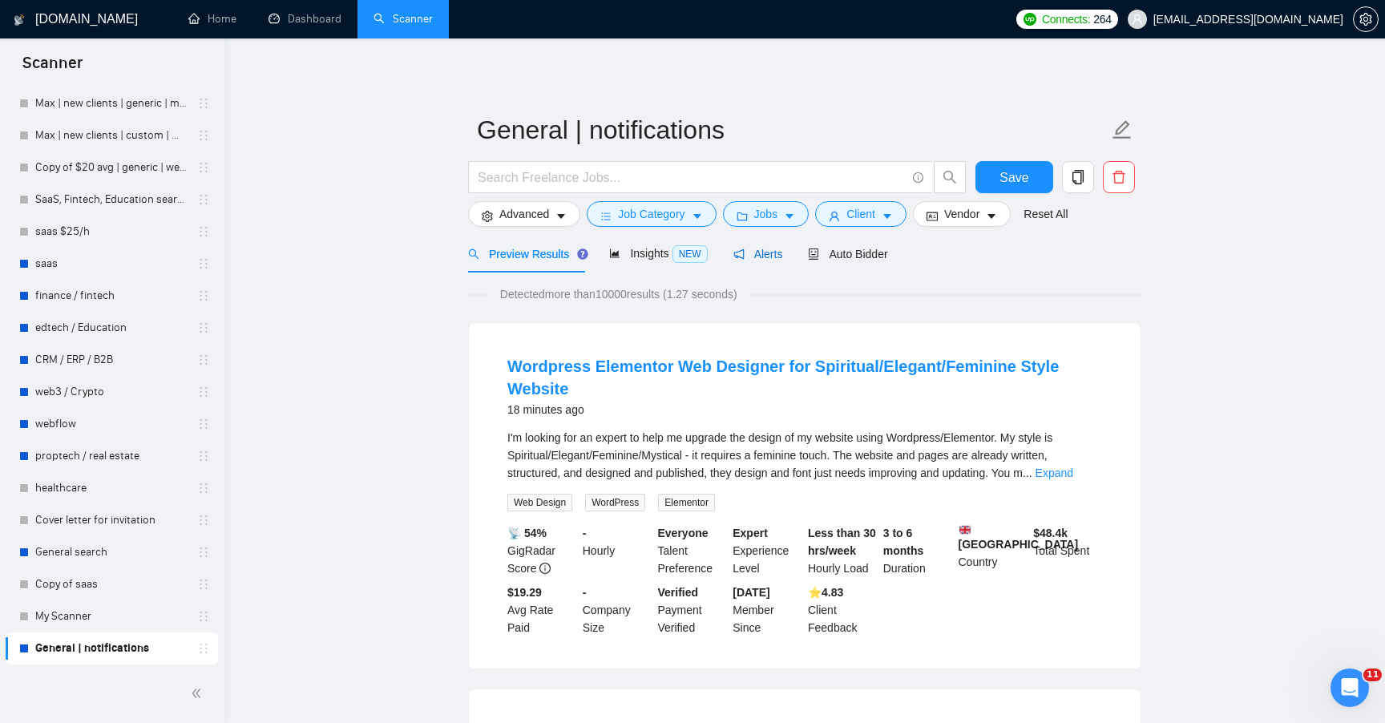
click at [770, 250] on span "Alerts" at bounding box center [758, 254] width 50 height 13
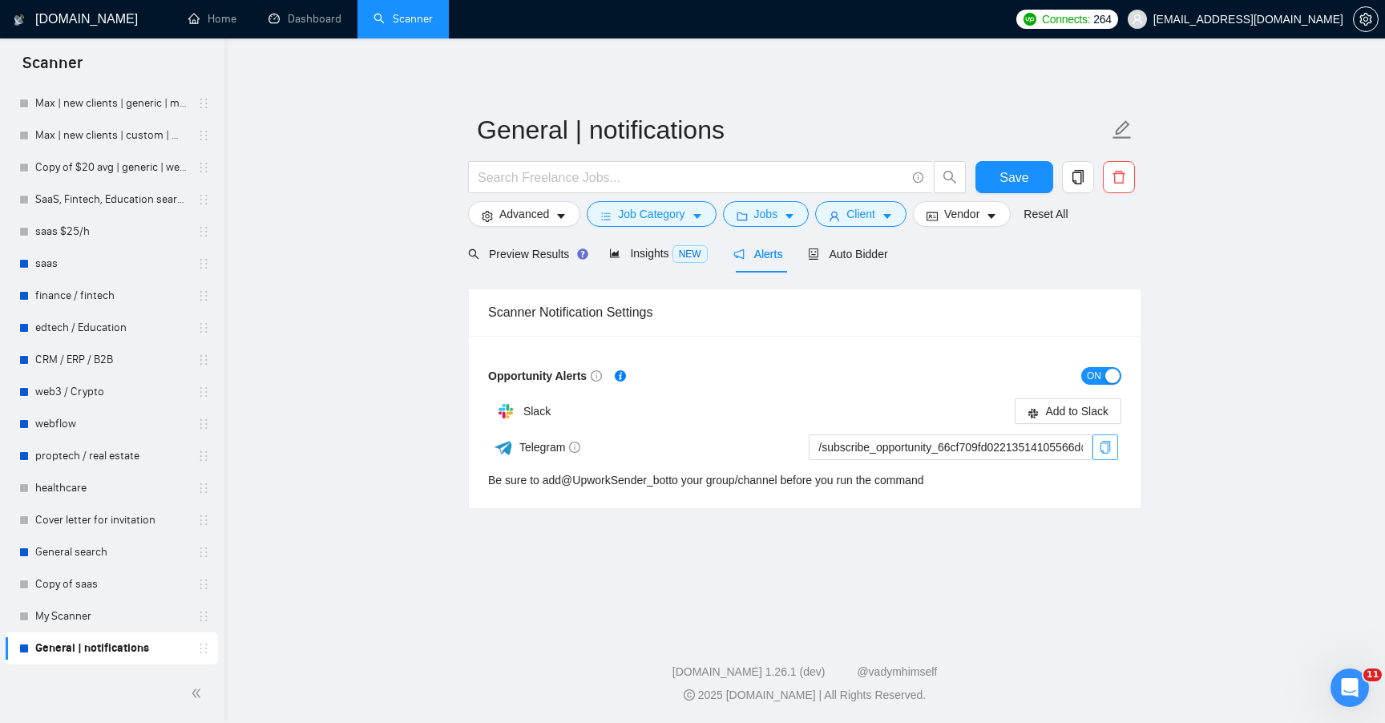
click at [1106, 452] on icon "copy" at bounding box center [1105, 447] width 13 height 13
click at [1109, 447] on icon "copy" at bounding box center [1105, 447] width 10 height 13
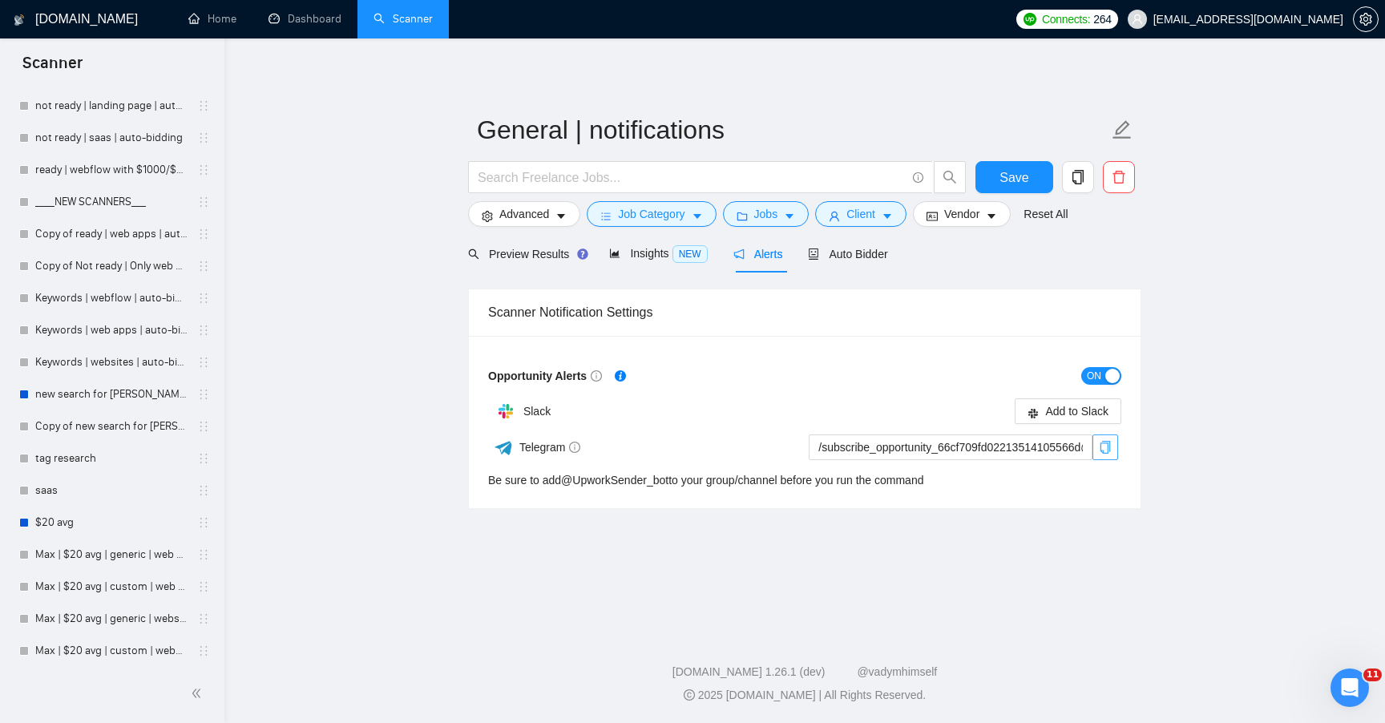
scroll to position [1571, 0]
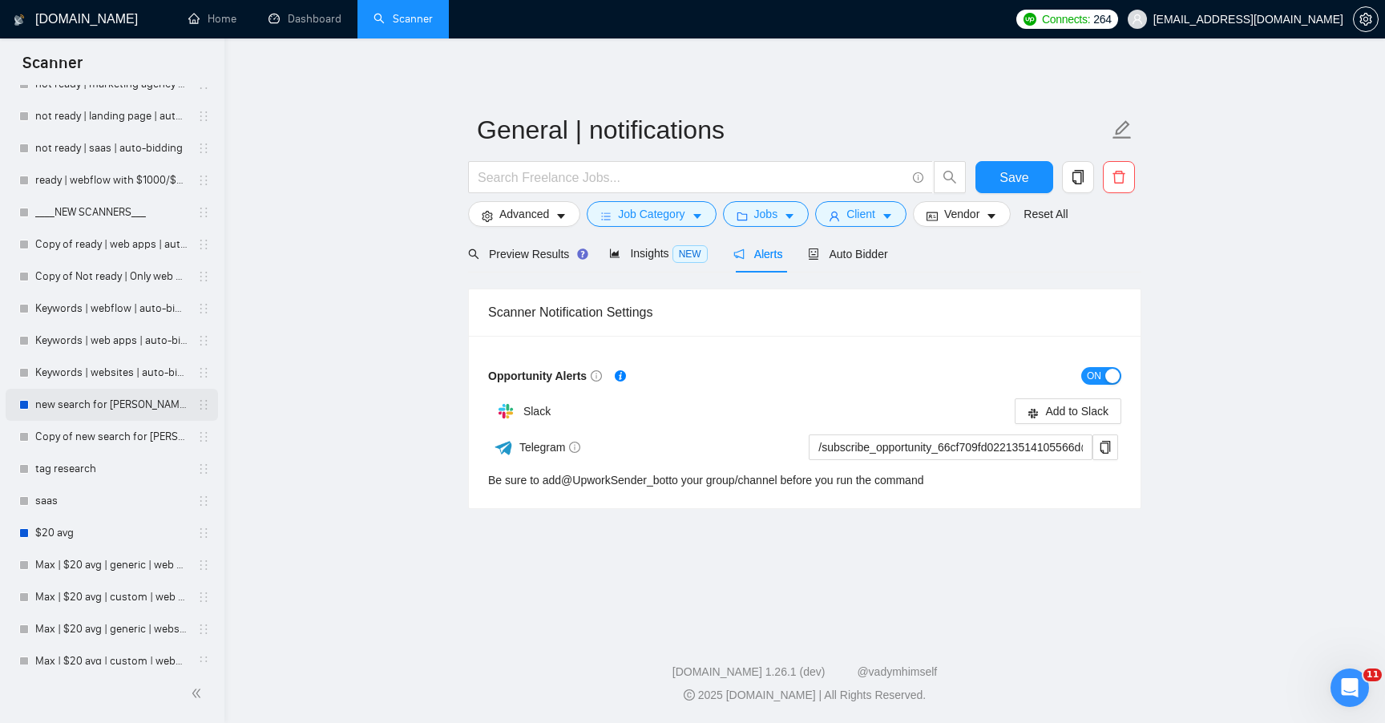
click at [128, 399] on link "new search for [PERSON_NAME]" at bounding box center [111, 405] width 152 height 32
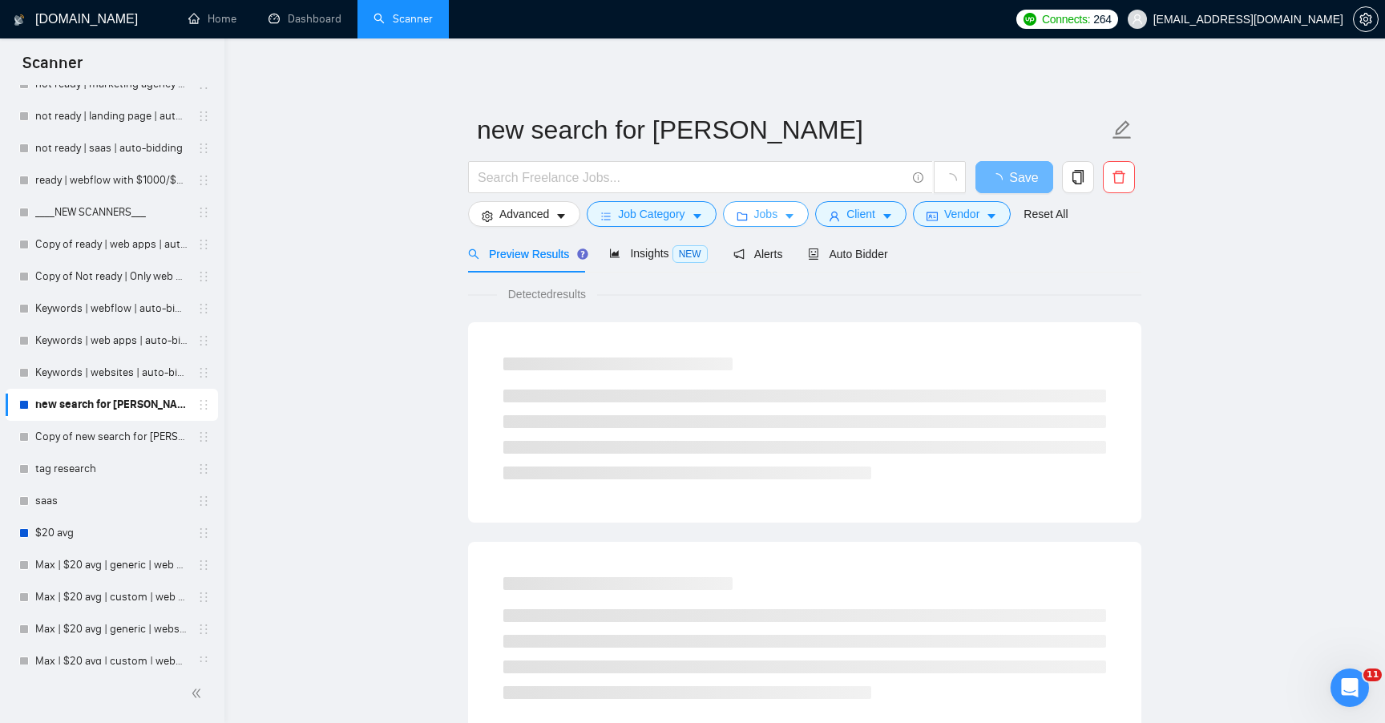
click at [778, 220] on span "Jobs" at bounding box center [766, 214] width 24 height 18
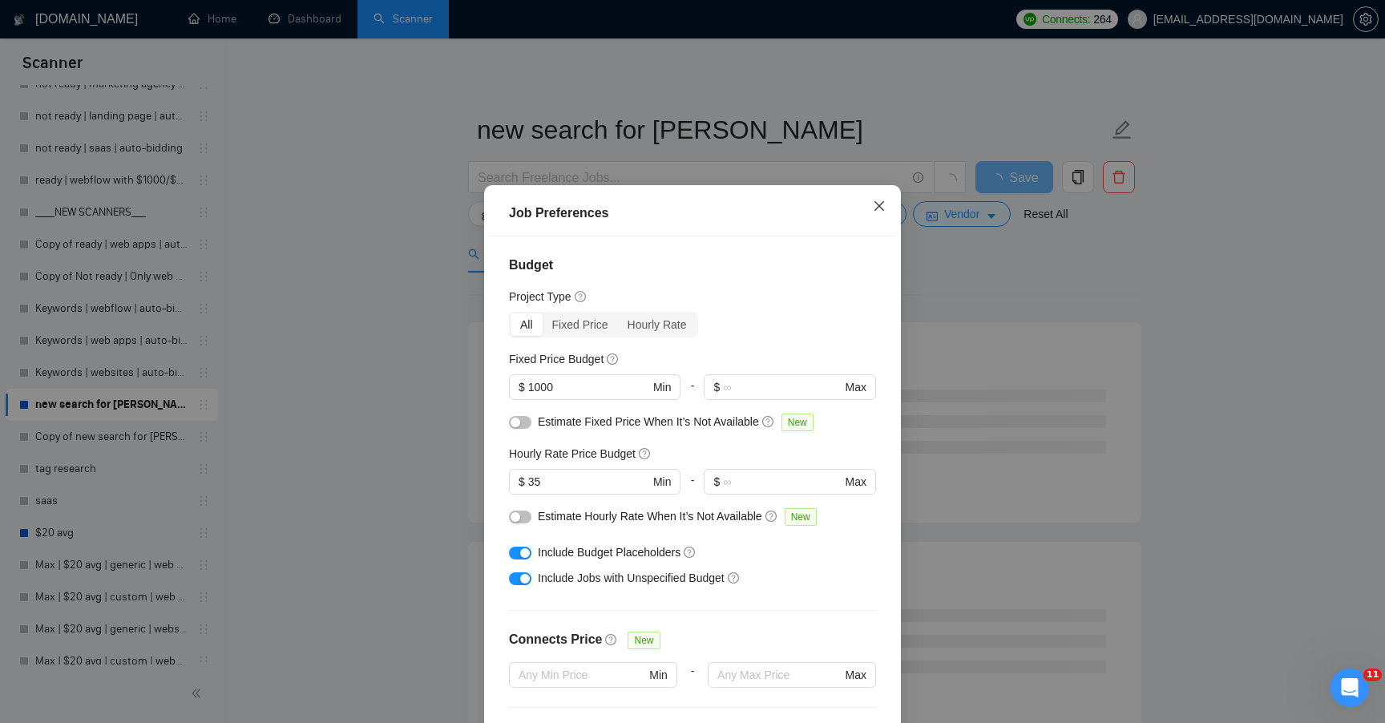
click at [870, 207] on span "Close" at bounding box center [879, 206] width 43 height 43
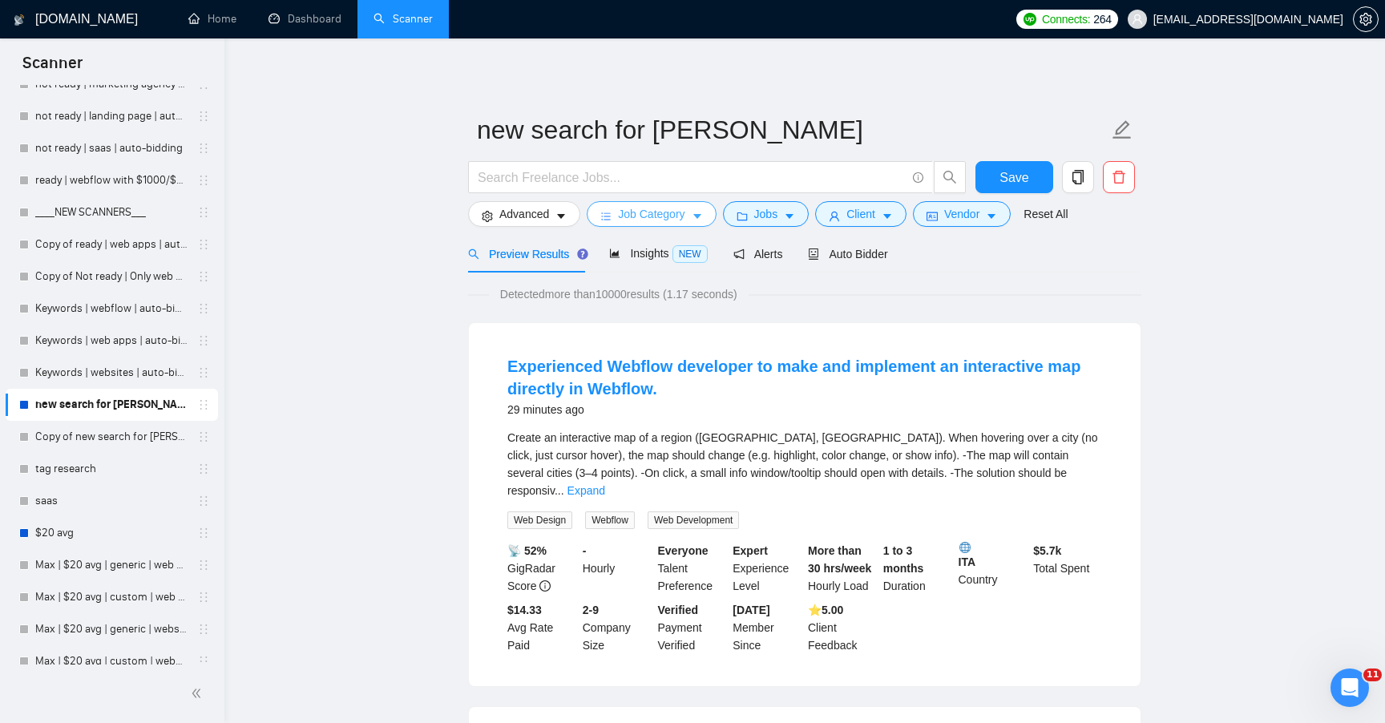
click at [680, 217] on span "Job Category" at bounding box center [651, 214] width 67 height 18
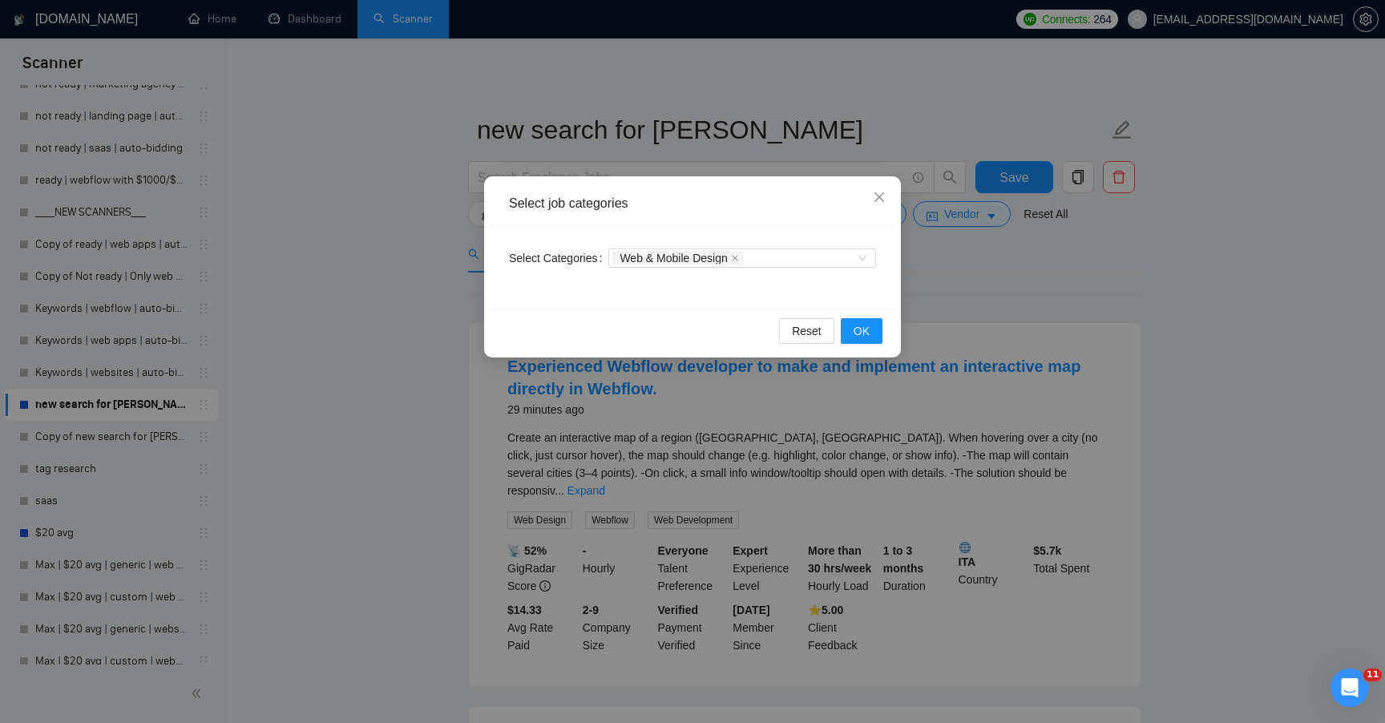
click at [762, 160] on div "Select job categories Select Categories Web & Mobile Design Reset OK" at bounding box center [692, 361] width 1385 height 723
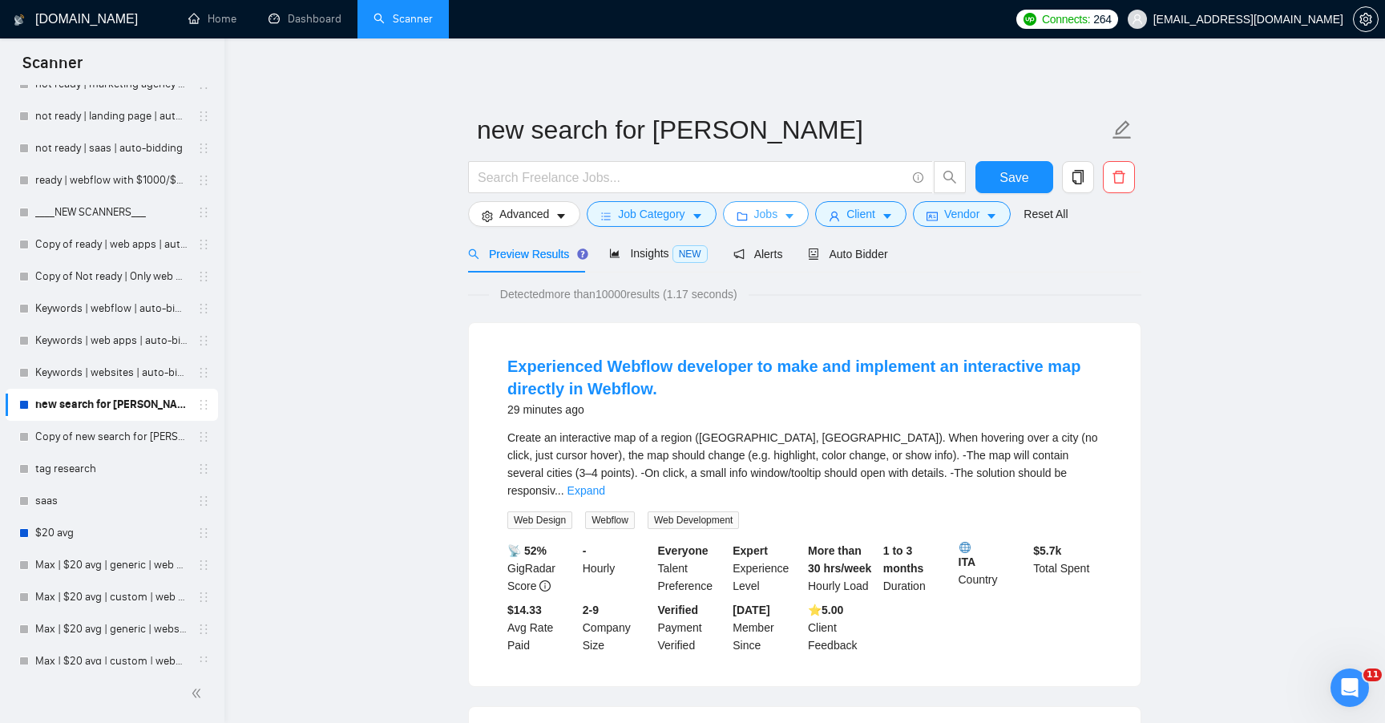
click at [777, 224] on button "Jobs" at bounding box center [766, 214] width 87 height 26
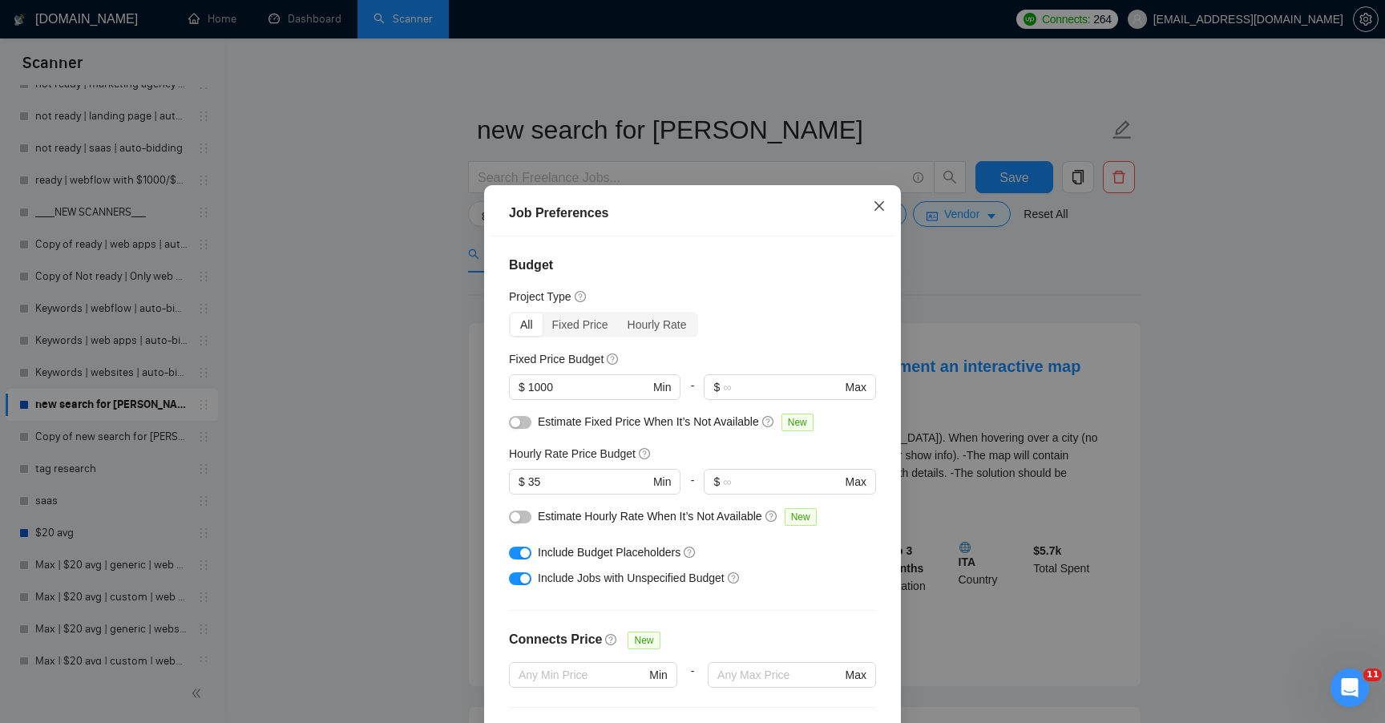
click at [862, 213] on span "Close" at bounding box center [879, 206] width 43 height 43
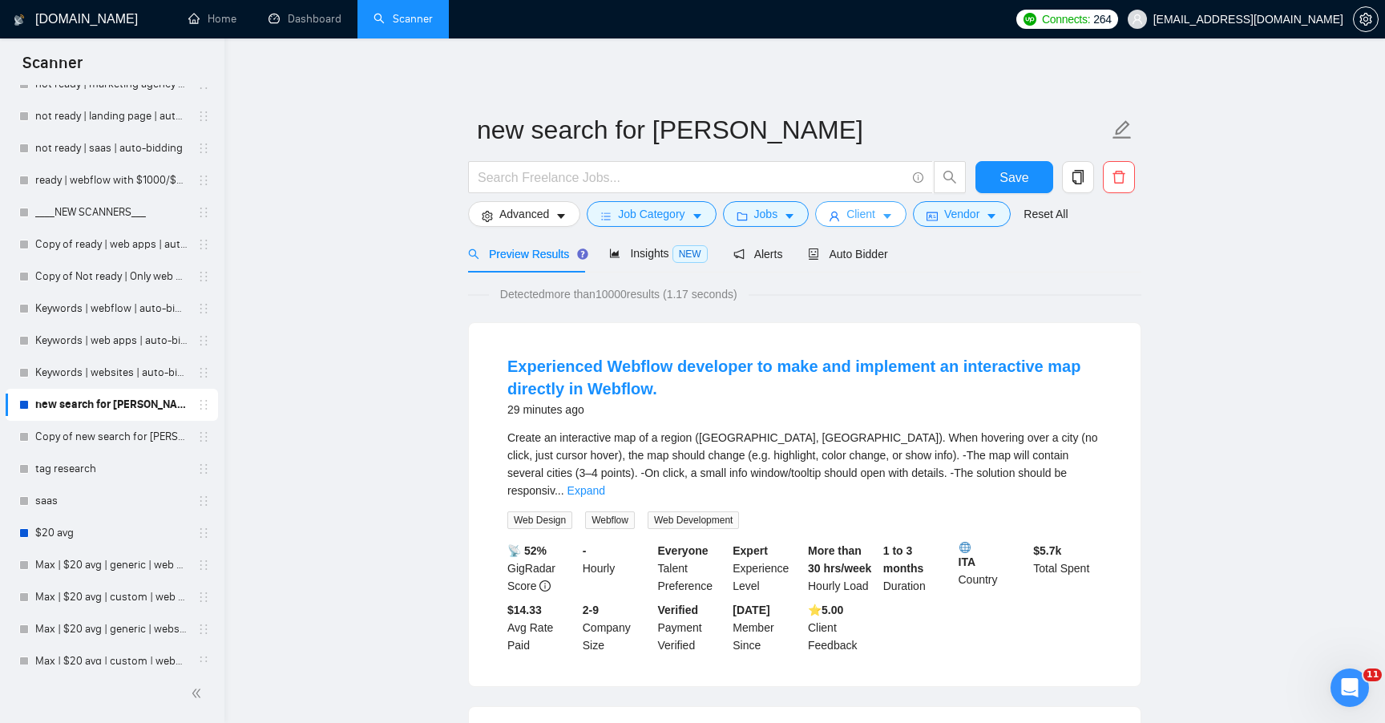
click at [870, 211] on span "Client" at bounding box center [860, 214] width 29 height 18
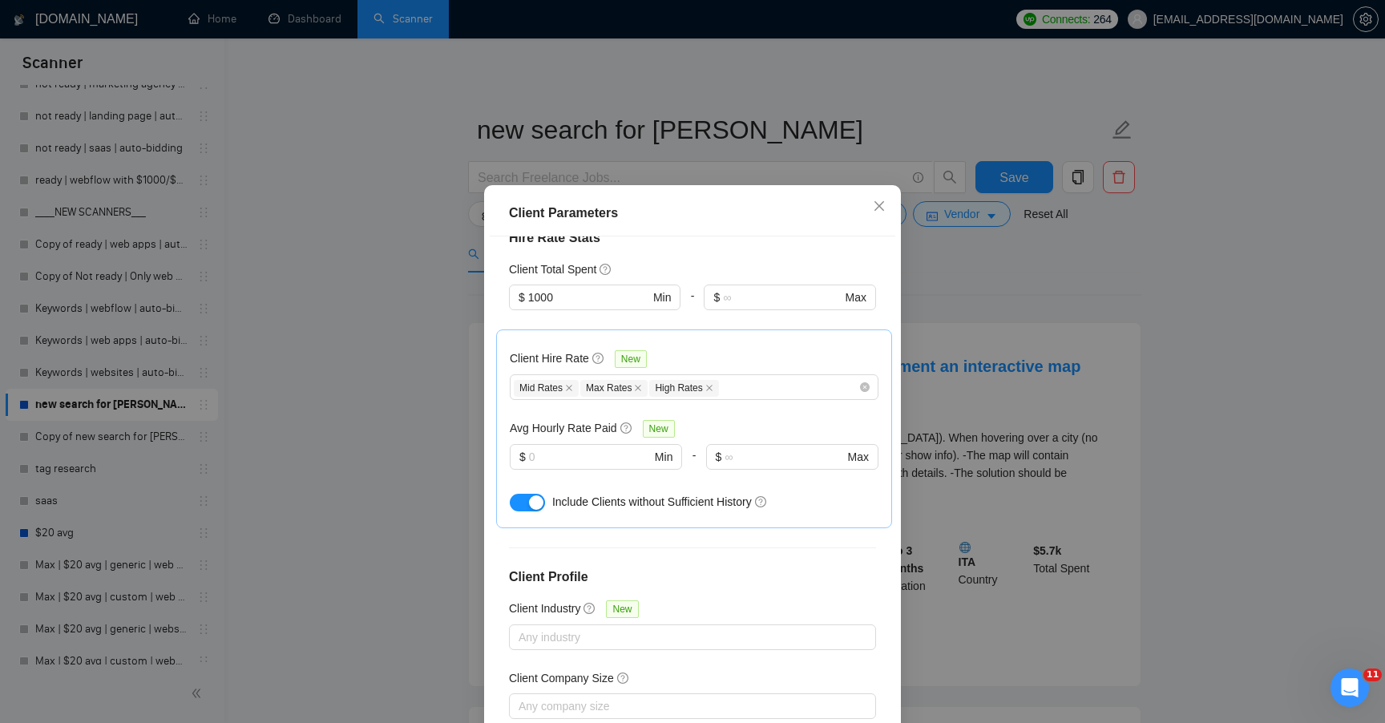
scroll to position [493, 0]
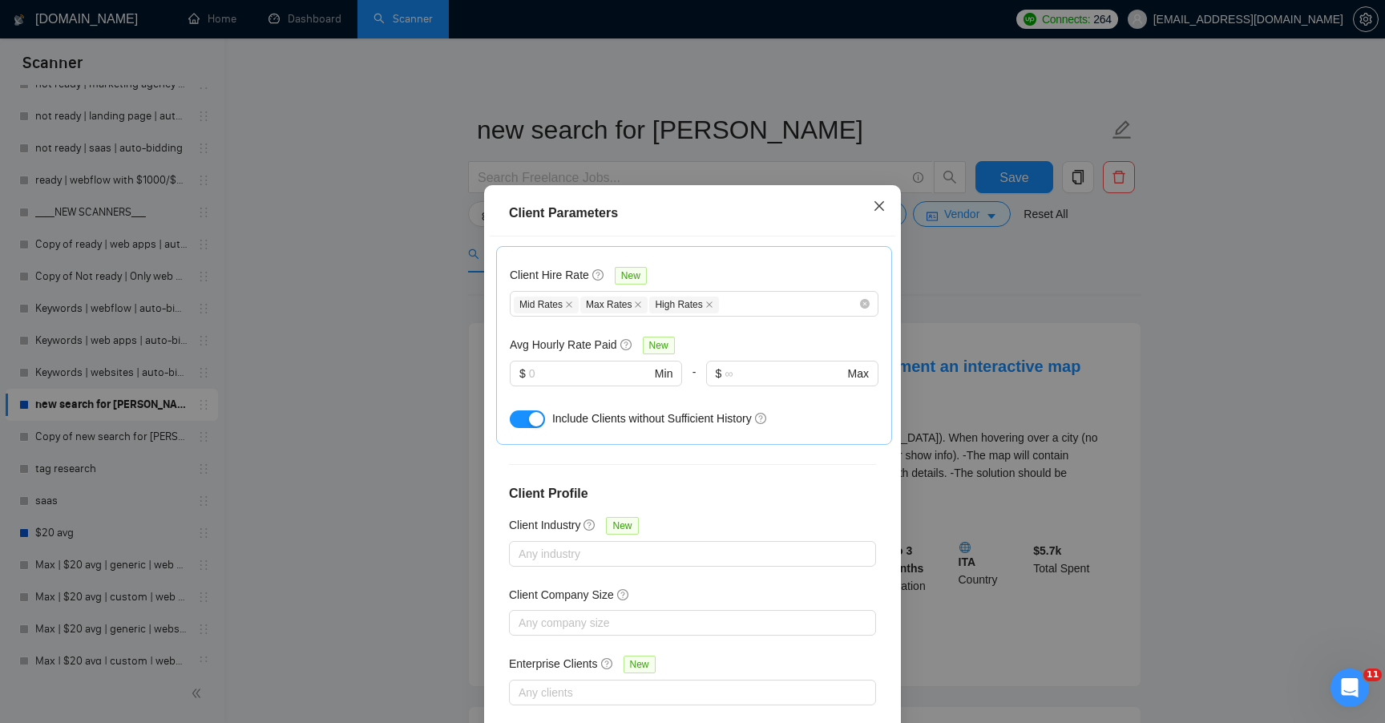
click at [870, 211] on span "Close" at bounding box center [879, 206] width 43 height 43
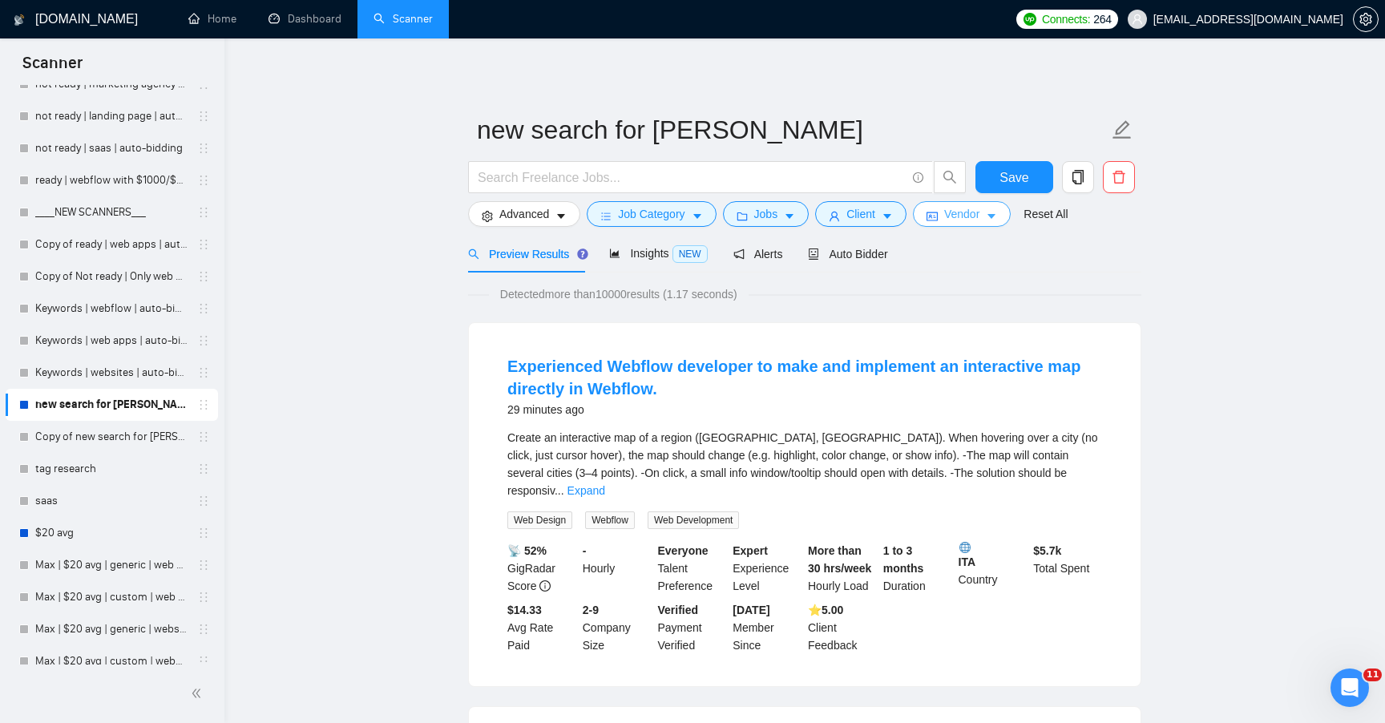
click at [959, 215] on span "Vendor" at bounding box center [961, 214] width 35 height 18
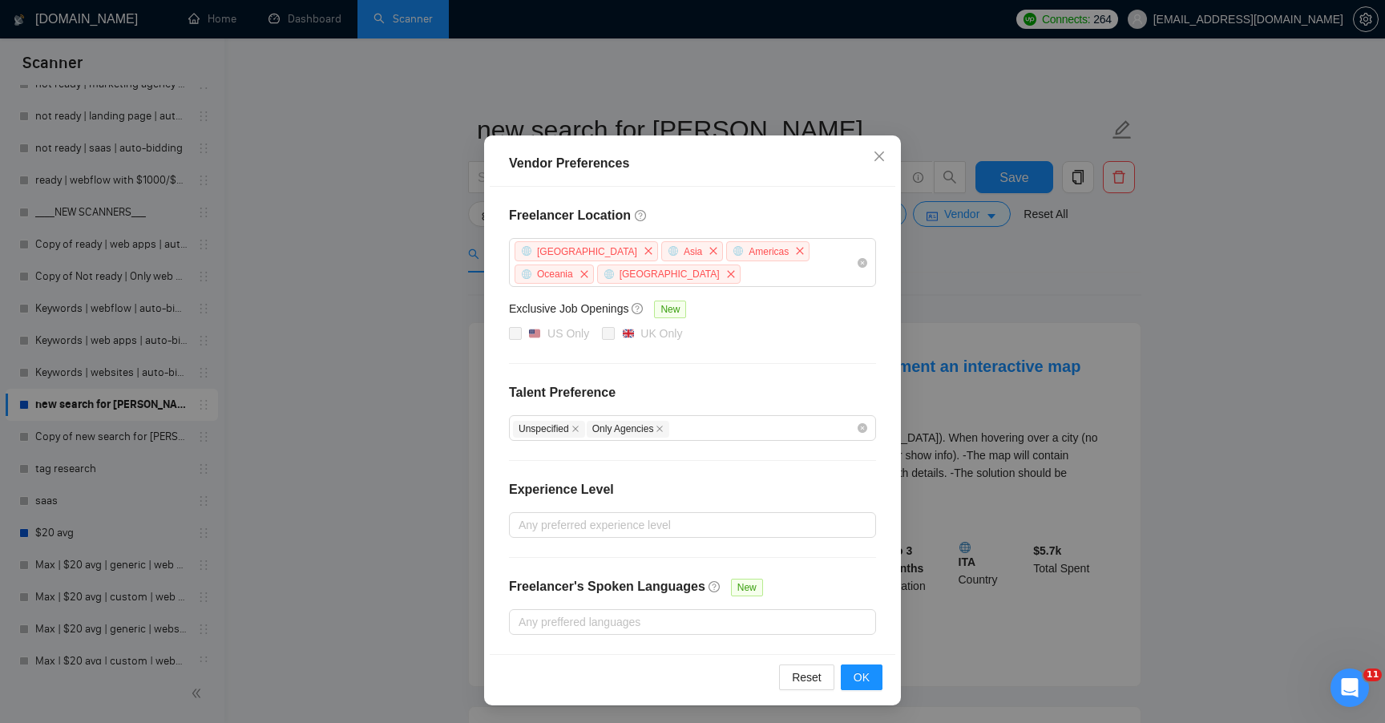
scroll to position [0, 0]
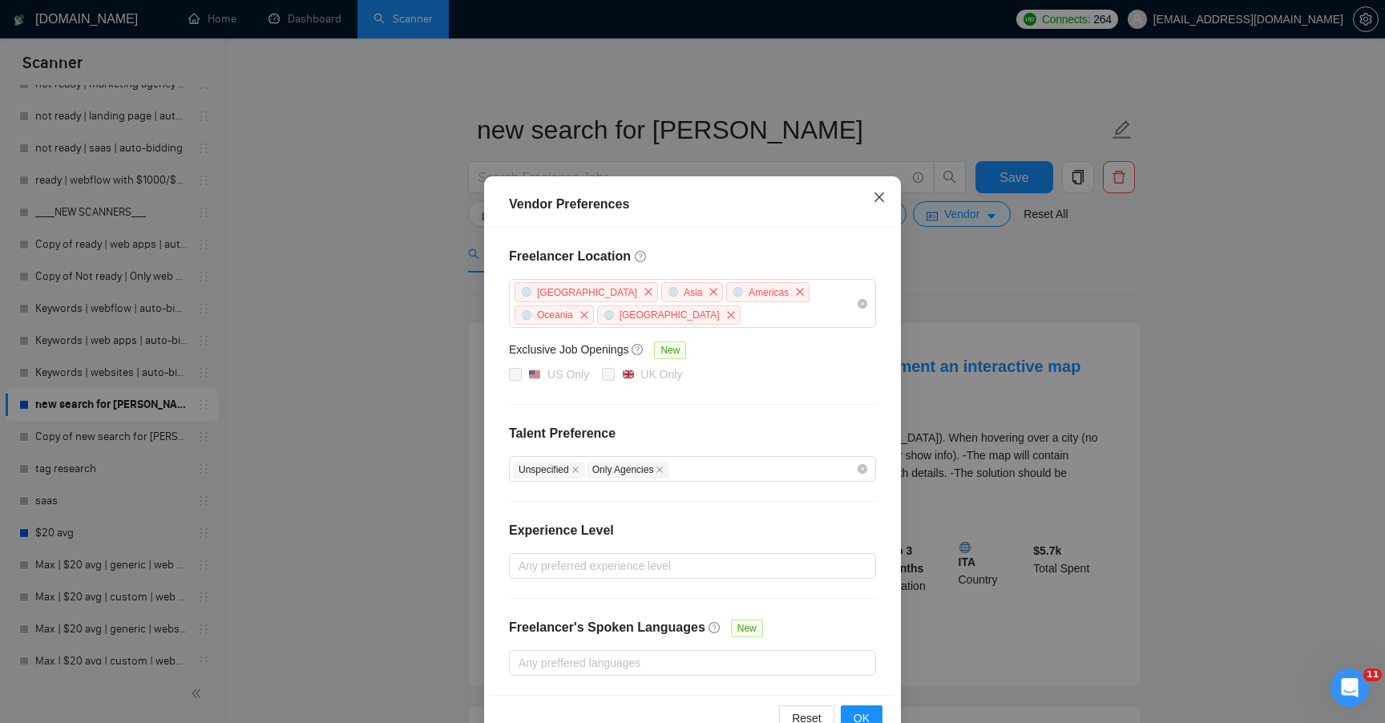
click at [884, 200] on icon "close" at bounding box center [879, 197] width 13 height 13
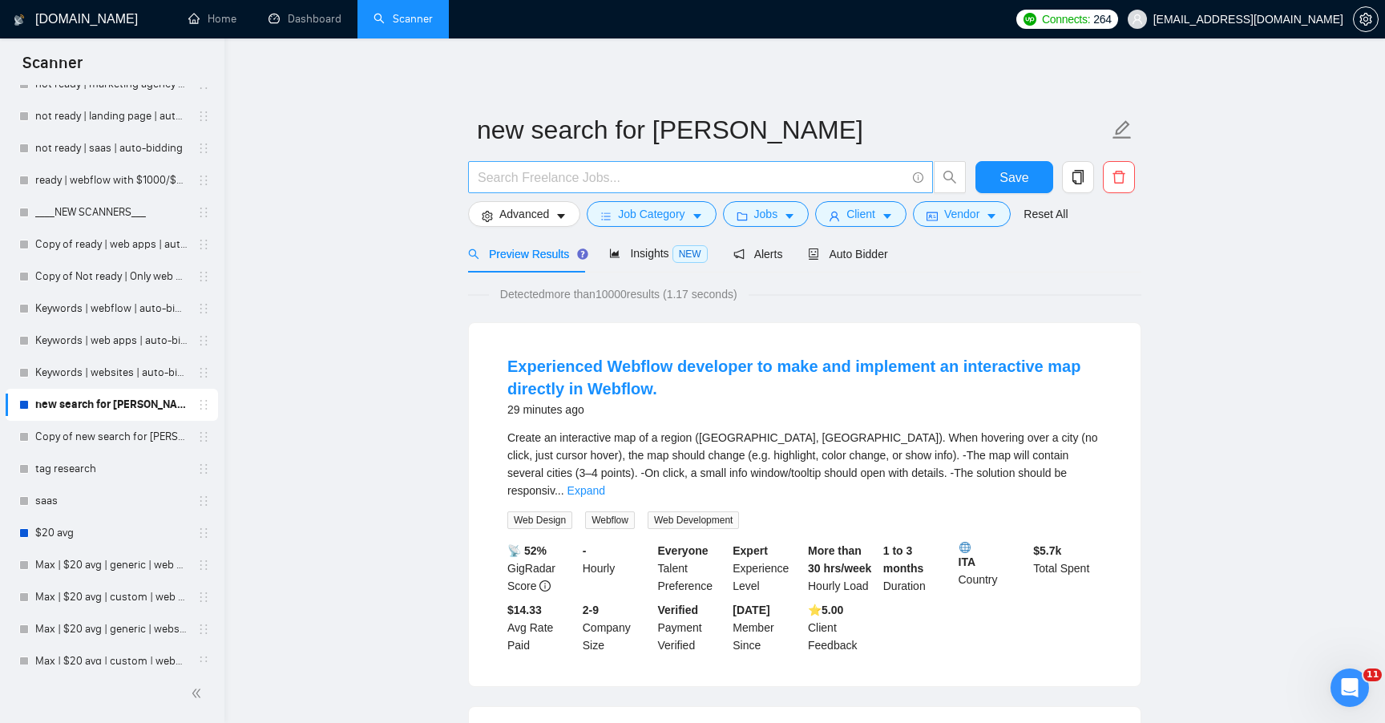
click at [536, 184] on input "text" at bounding box center [692, 178] width 428 height 20
paste input "UX Designer Needed for AI Project"
click at [480, 181] on input "UX Designer Needed for AI Project" at bounding box center [692, 178] width 428 height 20
click at [757, 184] on input ""UX Designer Needed for AI Project" at bounding box center [692, 178] width 428 height 20
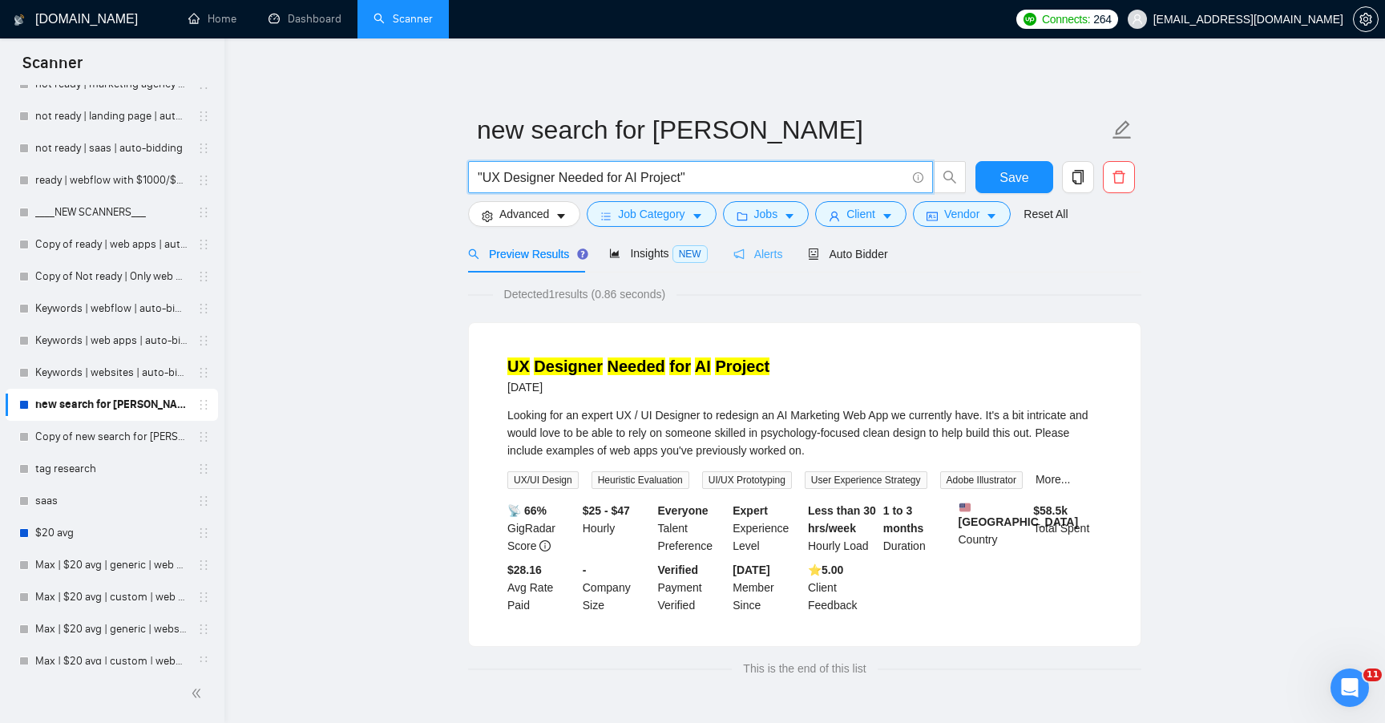
type input ""UX Designer Needed for AI Project""
click at [776, 255] on span "Alerts" at bounding box center [758, 254] width 50 height 13
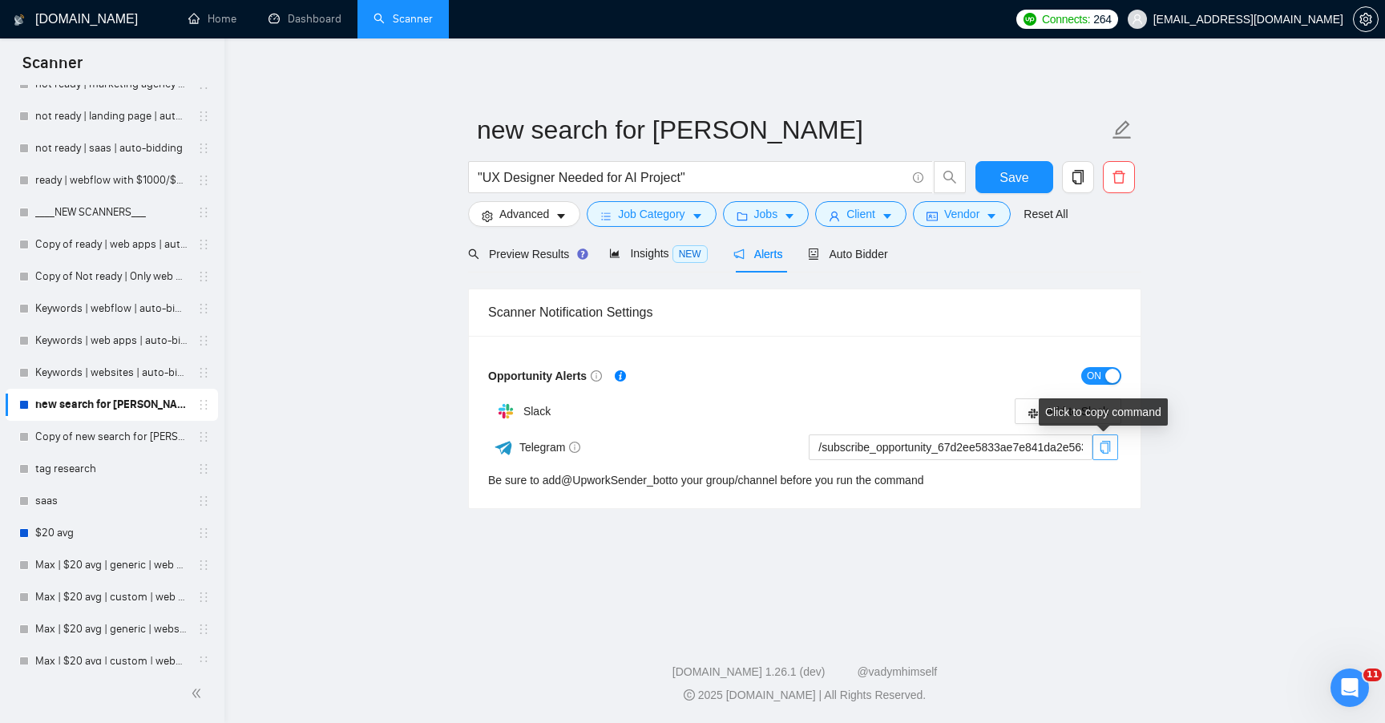
click at [1110, 446] on icon "copy" at bounding box center [1105, 447] width 10 height 13
click at [539, 255] on span "Preview Results" at bounding box center [525, 254] width 115 height 13
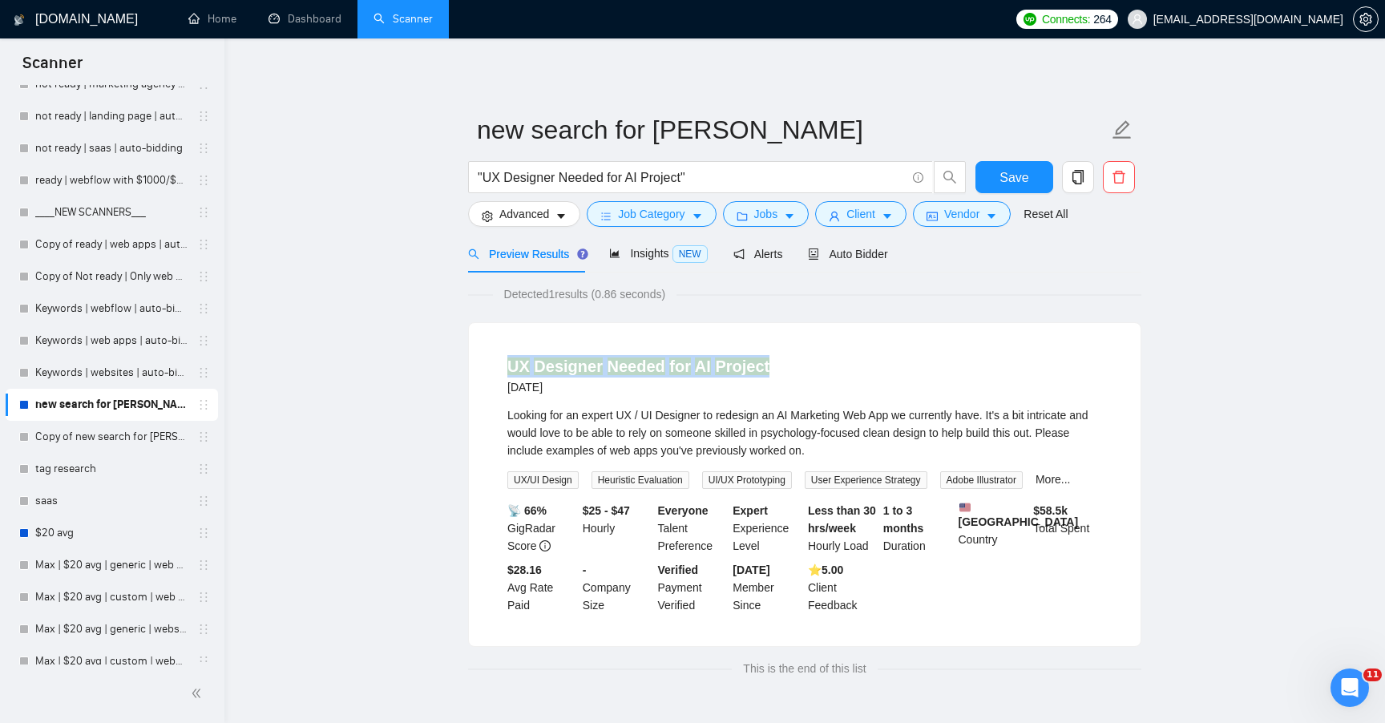
copy link "UX Designer Needed for AI Project"
drag, startPoint x: 493, startPoint y: 365, endPoint x: 772, endPoint y: 363, distance: 278.9
click at [772, 363] on li "UX Designer Needed for AI Project [DATE] Looking for an expert UX / UI Designer…" at bounding box center [804, 484] width 633 height 285
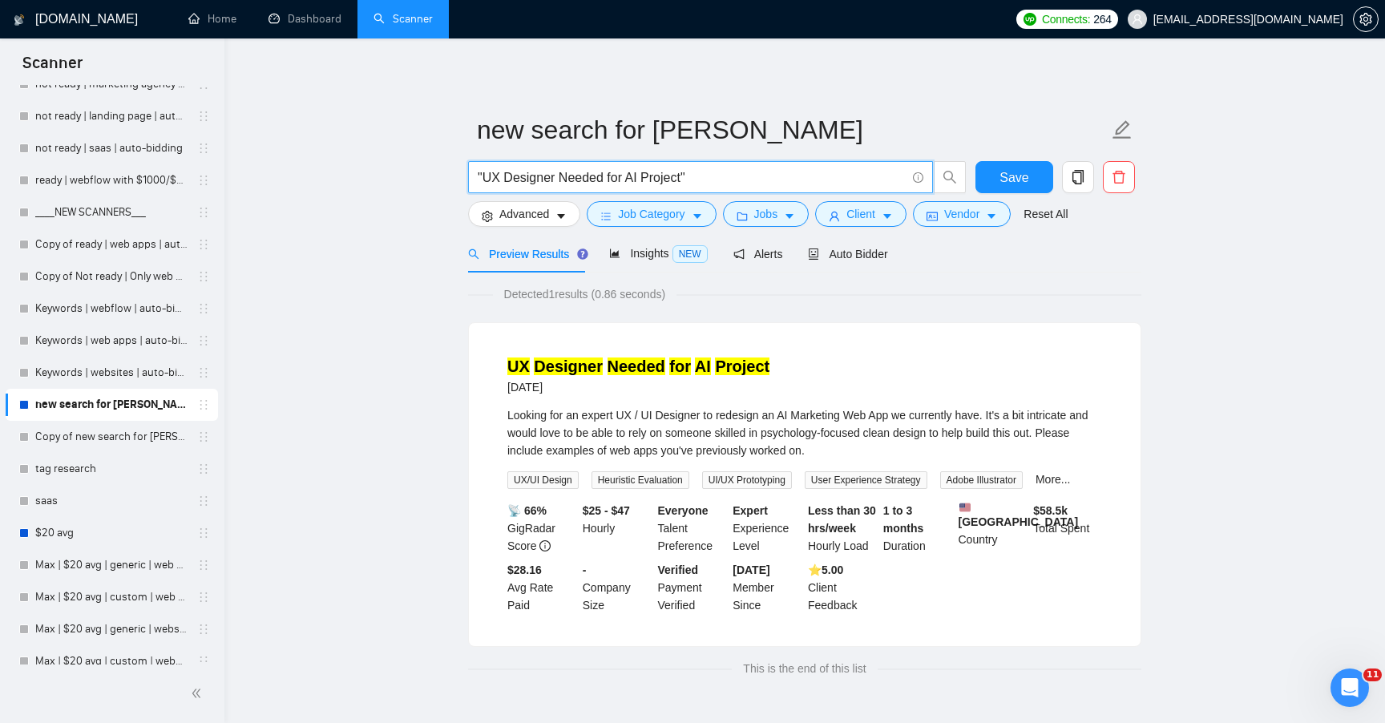
click at [620, 183] on input ""UX Designer Needed for AI Project"" at bounding box center [692, 178] width 428 height 20
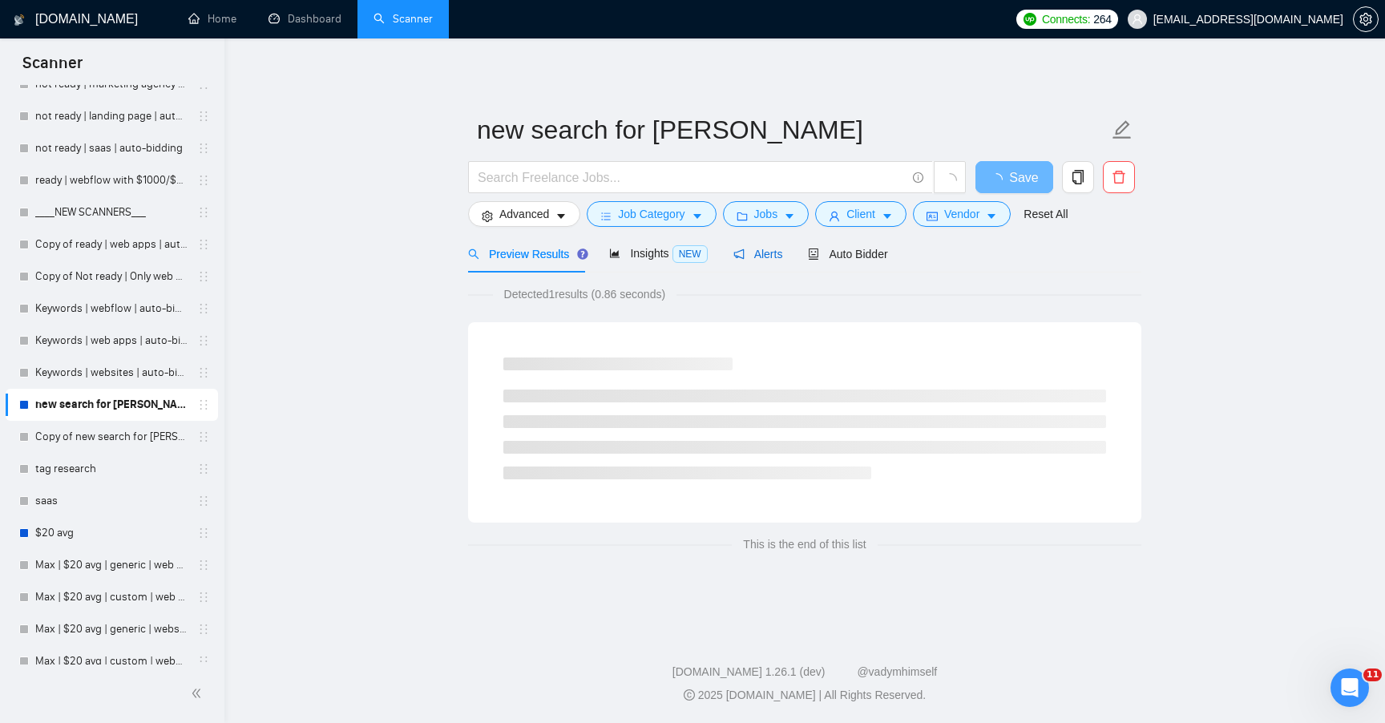
click at [767, 251] on span "Alerts" at bounding box center [758, 254] width 50 height 13
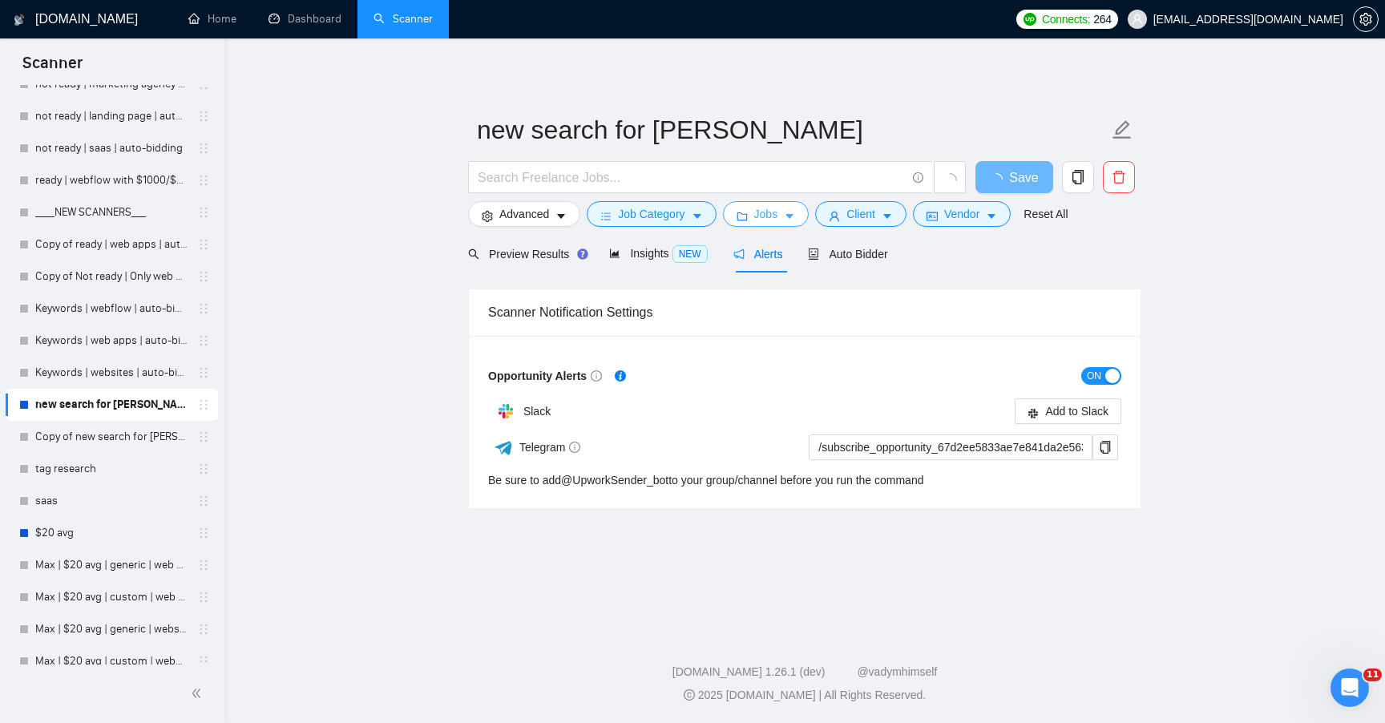
click at [777, 206] on span "Jobs" at bounding box center [766, 214] width 24 height 18
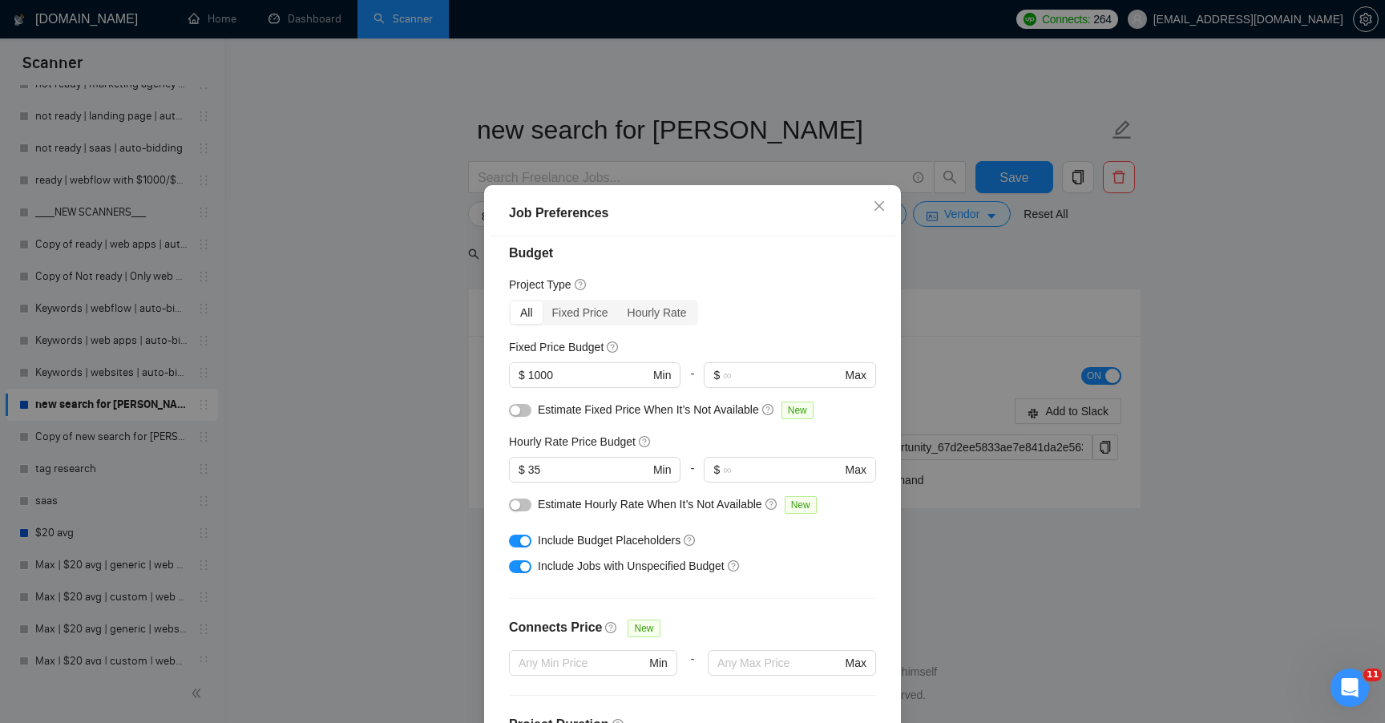
scroll to position [22, 0]
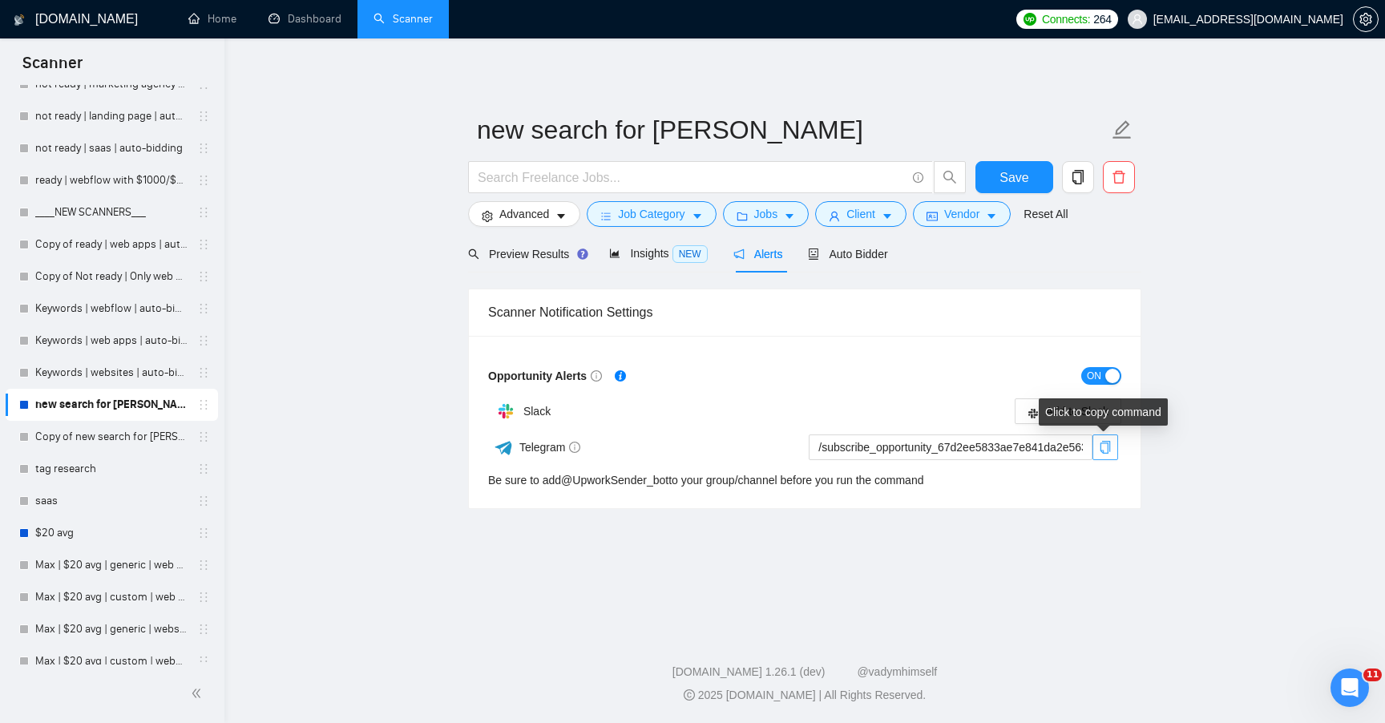
click at [1104, 454] on button "button" at bounding box center [1105, 447] width 26 height 26
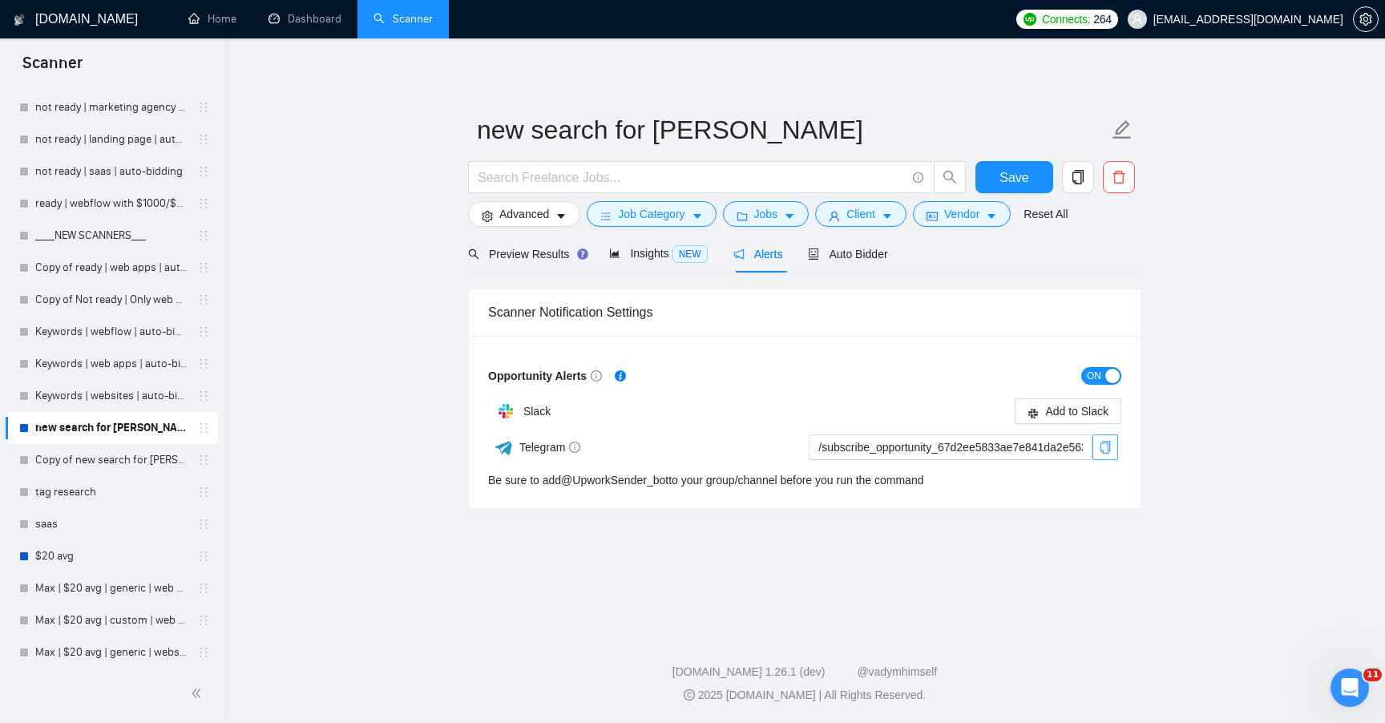
scroll to position [1525, 0]
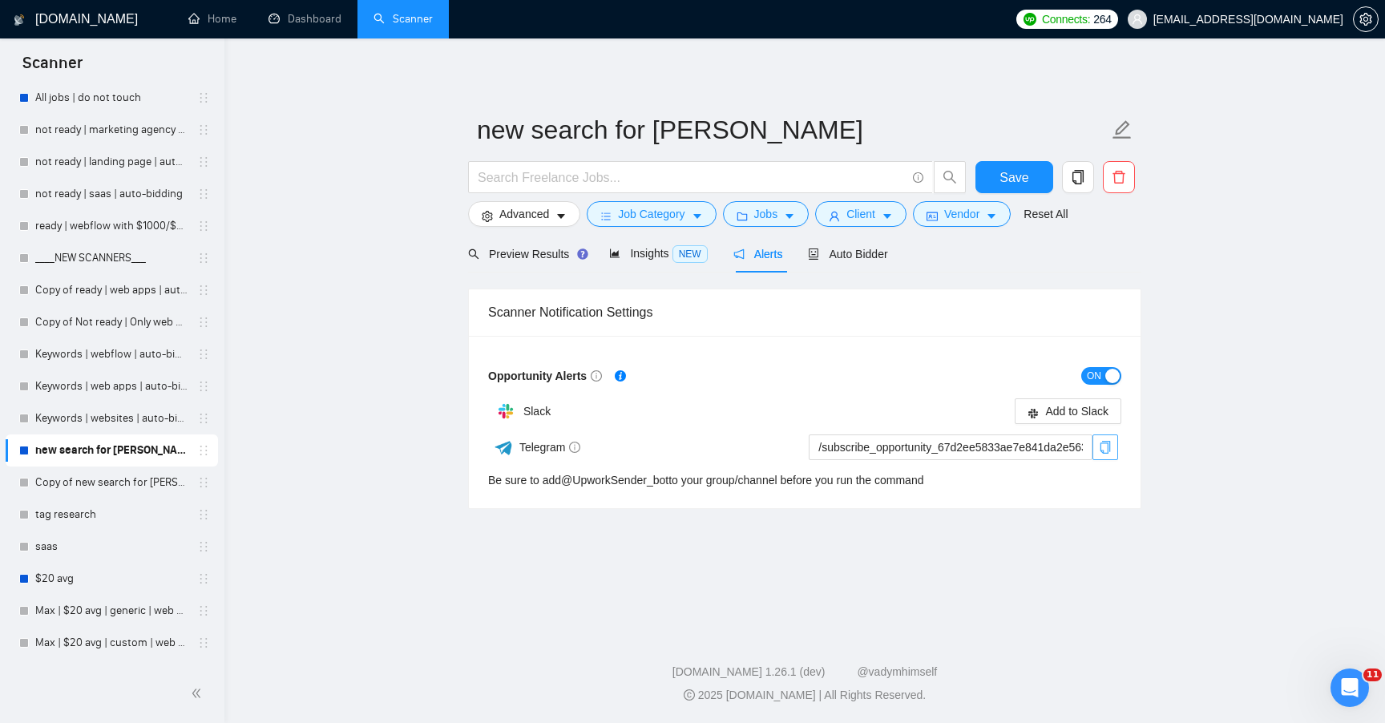
click at [1108, 445] on icon "copy" at bounding box center [1105, 447] width 10 height 13
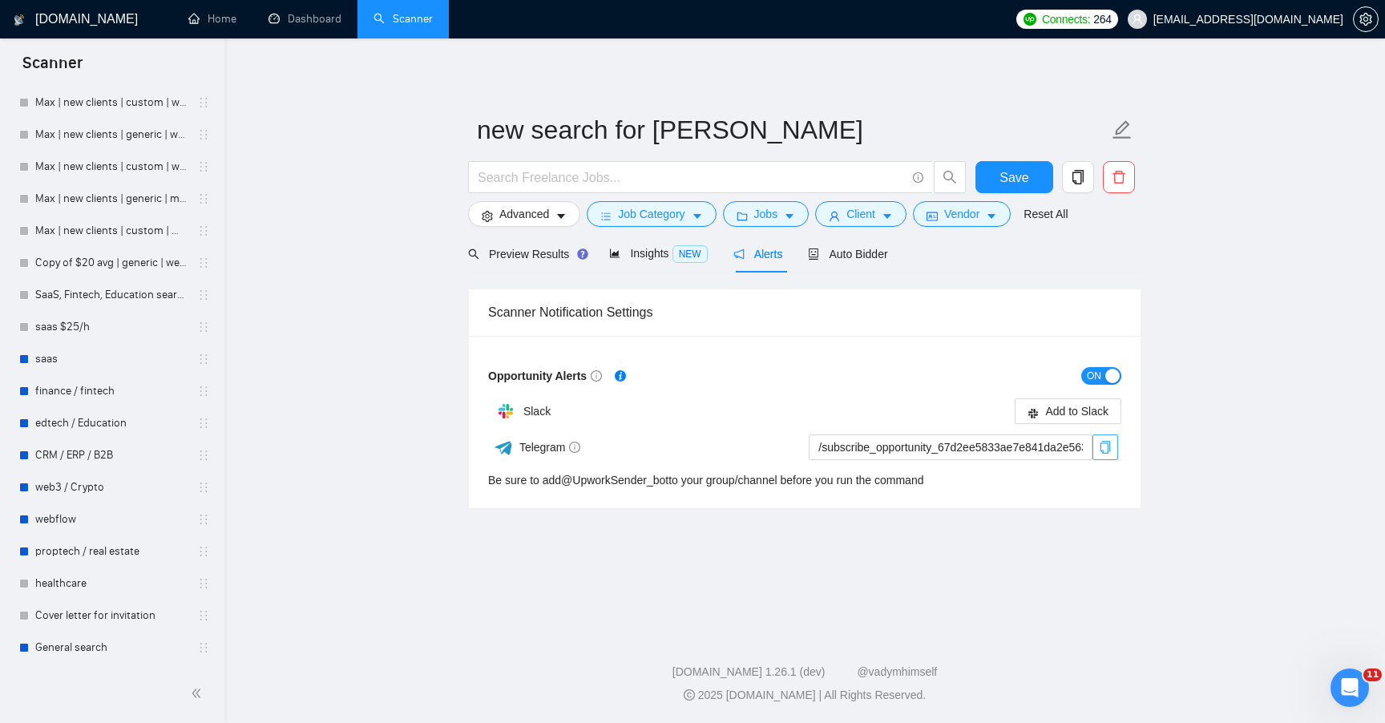
scroll to position [2353, 0]
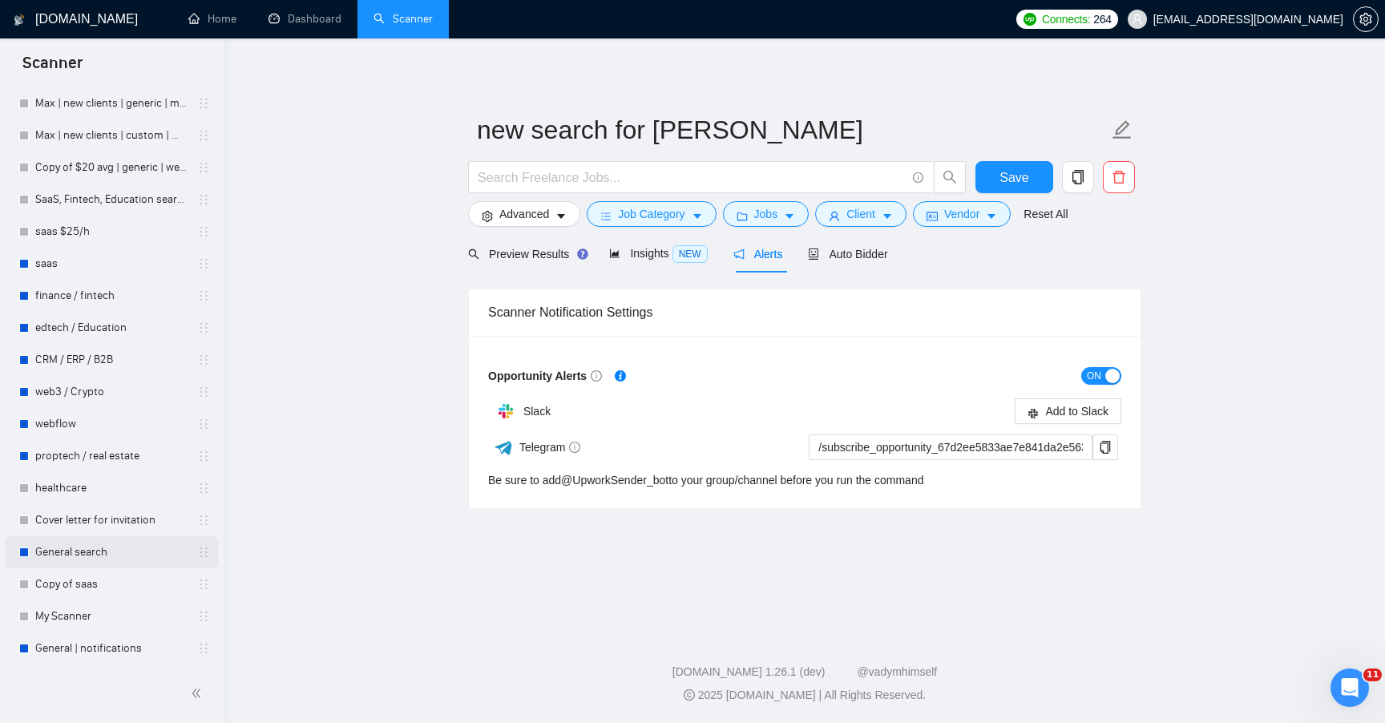
click at [132, 547] on link "General search" at bounding box center [111, 552] width 152 height 32
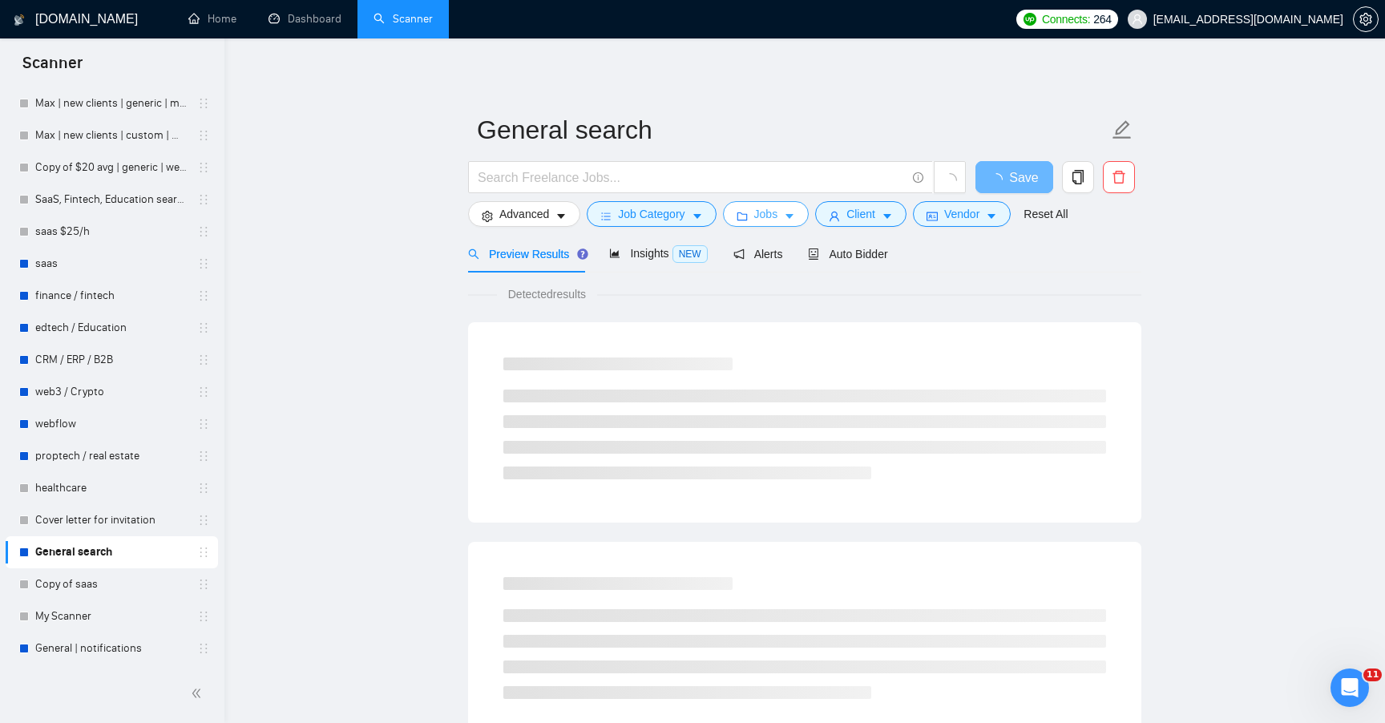
click at [785, 216] on button "Jobs" at bounding box center [766, 214] width 87 height 26
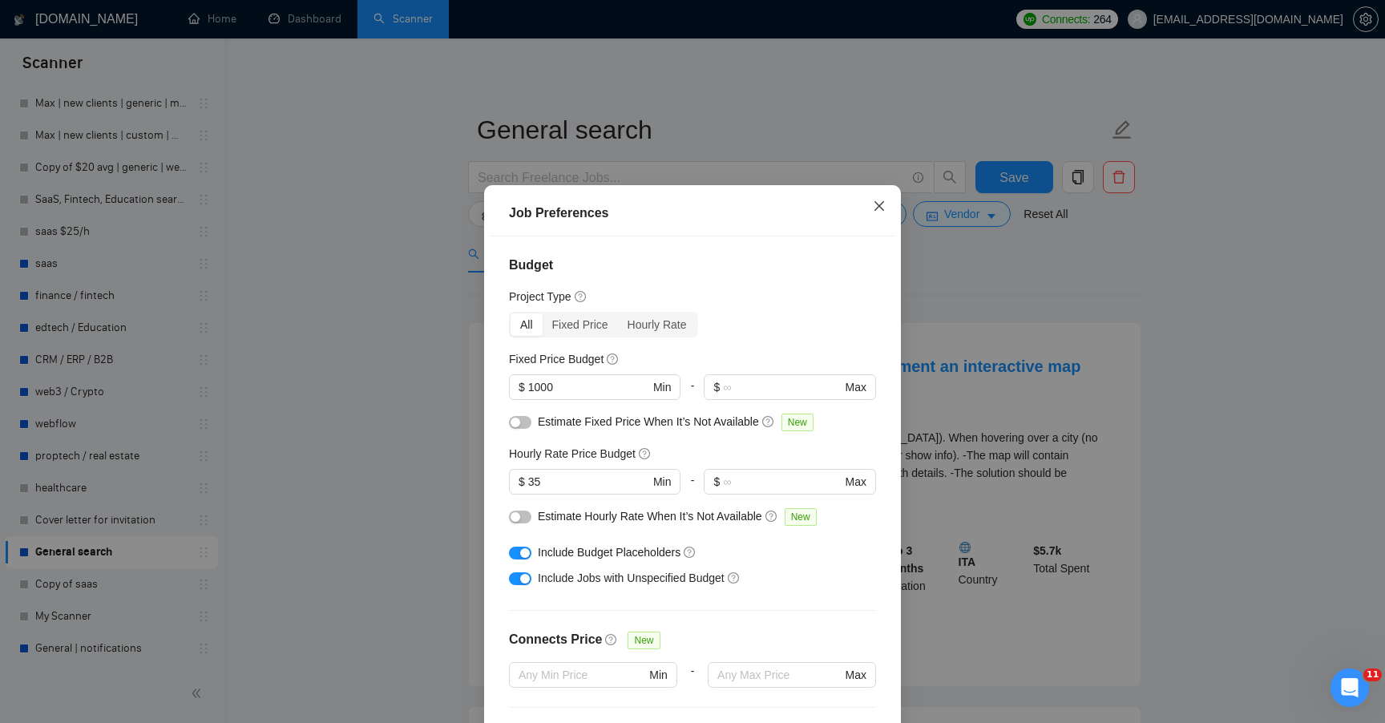
click at [879, 212] on icon "close" at bounding box center [879, 206] width 13 height 13
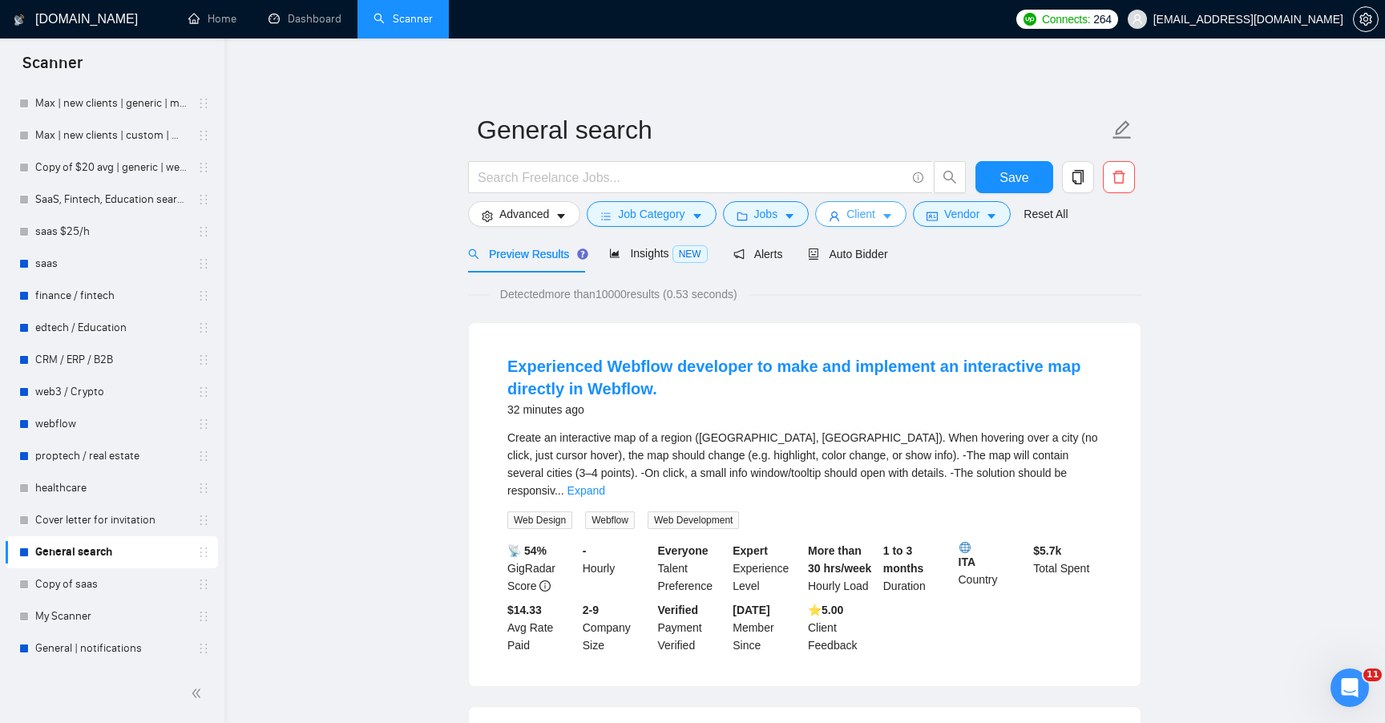
click at [875, 220] on span "Client" at bounding box center [860, 214] width 29 height 18
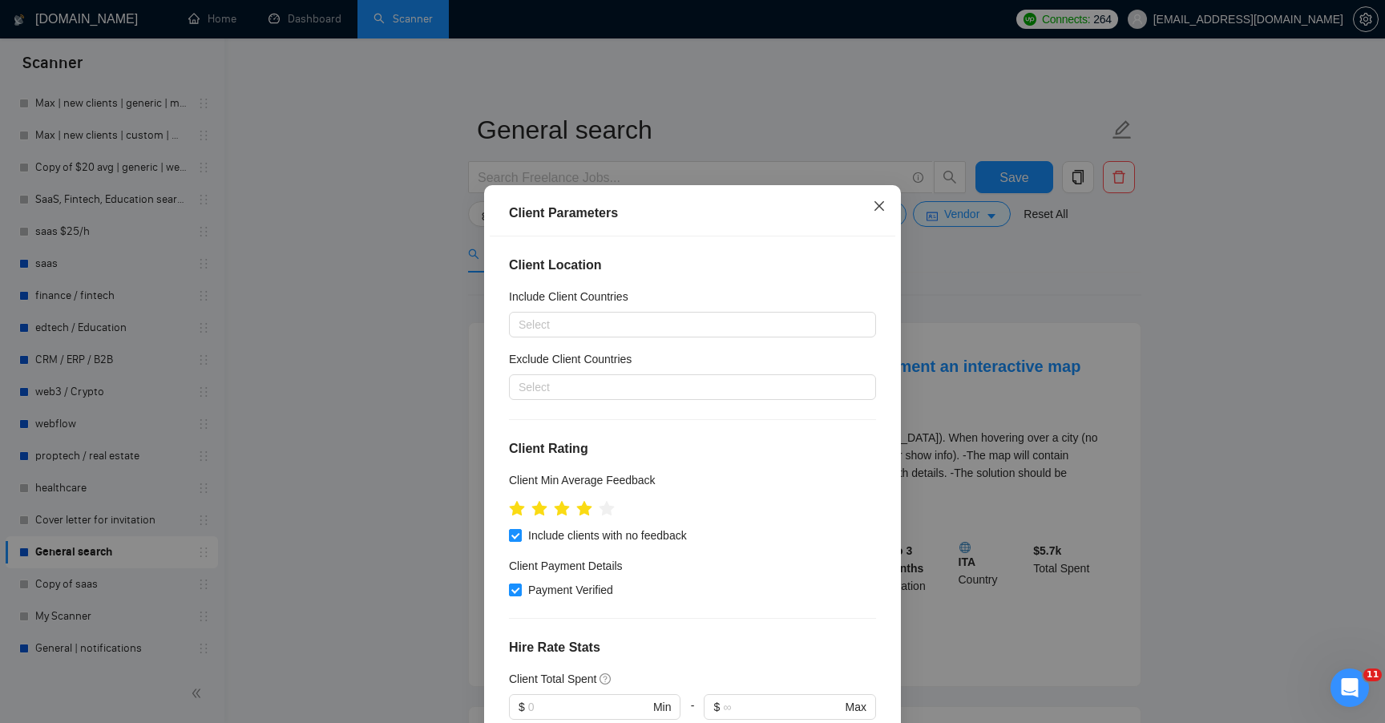
click at [887, 205] on span "Close" at bounding box center [879, 206] width 43 height 43
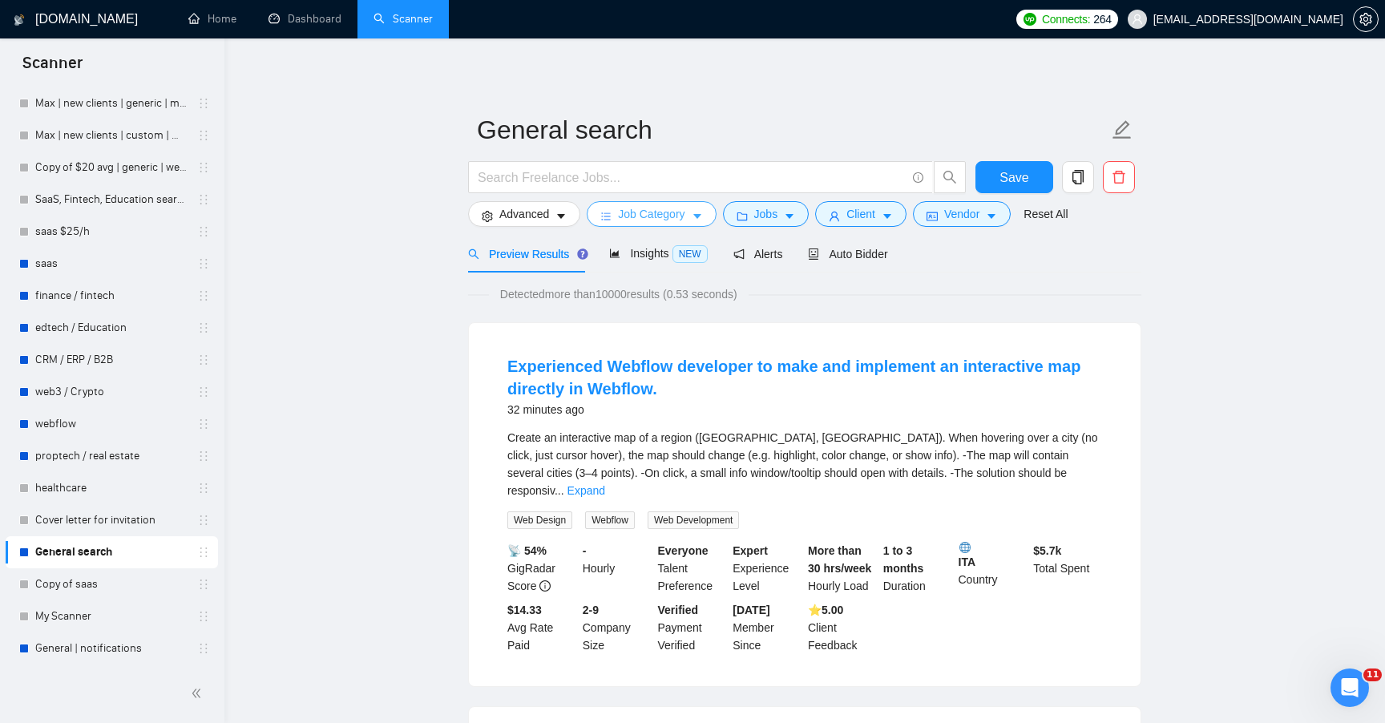
click at [693, 220] on button "Job Category" at bounding box center [651, 214] width 129 height 26
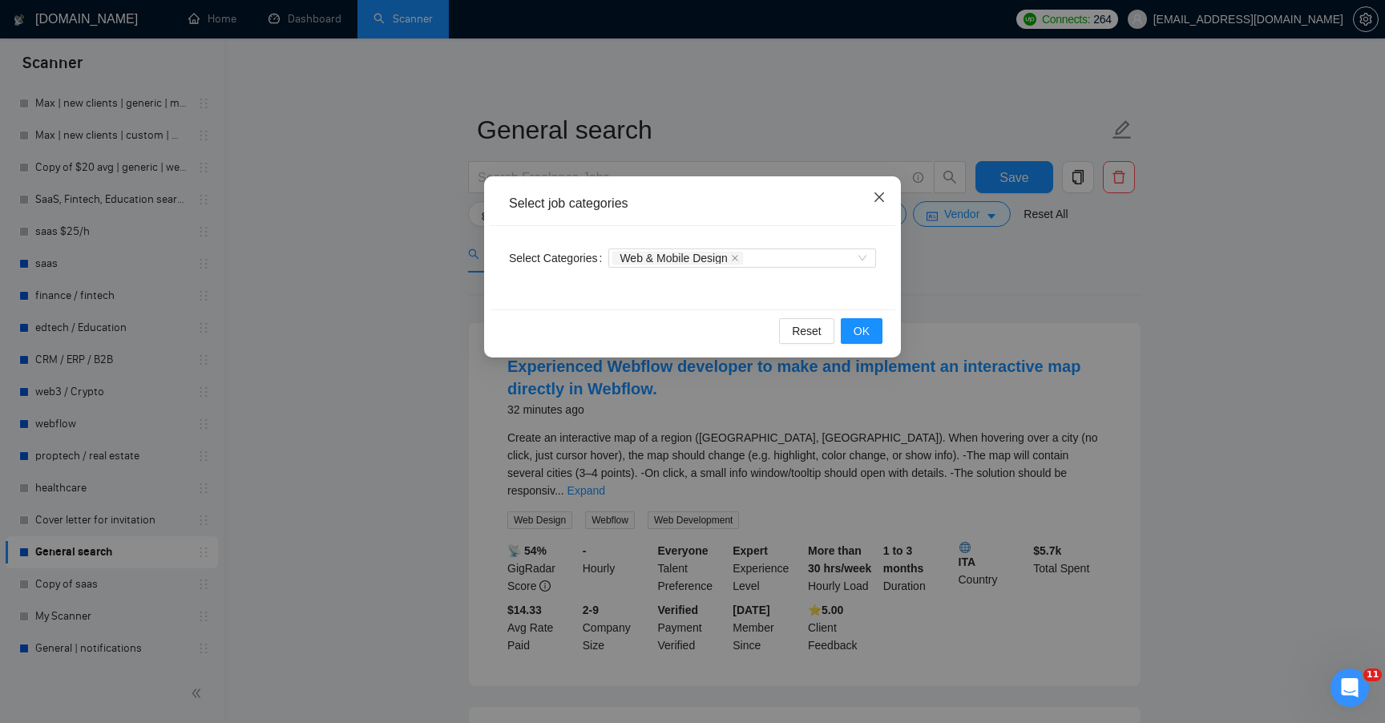
click at [879, 190] on span "Close" at bounding box center [879, 197] width 43 height 43
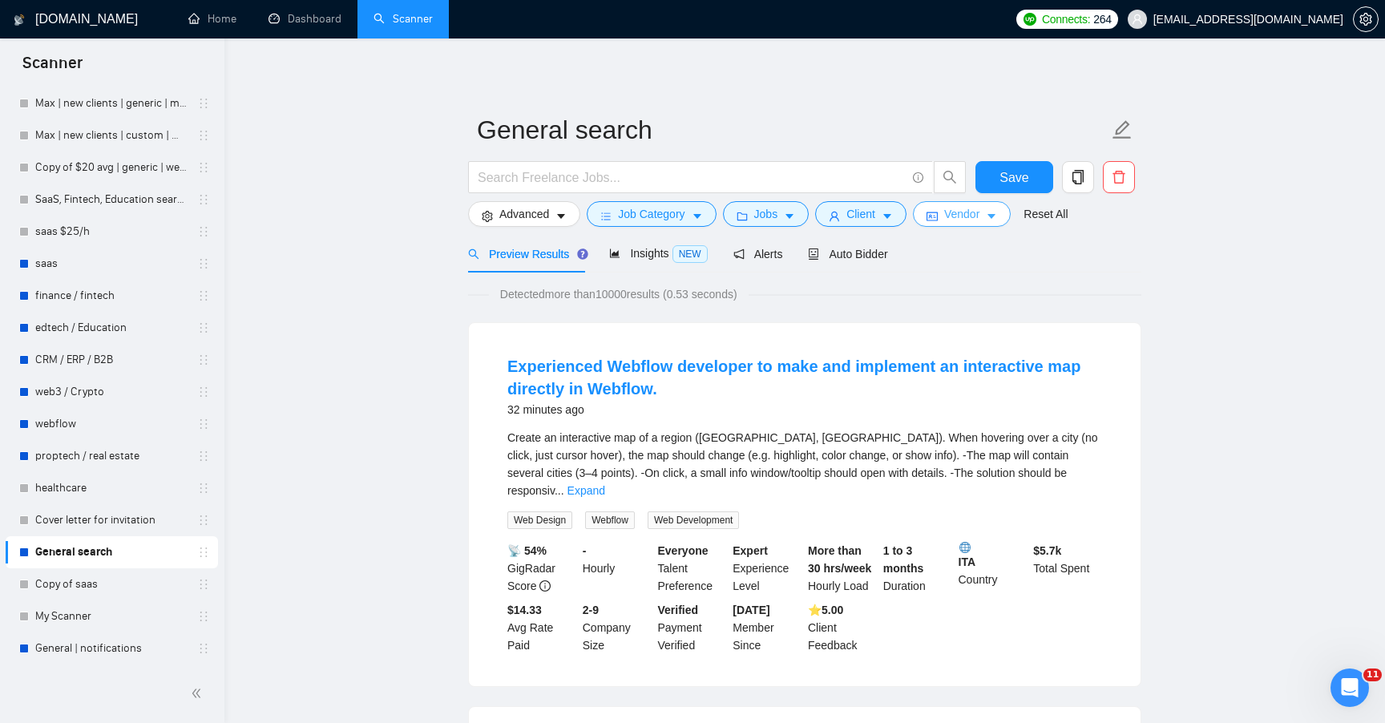
click at [979, 216] on span "Vendor" at bounding box center [961, 214] width 35 height 18
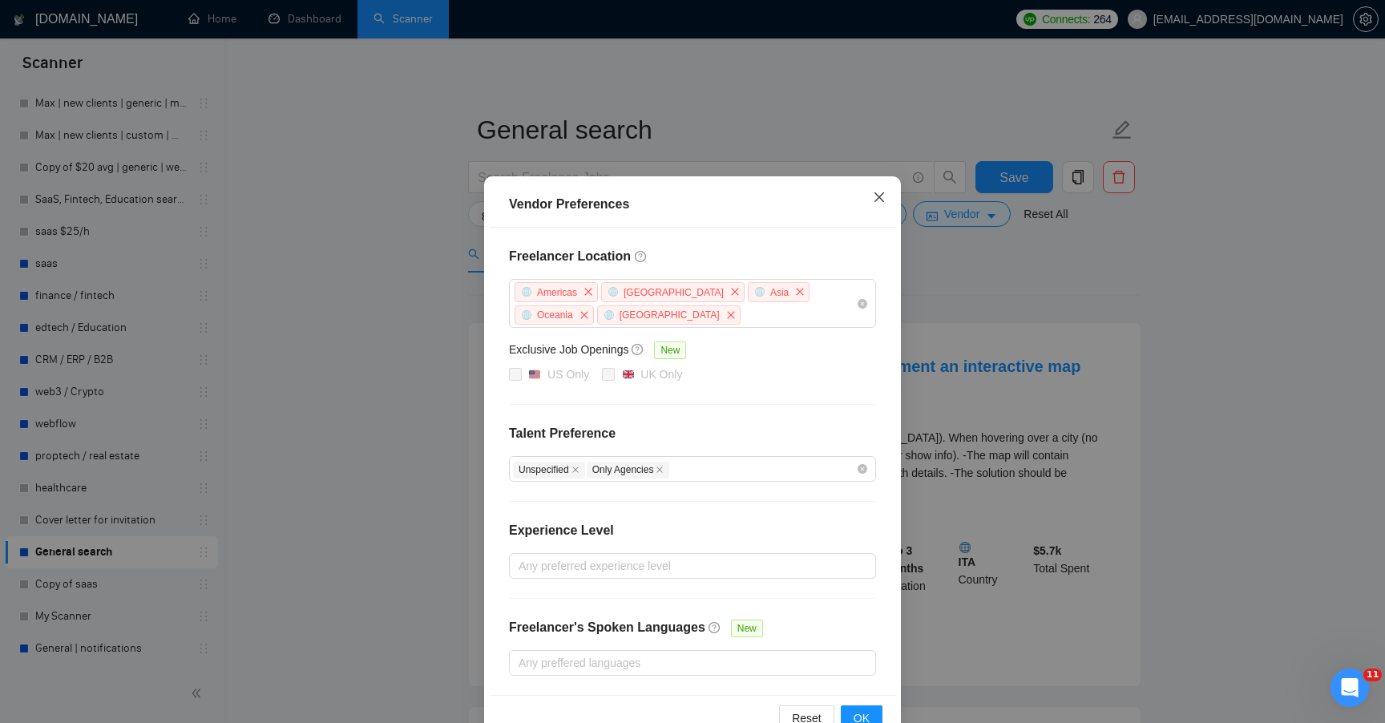
click at [875, 207] on span "Close" at bounding box center [879, 197] width 43 height 43
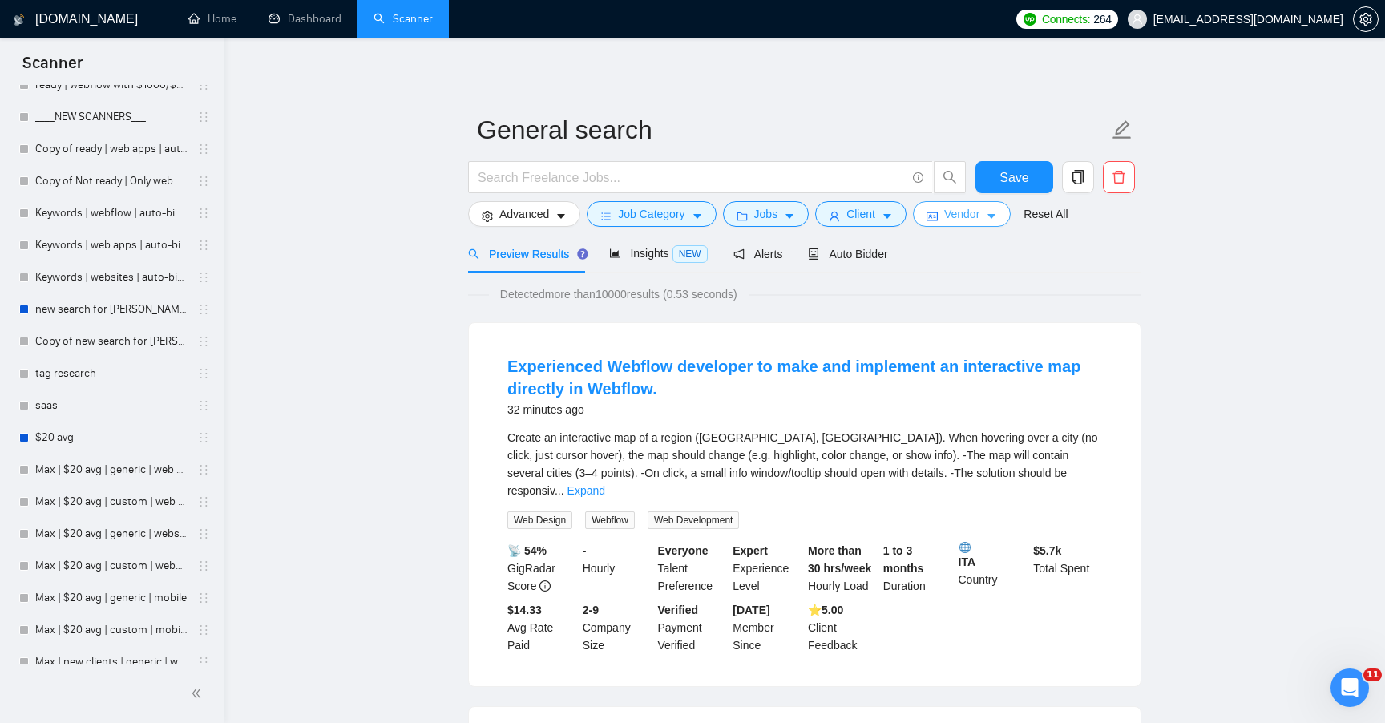
scroll to position [1637, 0]
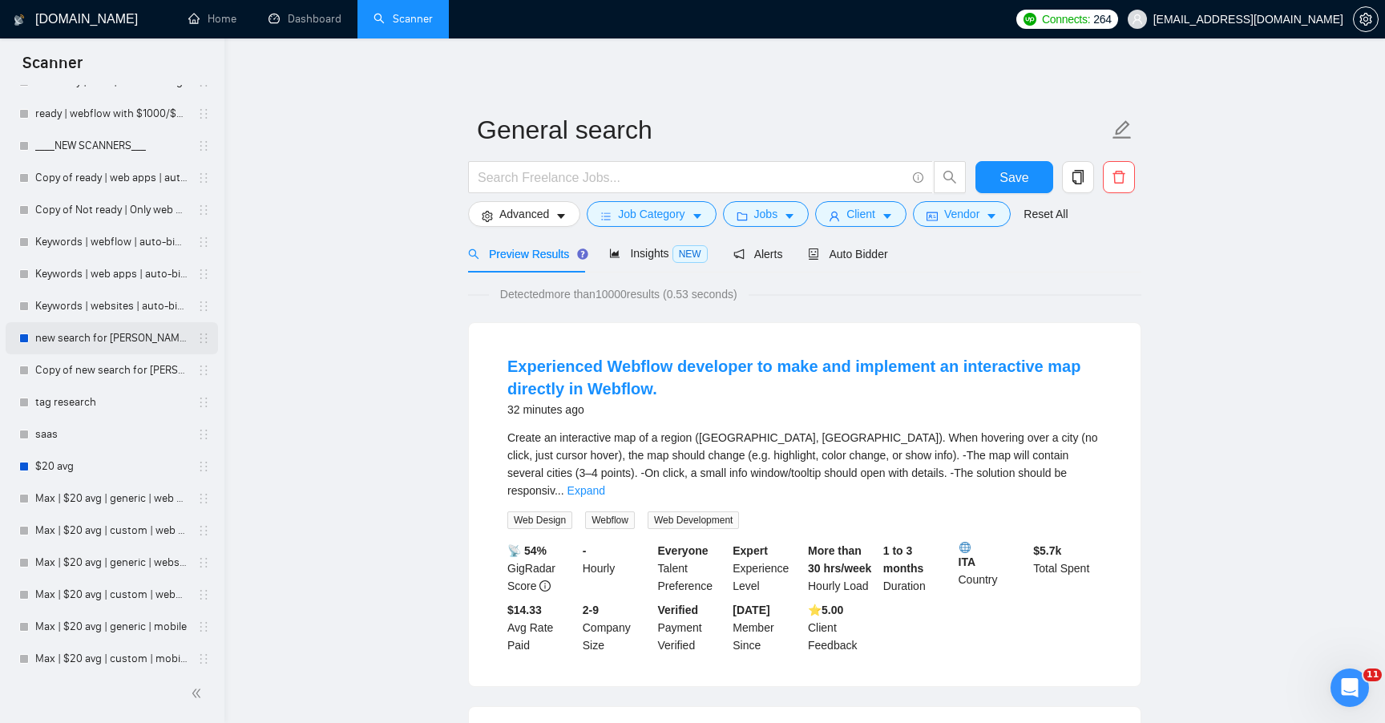
click at [156, 341] on link "new search for [PERSON_NAME]" at bounding box center [111, 338] width 152 height 32
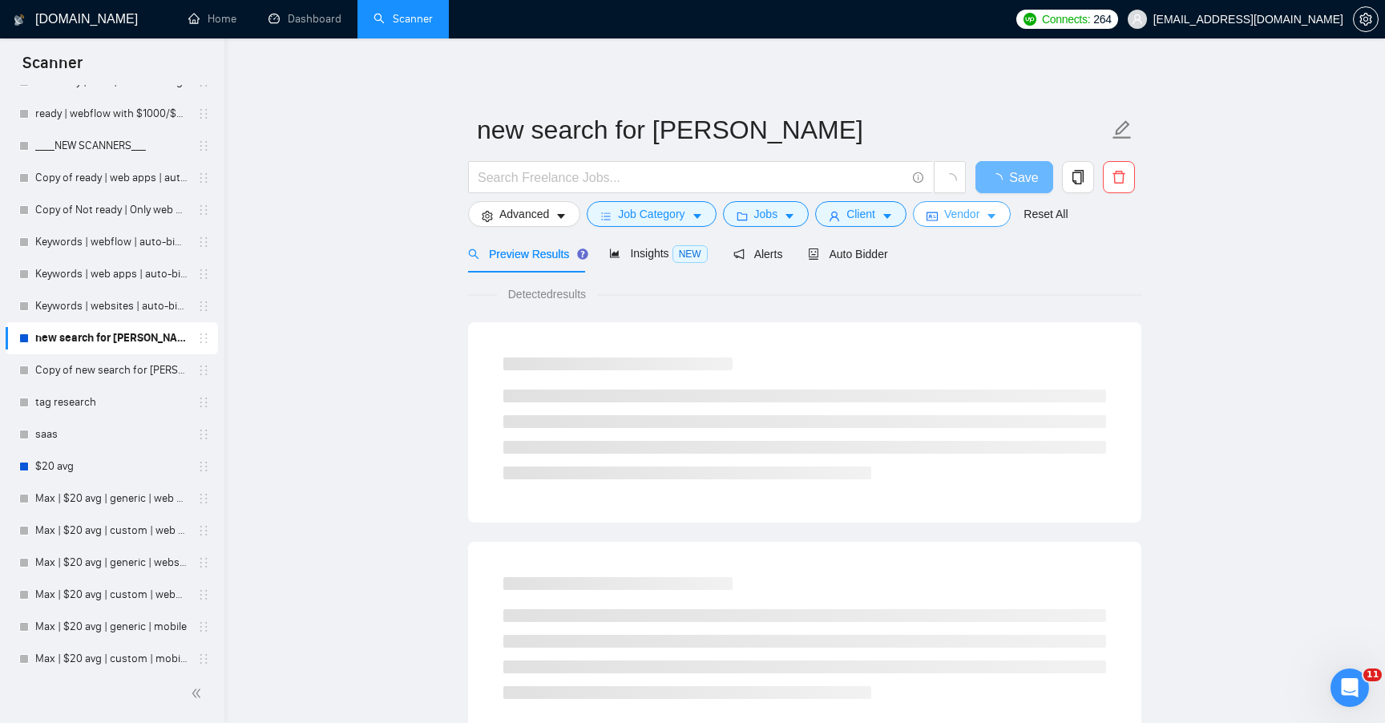
click at [949, 216] on button "Vendor" at bounding box center [962, 214] width 98 height 26
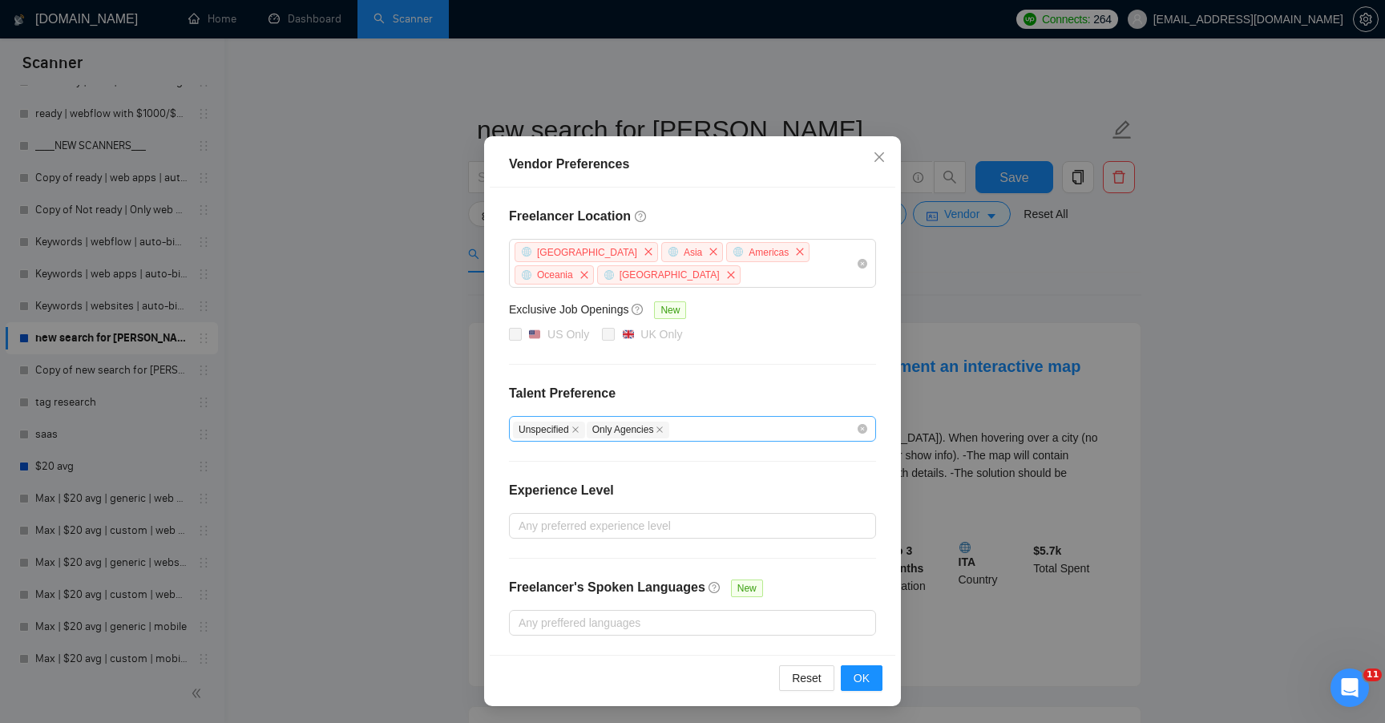
scroll to position [41, 0]
click at [874, 153] on icon "close" at bounding box center [879, 156] width 13 height 13
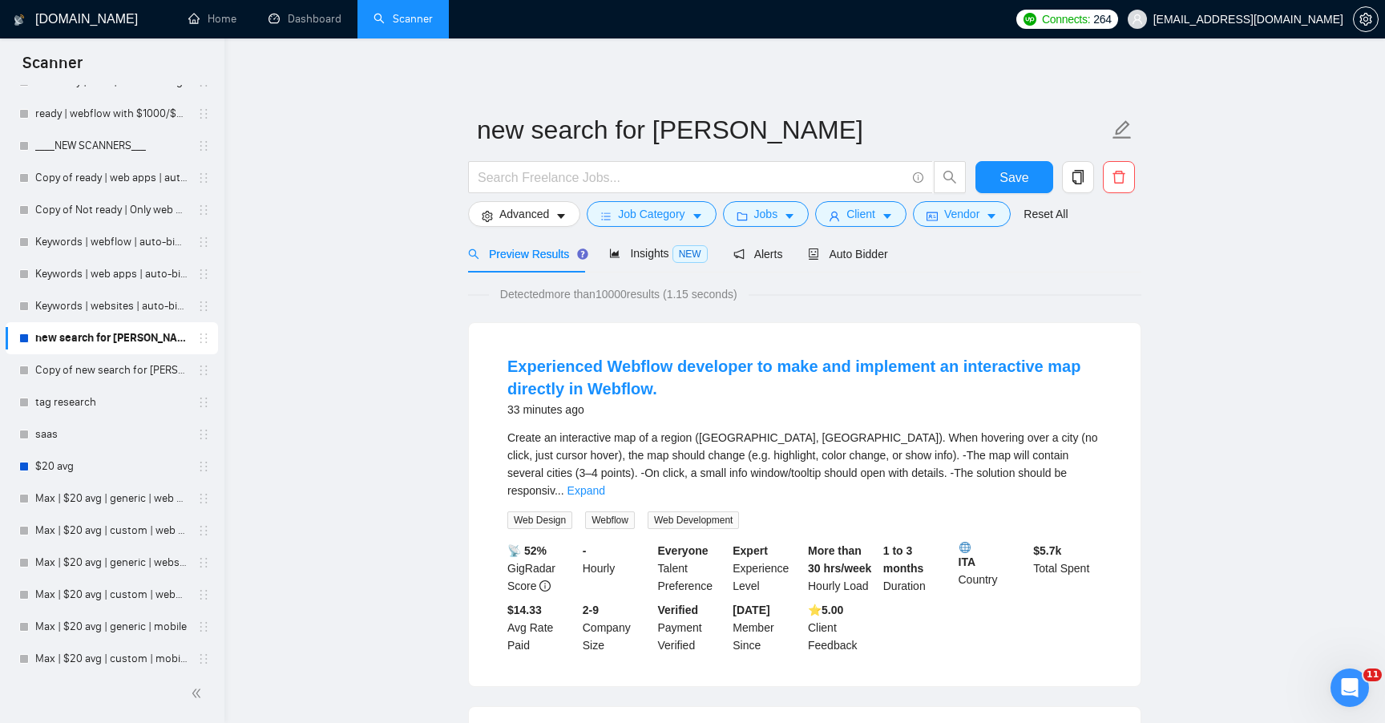
scroll to position [0, 0]
click at [875, 220] on span "Client" at bounding box center [860, 214] width 29 height 18
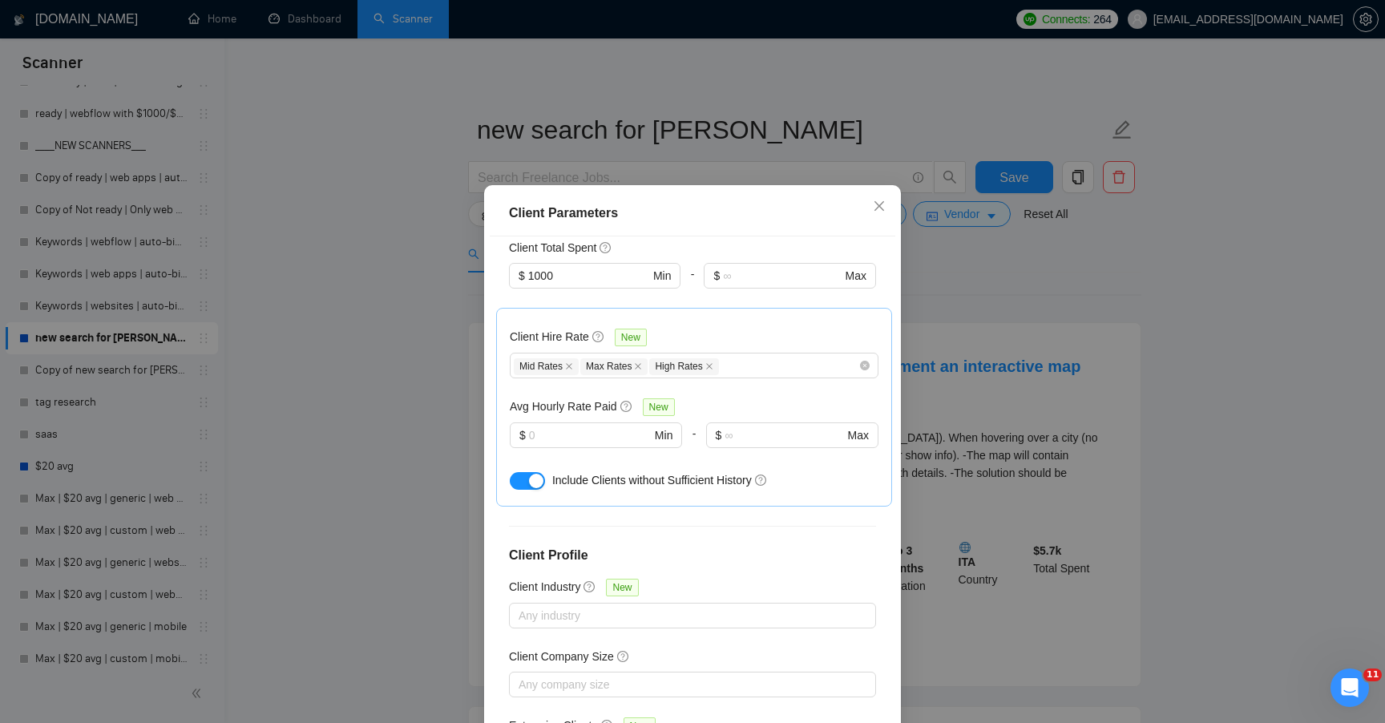
scroll to position [413, 0]
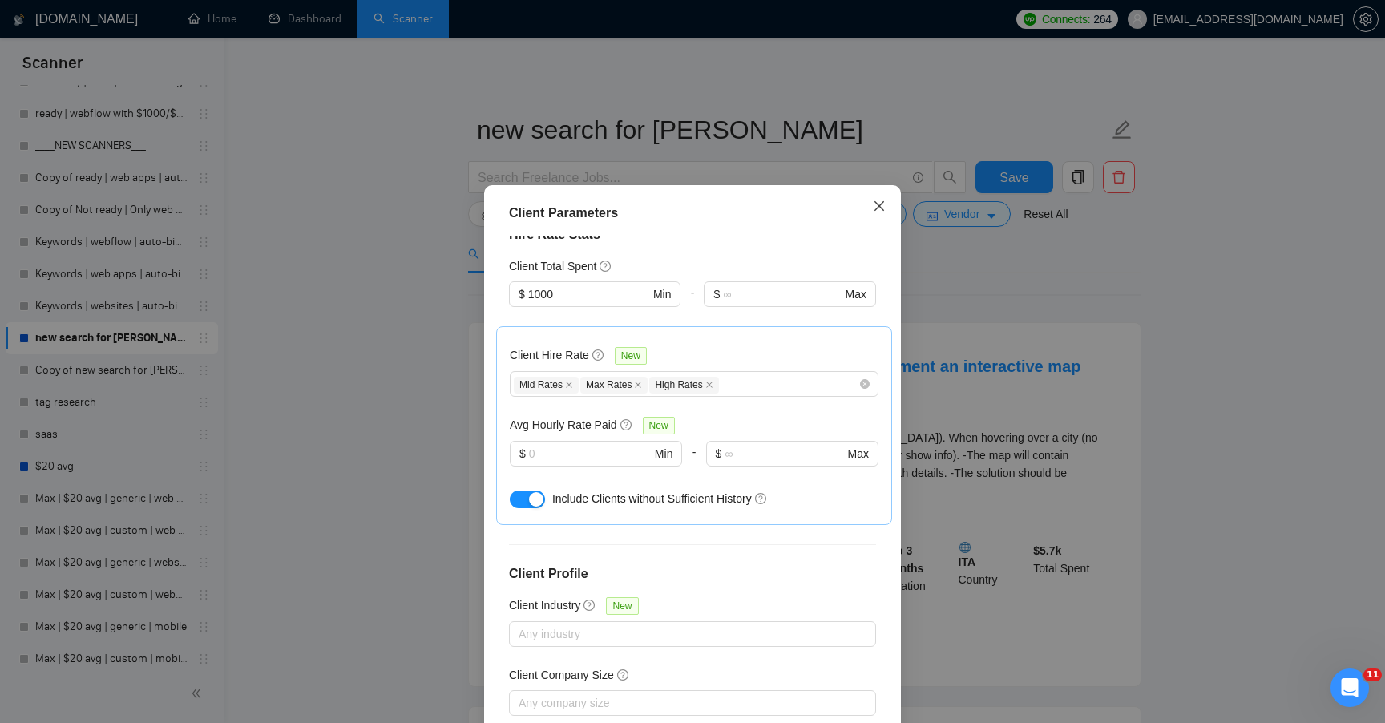
click at [878, 212] on span "Close" at bounding box center [879, 206] width 43 height 43
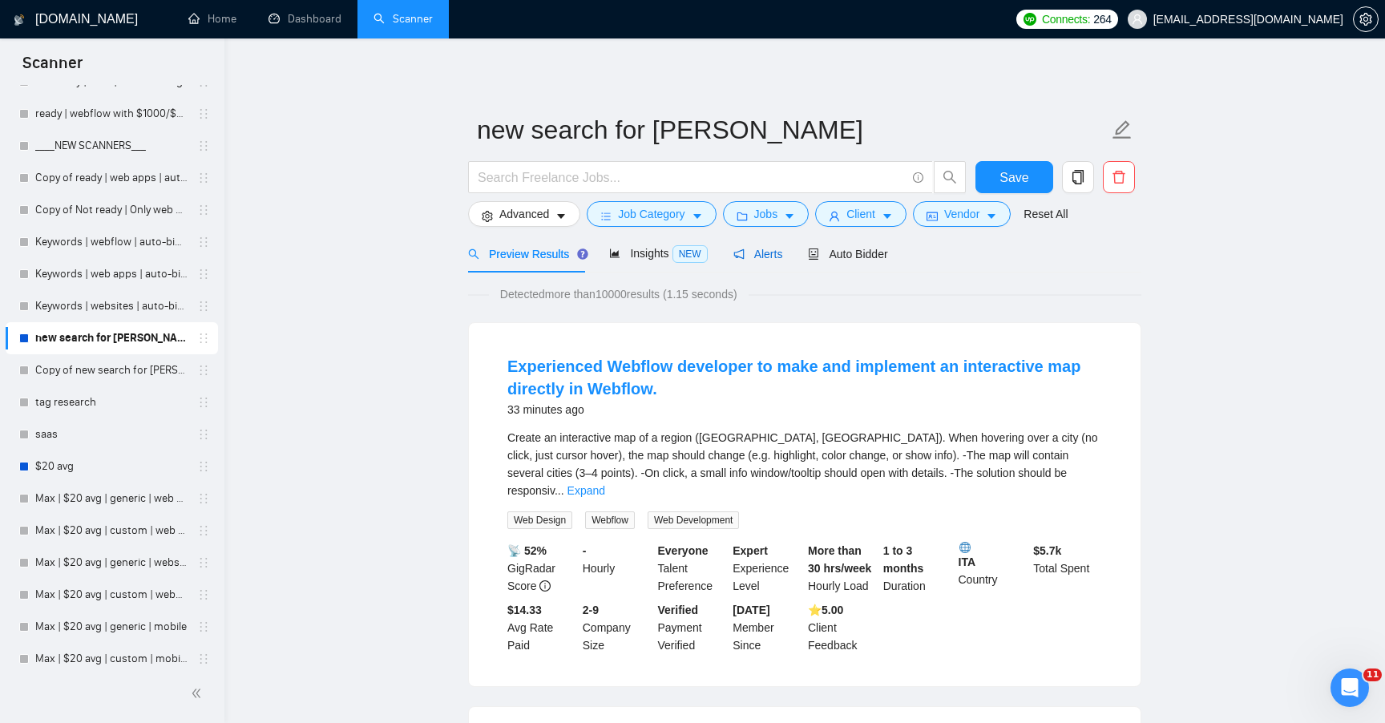
click at [776, 255] on span "Alerts" at bounding box center [758, 254] width 50 height 13
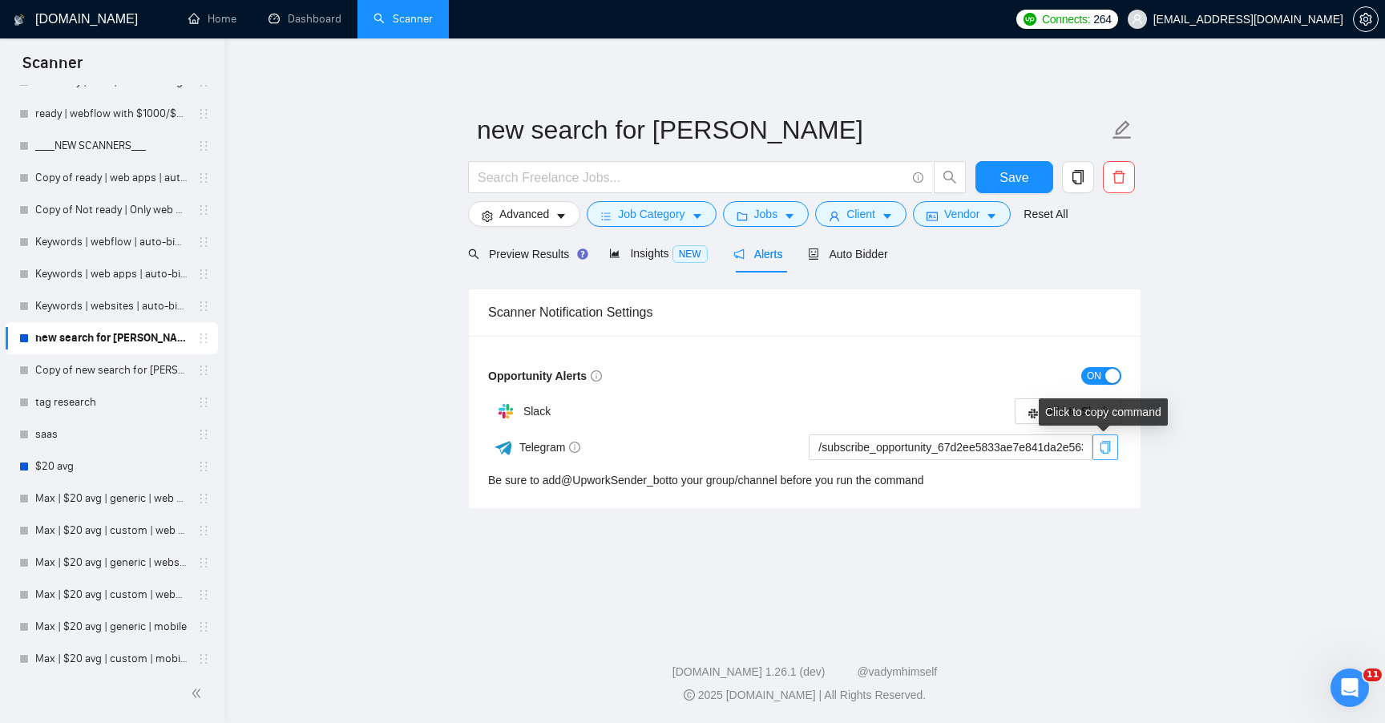
click at [1109, 444] on icon "copy" at bounding box center [1105, 447] width 10 height 13
click at [1118, 450] on form "Opportunity Alerts ON Slack Add to Slack Telegram /subscribe_opportunity_67d2ee…" at bounding box center [804, 426] width 633 height 126
click at [1106, 450] on icon "copy" at bounding box center [1105, 447] width 13 height 13
click at [1102, 455] on button "button" at bounding box center [1105, 447] width 26 height 26
click at [769, 216] on span "Jobs" at bounding box center [766, 214] width 24 height 18
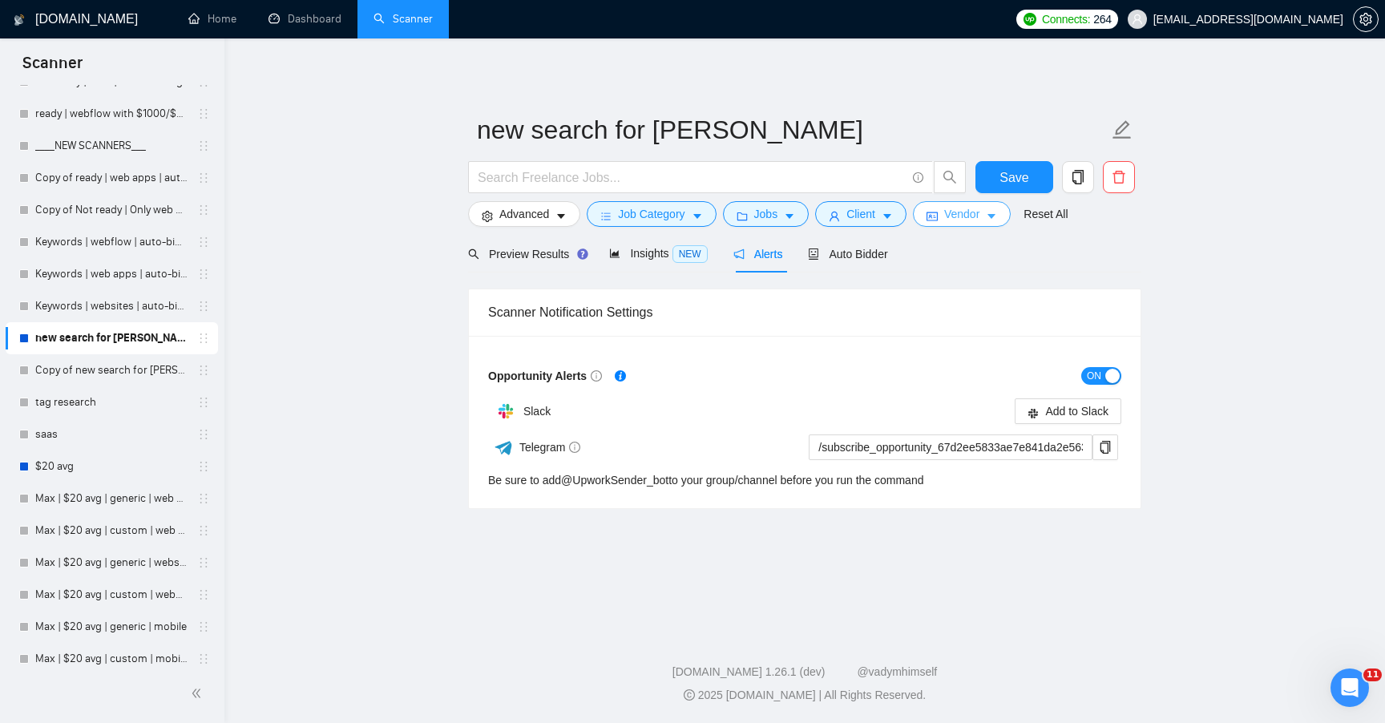
click at [968, 212] on span "Vendor" at bounding box center [961, 214] width 35 height 18
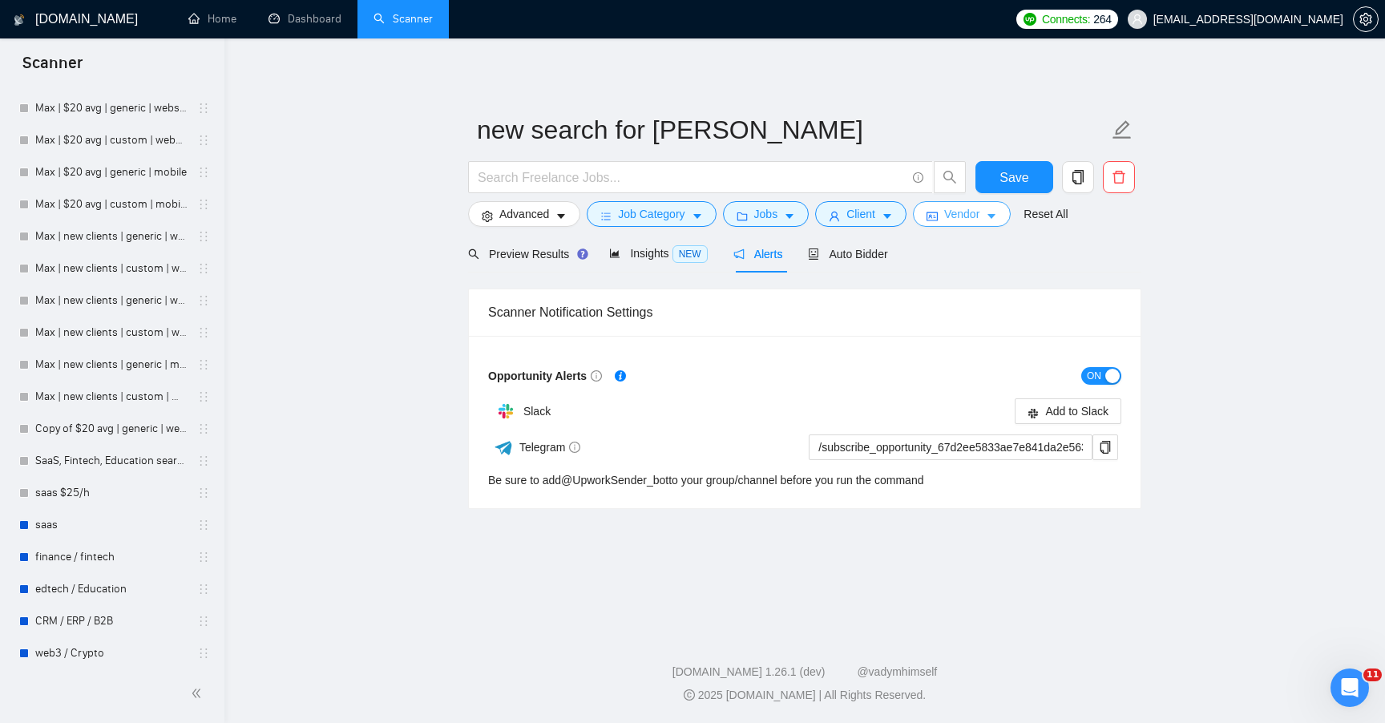
scroll to position [2353, 0]
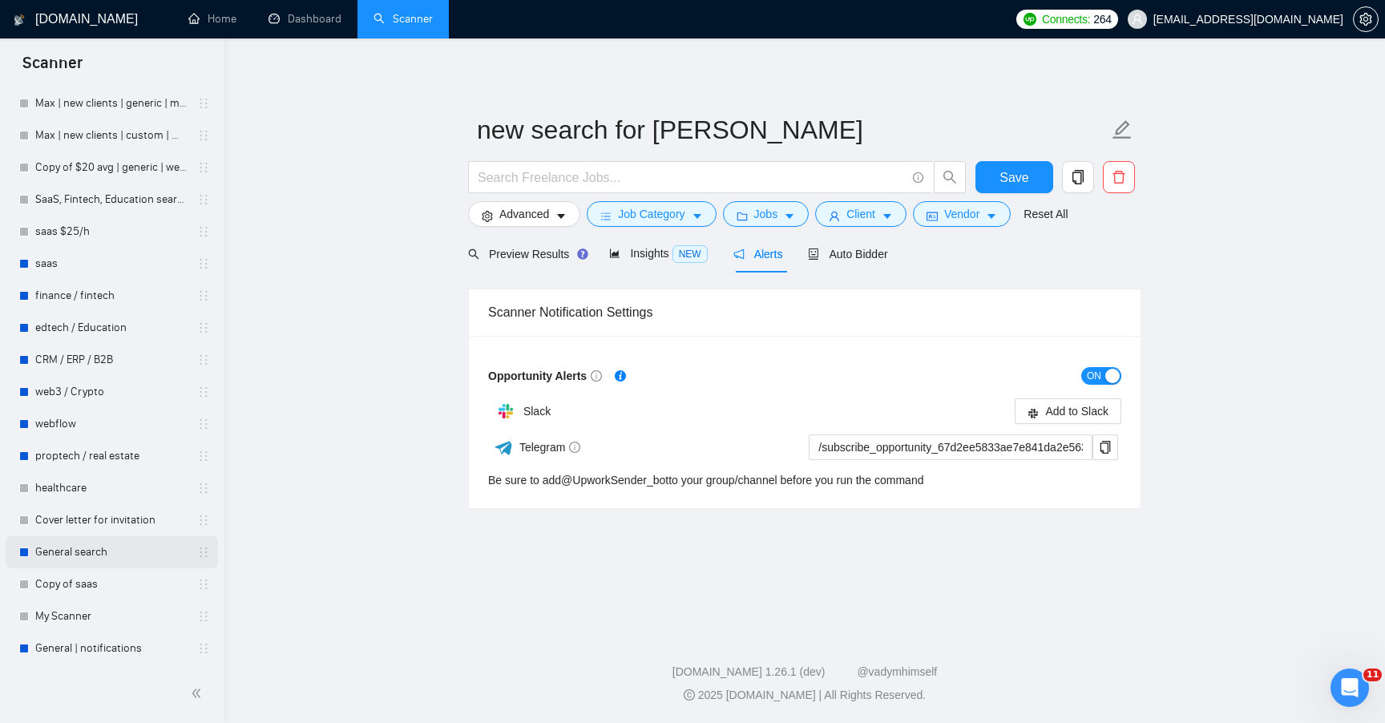
click at [122, 552] on link "General search" at bounding box center [111, 552] width 152 height 32
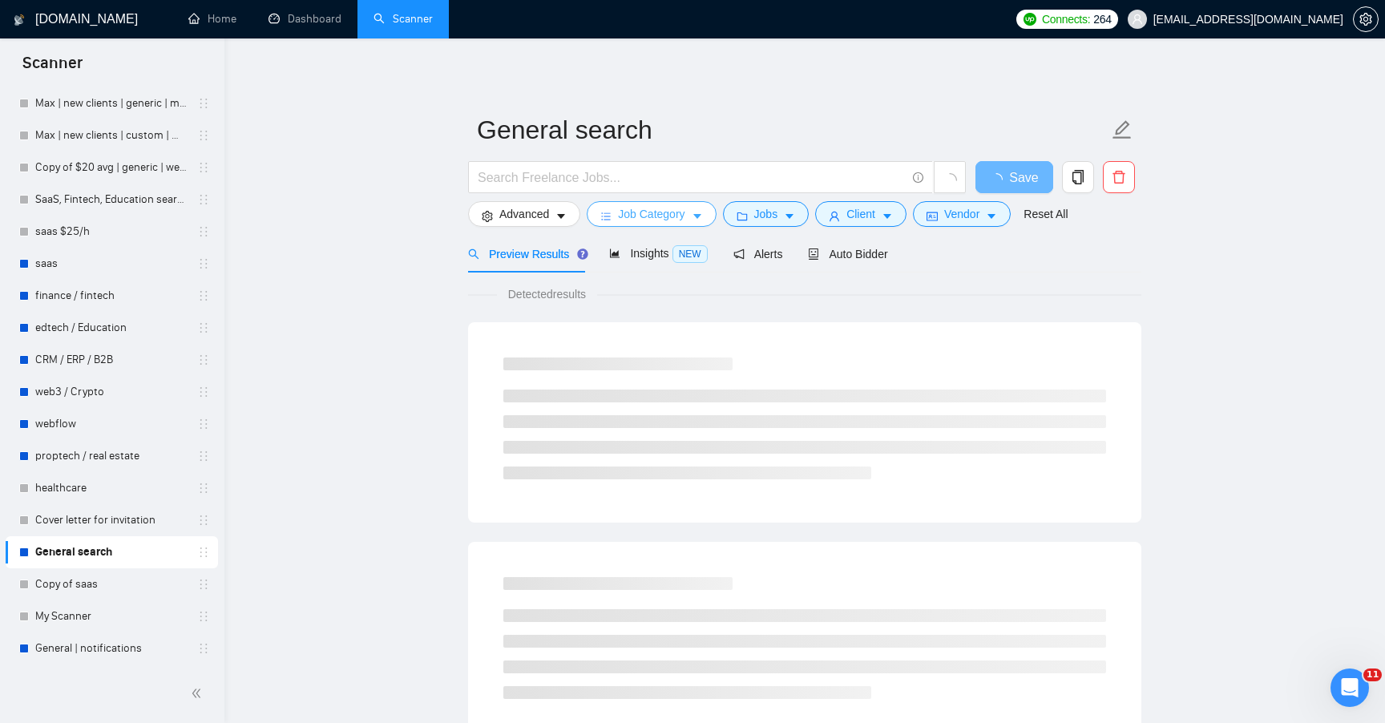
click at [593, 216] on button "Job Category" at bounding box center [651, 214] width 129 height 26
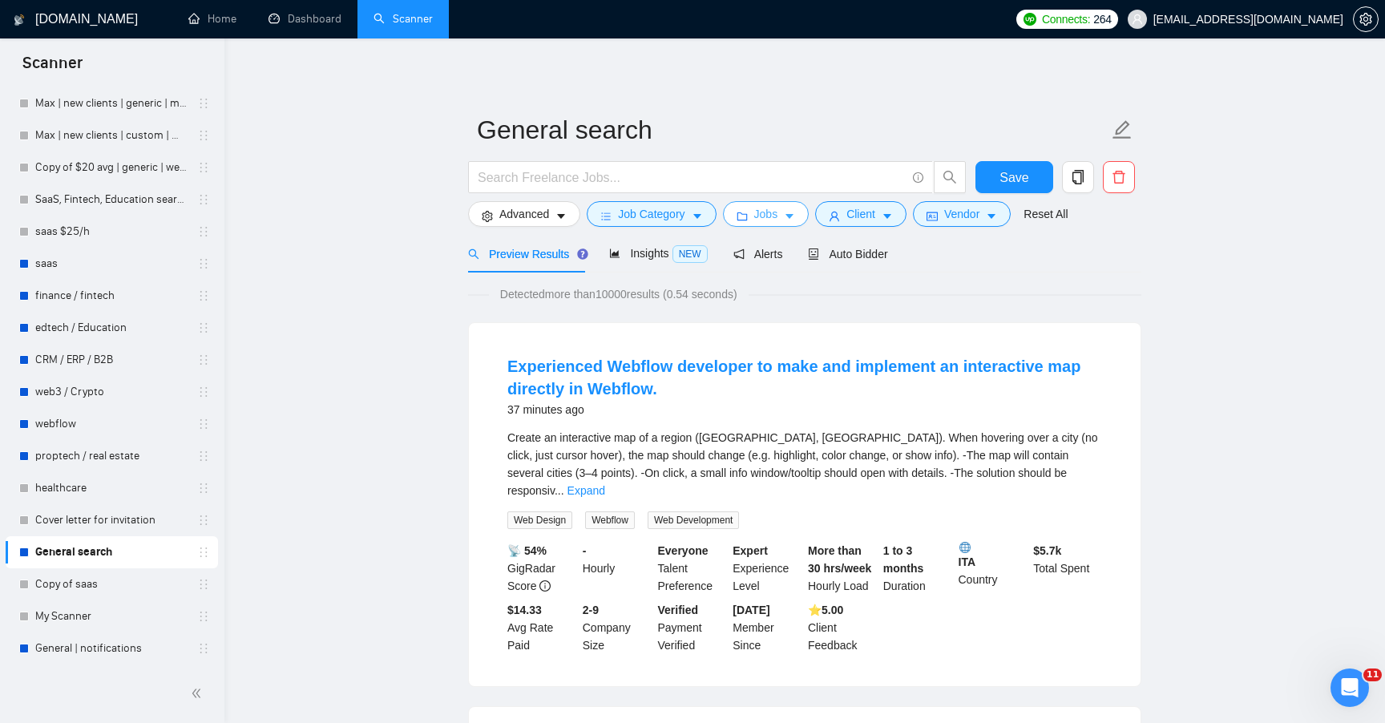
click at [810, 209] on button "Jobs" at bounding box center [766, 214] width 87 height 26
click at [891, 217] on icon "caret-down" at bounding box center [887, 216] width 11 height 11
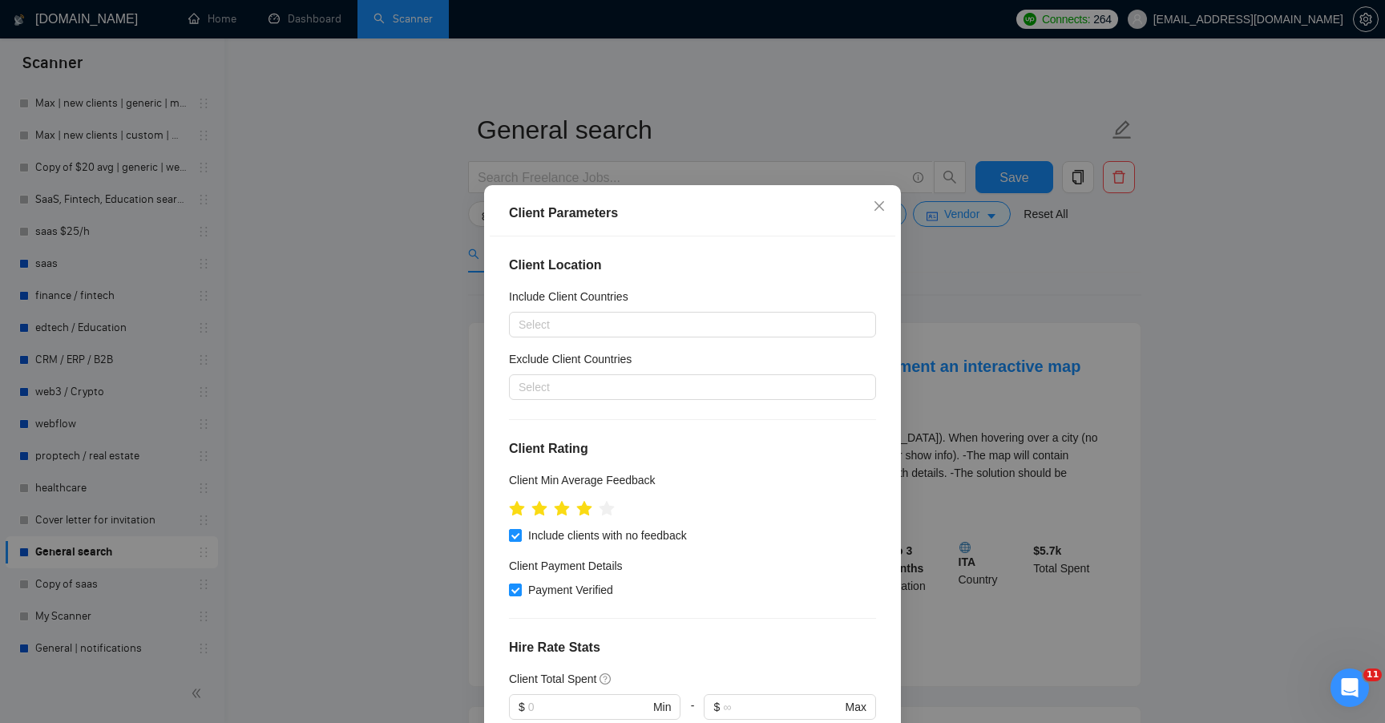
scroll to position [15, 0]
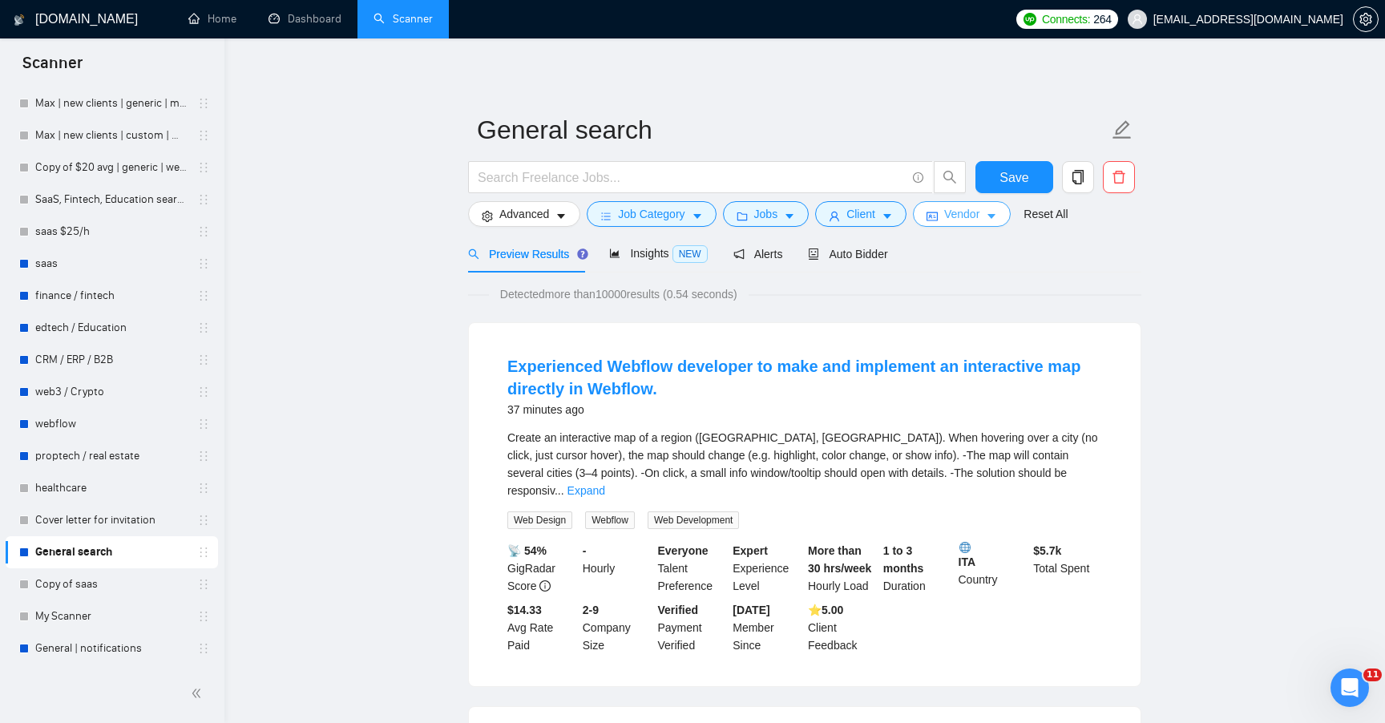
click at [963, 212] on span "Vendor" at bounding box center [961, 214] width 35 height 18
click at [137, 656] on link "General | notifications" at bounding box center [111, 648] width 152 height 32
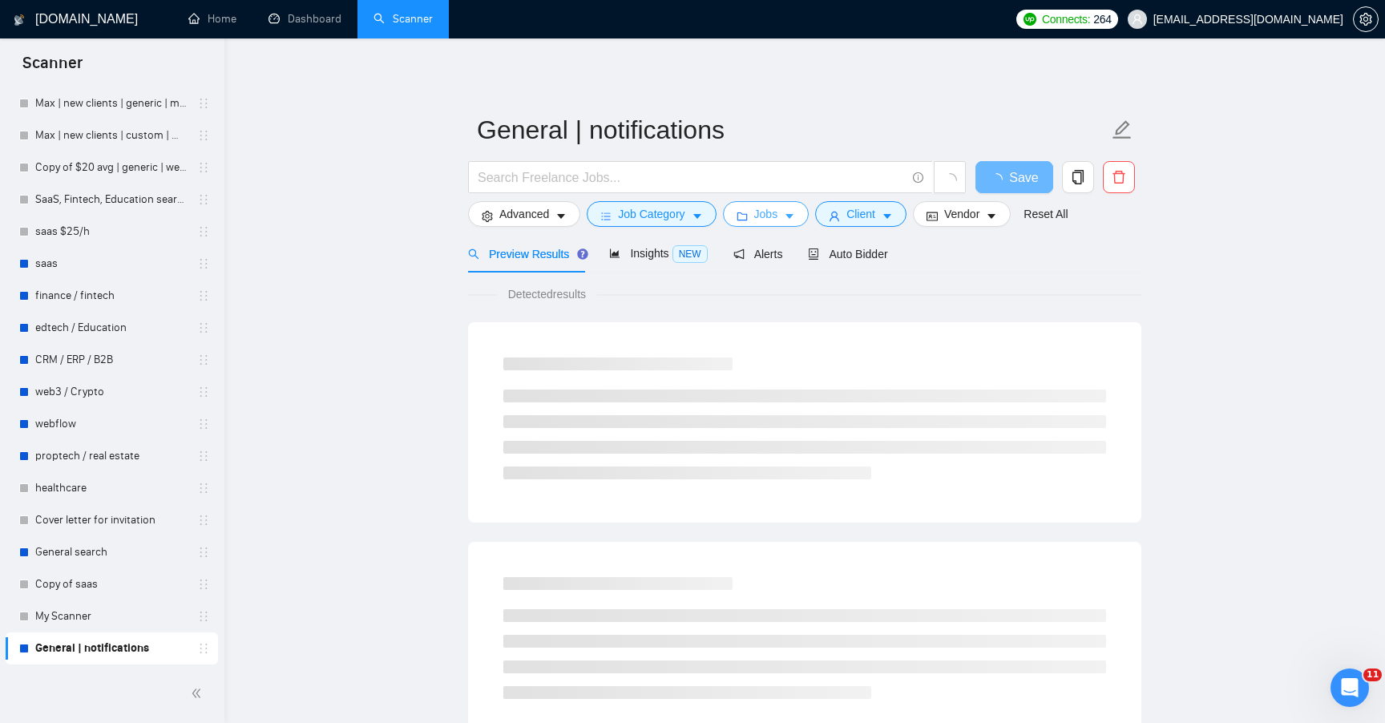
click at [764, 215] on span "Jobs" at bounding box center [766, 214] width 24 height 18
click at [891, 215] on icon "caret-down" at bounding box center [887, 217] width 8 height 5
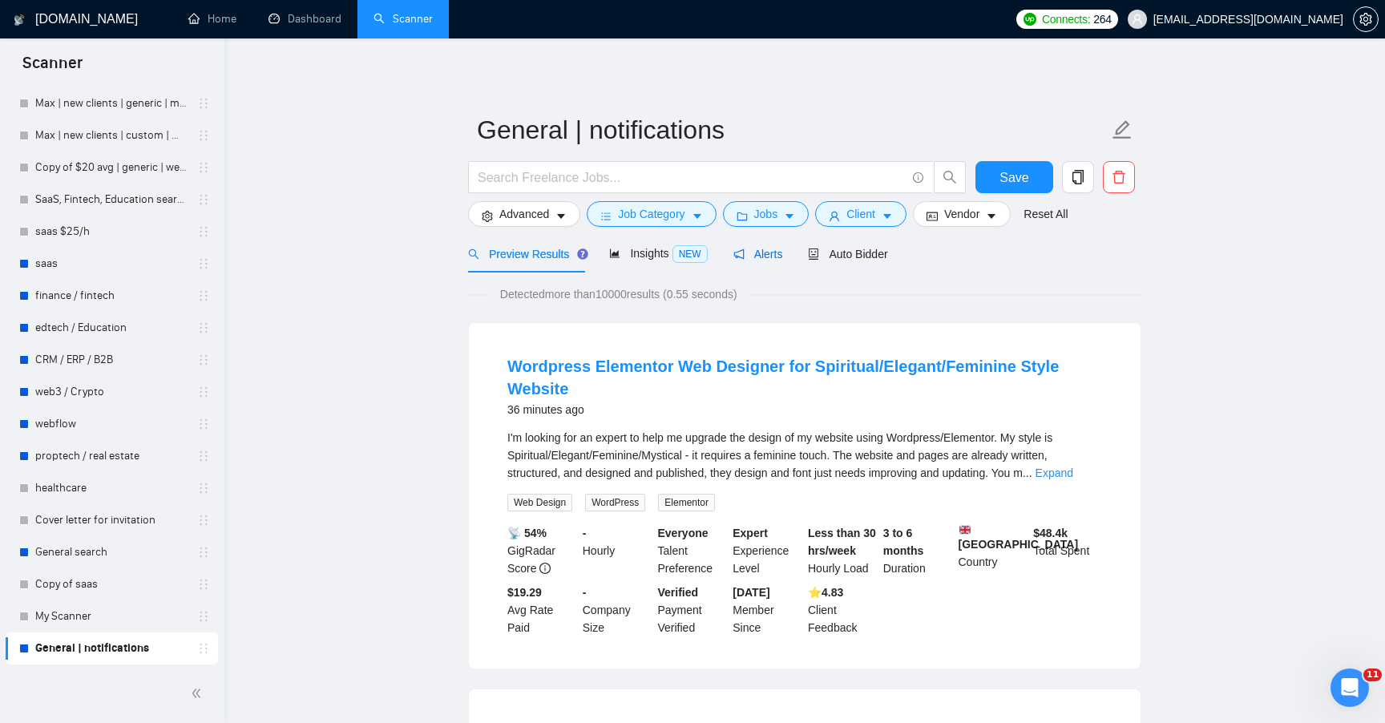
click at [756, 261] on div "Alerts" at bounding box center [758, 254] width 50 height 18
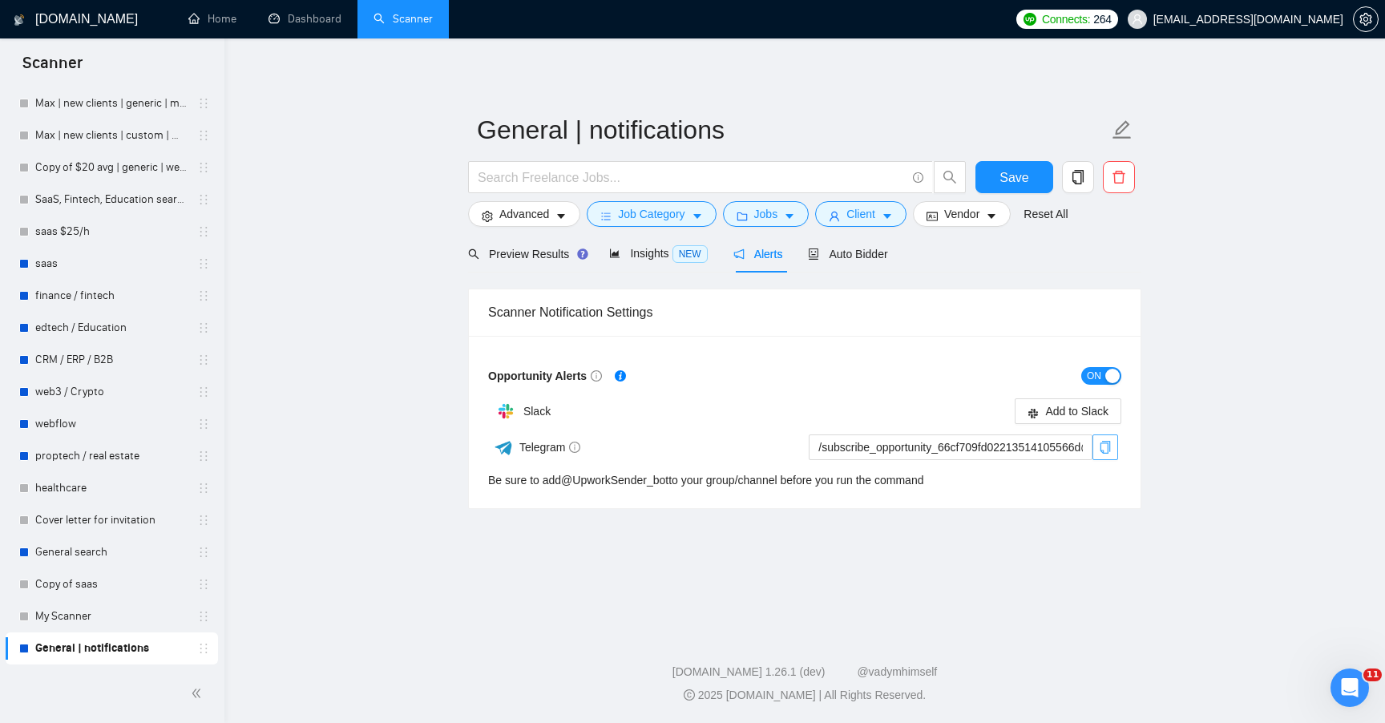
click at [1107, 452] on icon "copy" at bounding box center [1105, 447] width 10 height 13
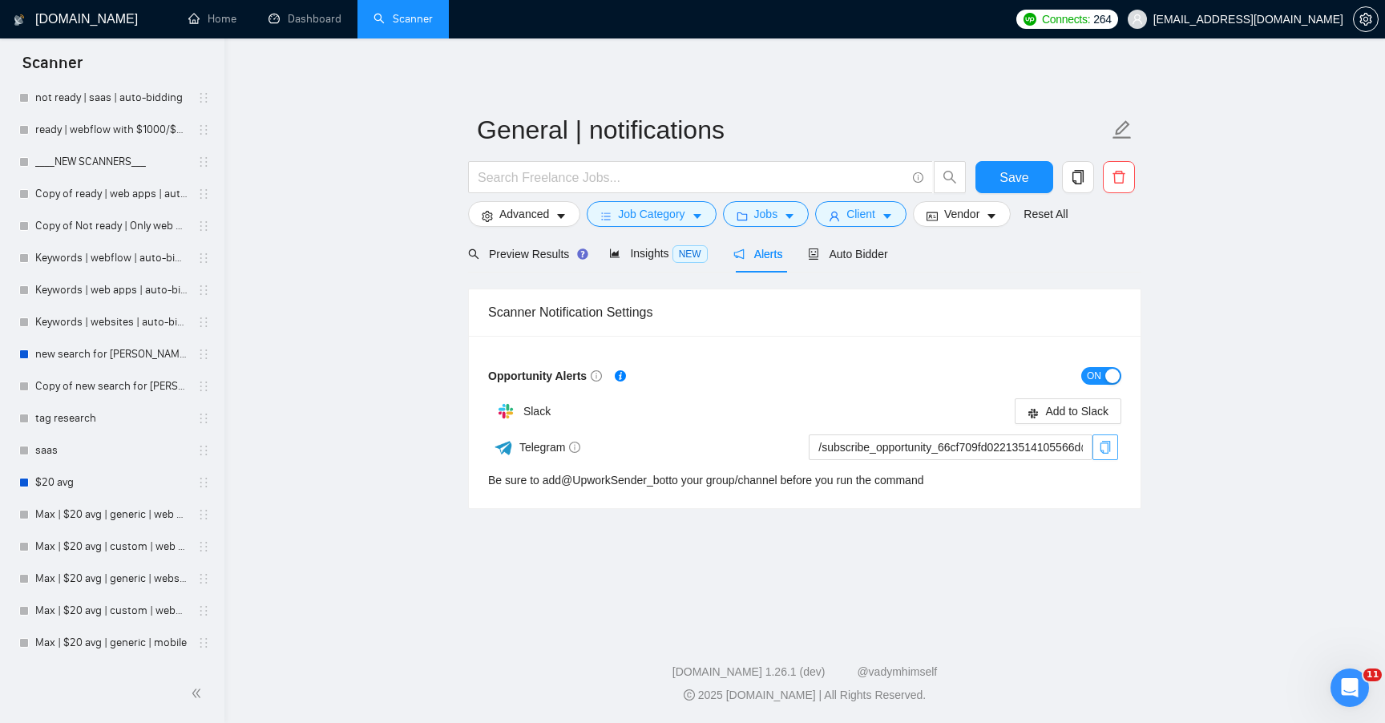
scroll to position [1612, 0]
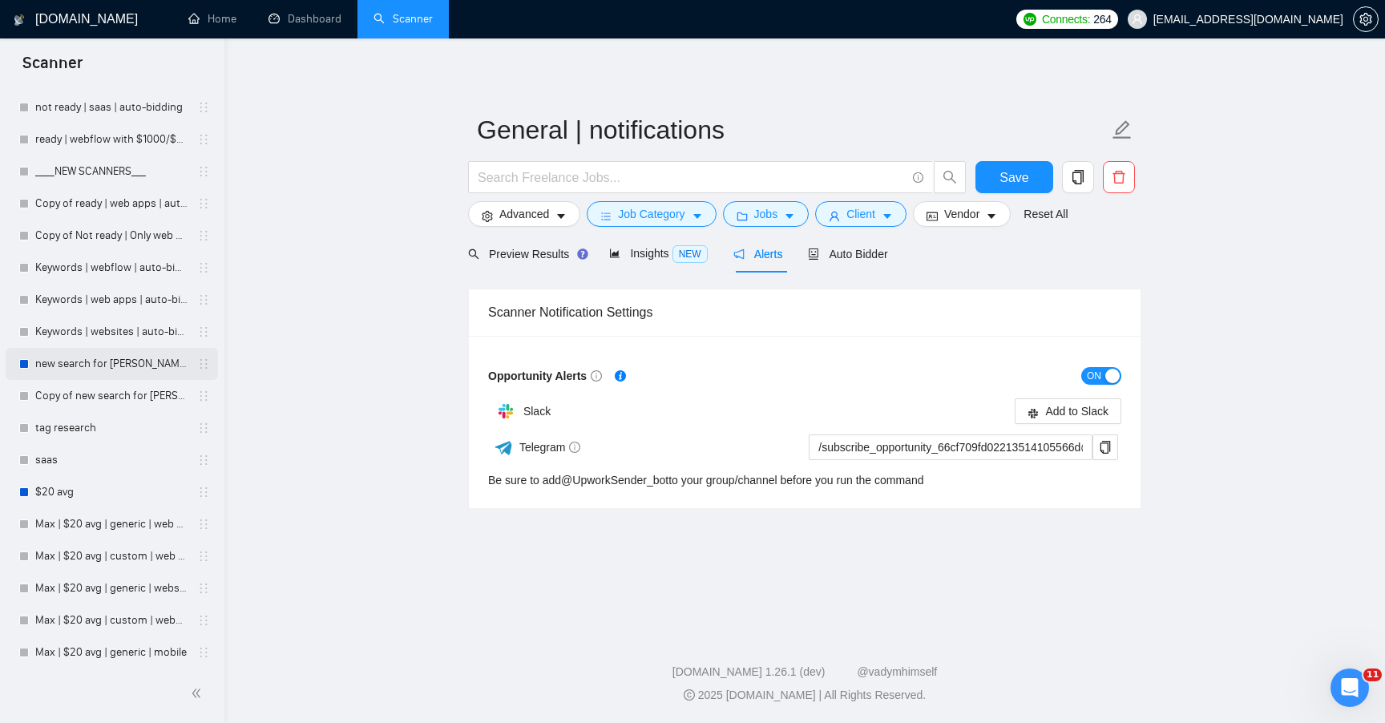
click at [119, 353] on link "new search for [PERSON_NAME]" at bounding box center [111, 364] width 152 height 32
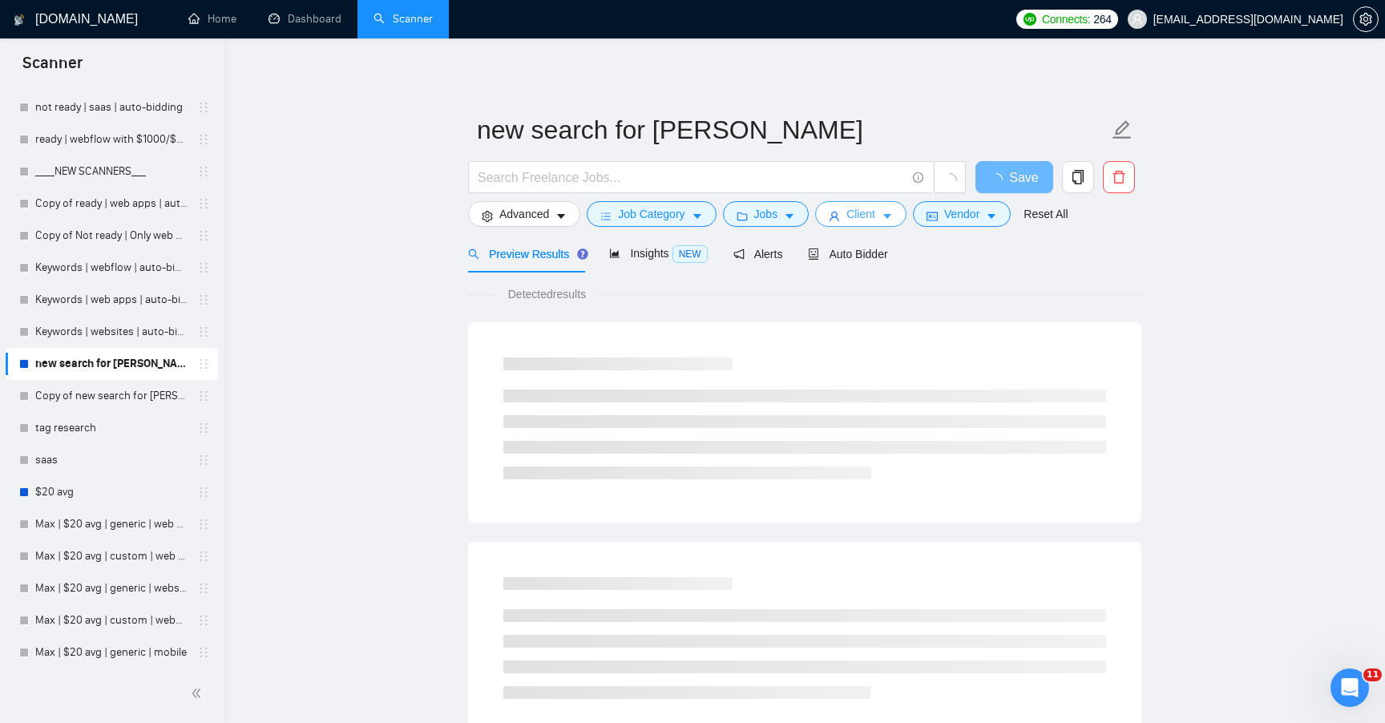
click at [893, 213] on icon "caret-down" at bounding box center [887, 216] width 11 height 11
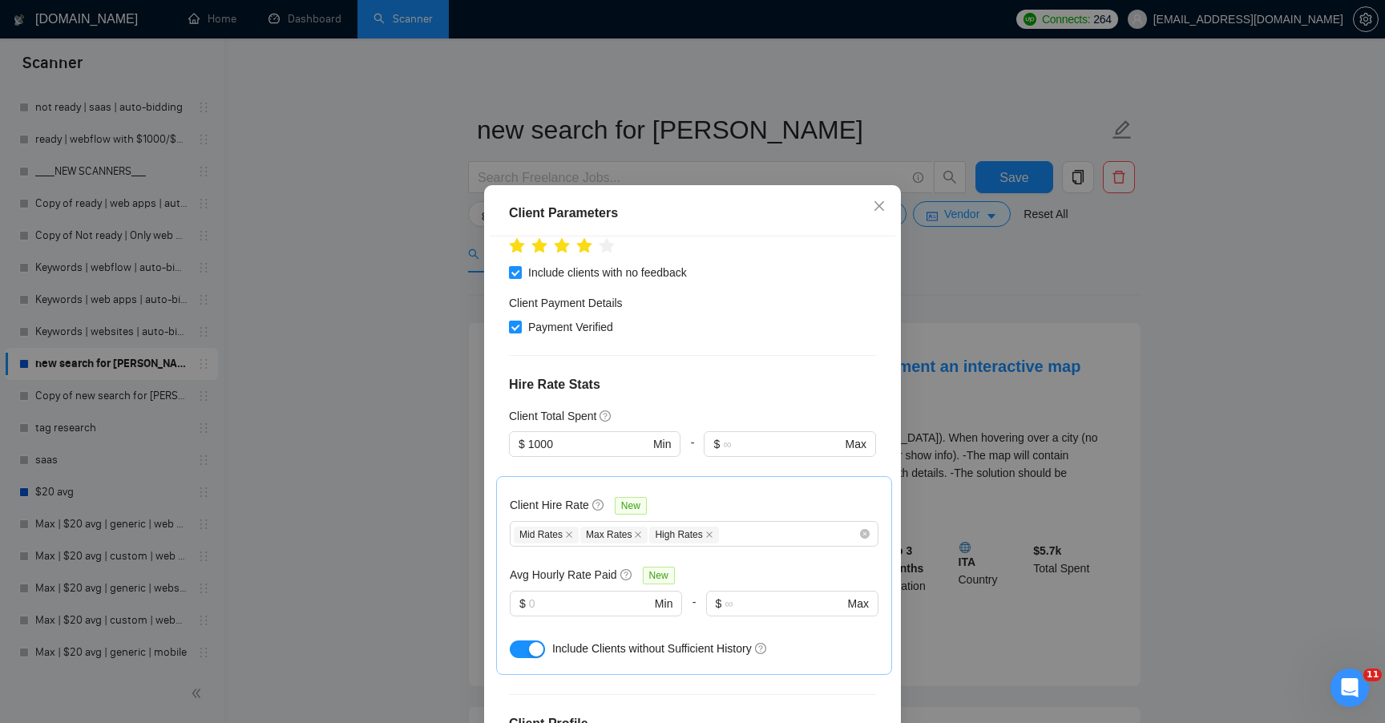
scroll to position [240, 0]
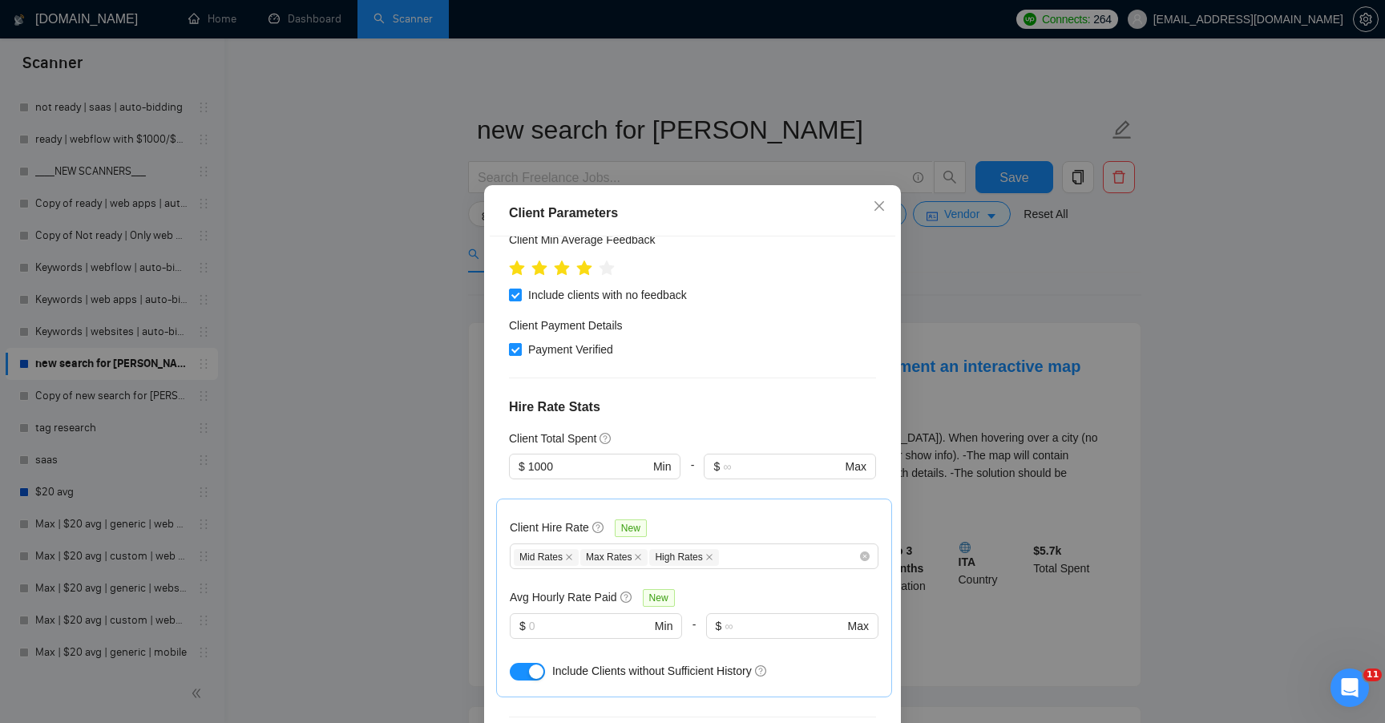
click at [597, 345] on span "Payment Verified" at bounding box center [571, 350] width 98 height 18
click at [520, 345] on input "Payment Verified" at bounding box center [514, 348] width 11 height 11
click at [882, 215] on span "Close" at bounding box center [879, 206] width 43 height 43
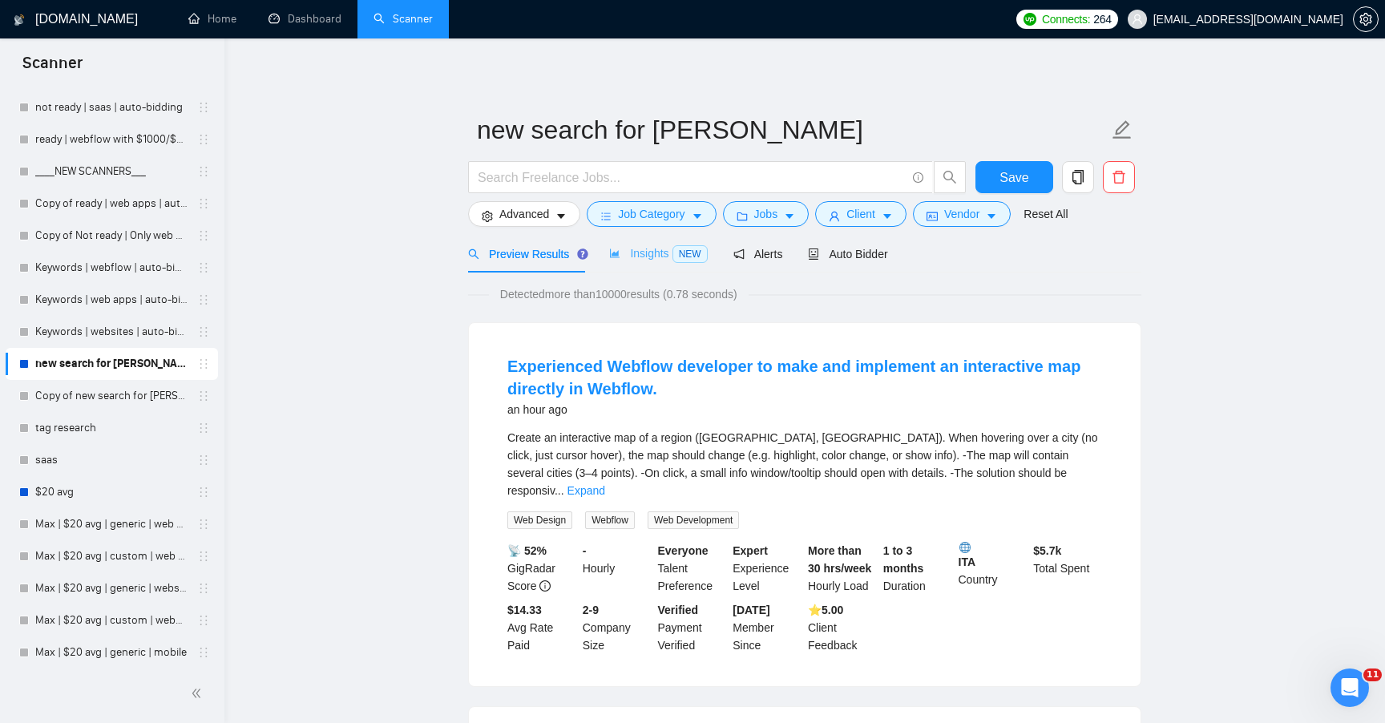
click at [656, 268] on div "Insights NEW" at bounding box center [658, 254] width 98 height 38
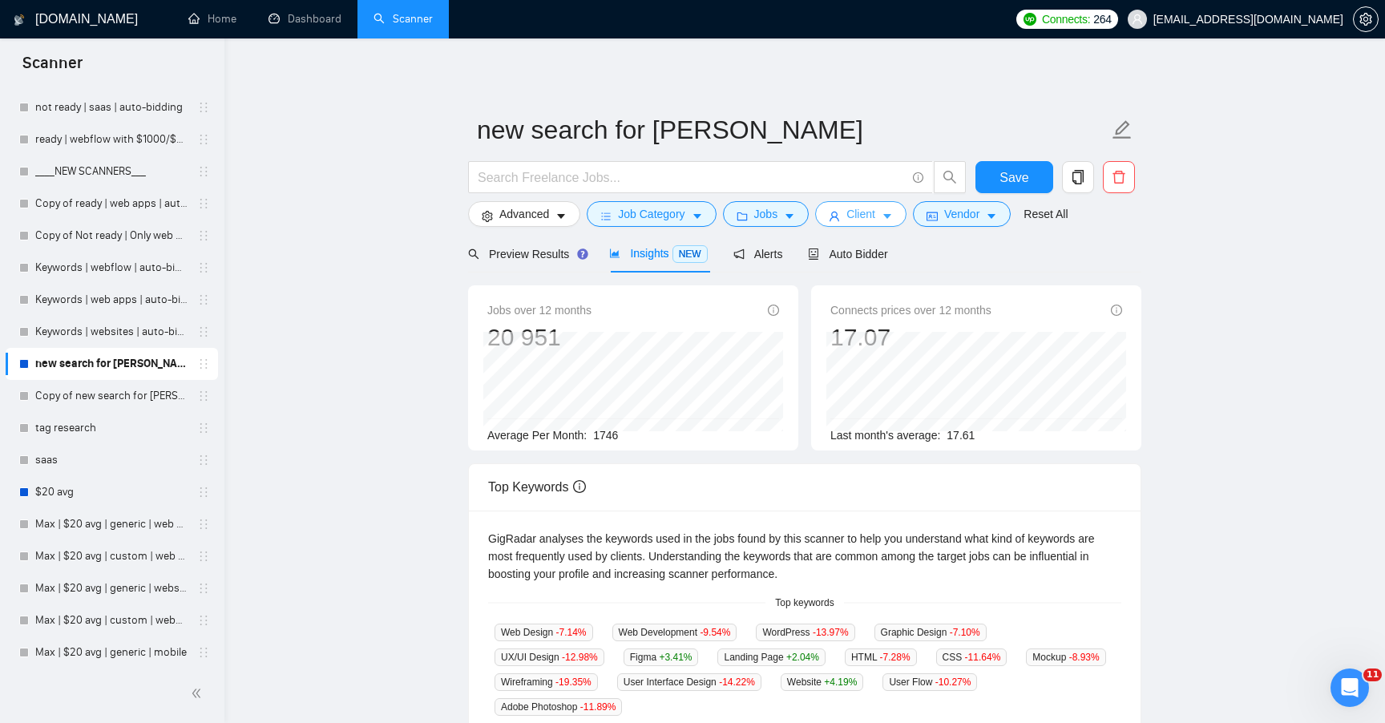
click at [849, 220] on button "Client" at bounding box center [860, 214] width 91 height 26
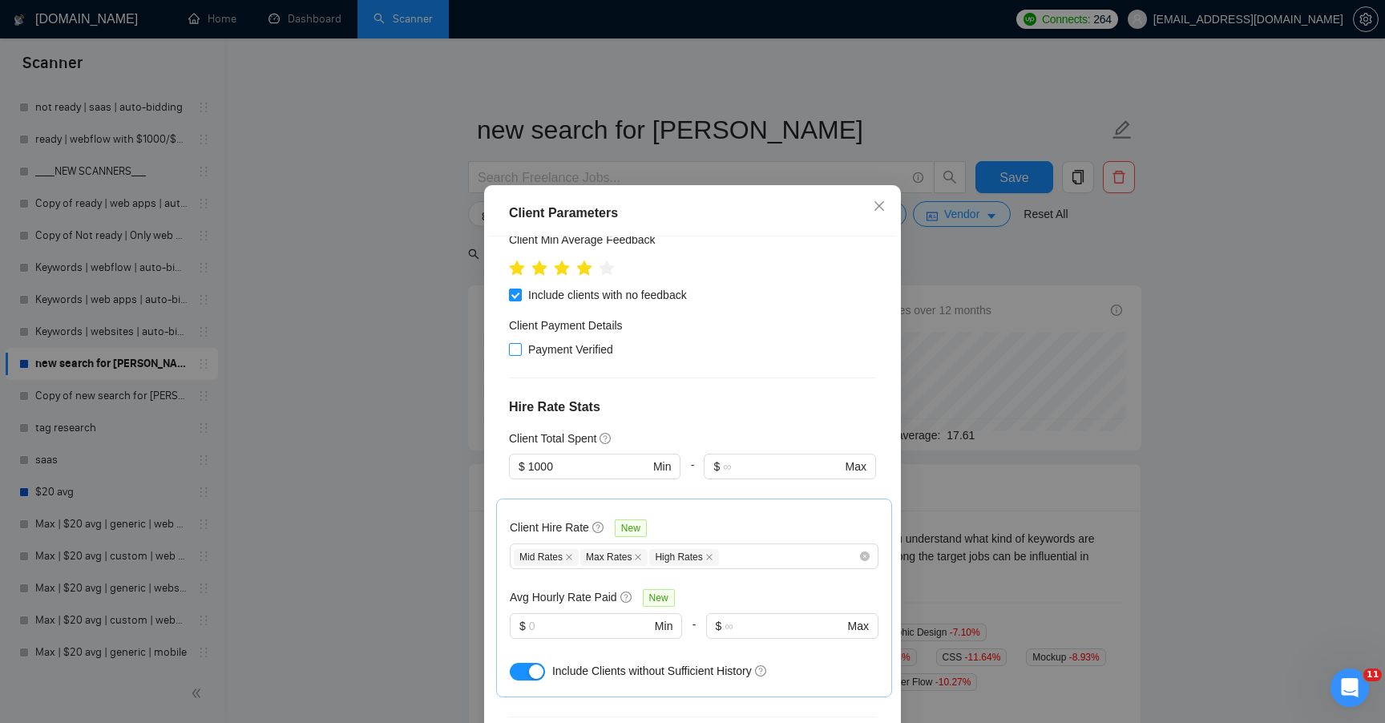
click at [576, 356] on span "Payment Verified" at bounding box center [571, 350] width 98 height 18
click at [520, 354] on input "Payment Verified" at bounding box center [514, 348] width 11 height 11
click at [878, 216] on span "Close" at bounding box center [879, 206] width 43 height 43
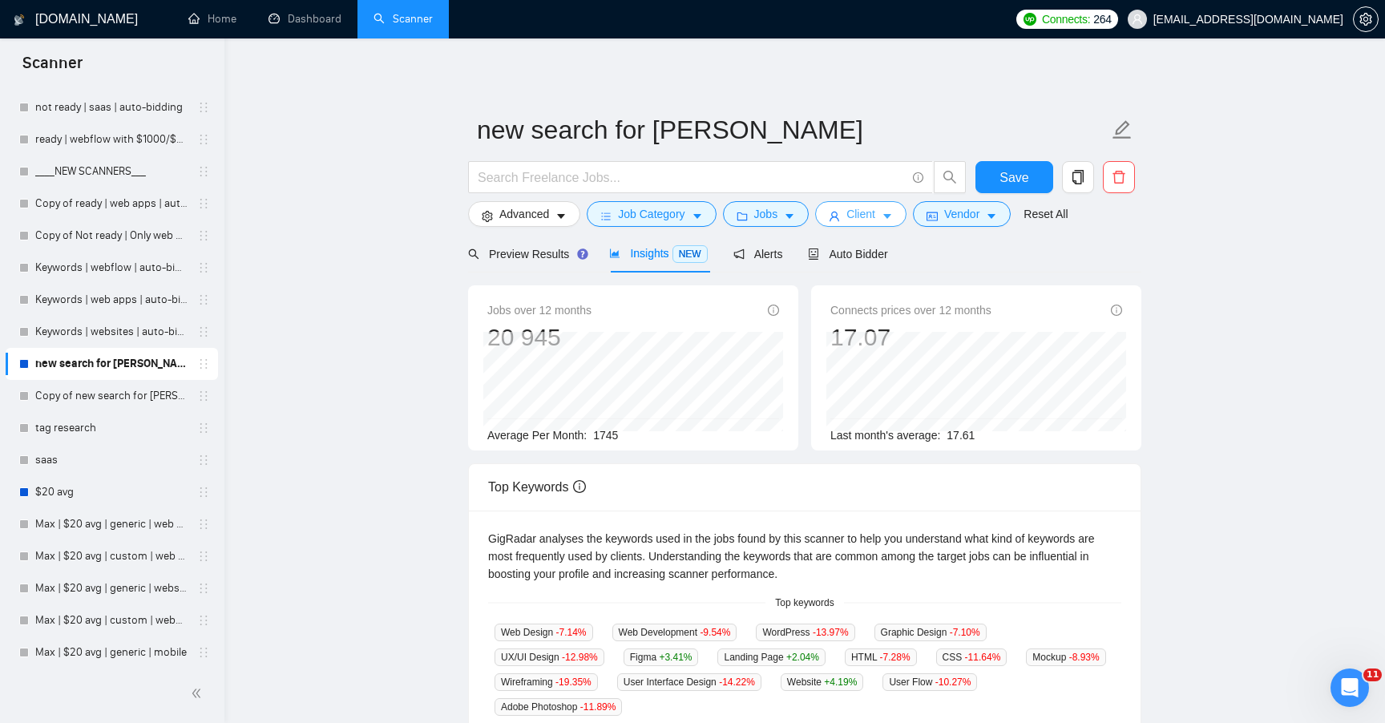
click at [886, 220] on button "Client" at bounding box center [860, 214] width 91 height 26
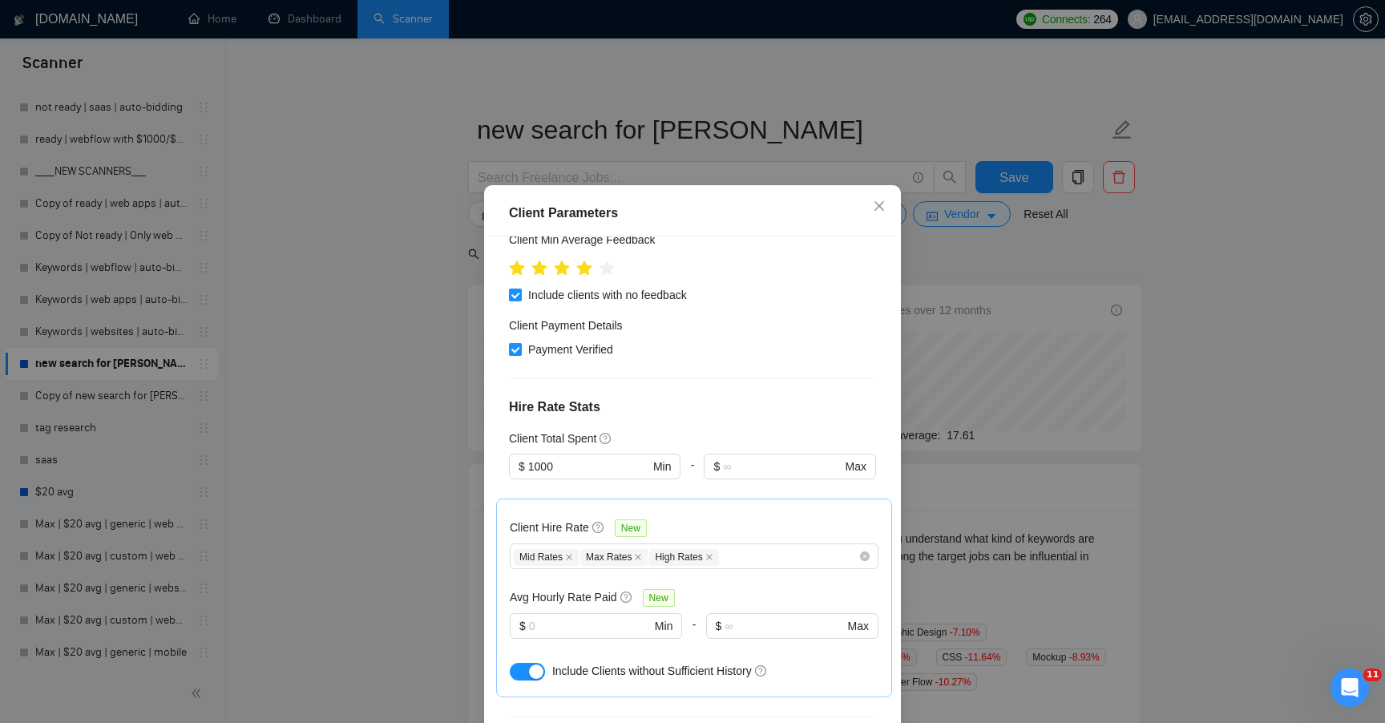
click at [612, 353] on span "Payment Verified" at bounding box center [571, 350] width 98 height 18
click at [520, 353] on input "Payment Verified" at bounding box center [514, 348] width 11 height 11
click at [877, 211] on icon "close" at bounding box center [879, 206] width 13 height 13
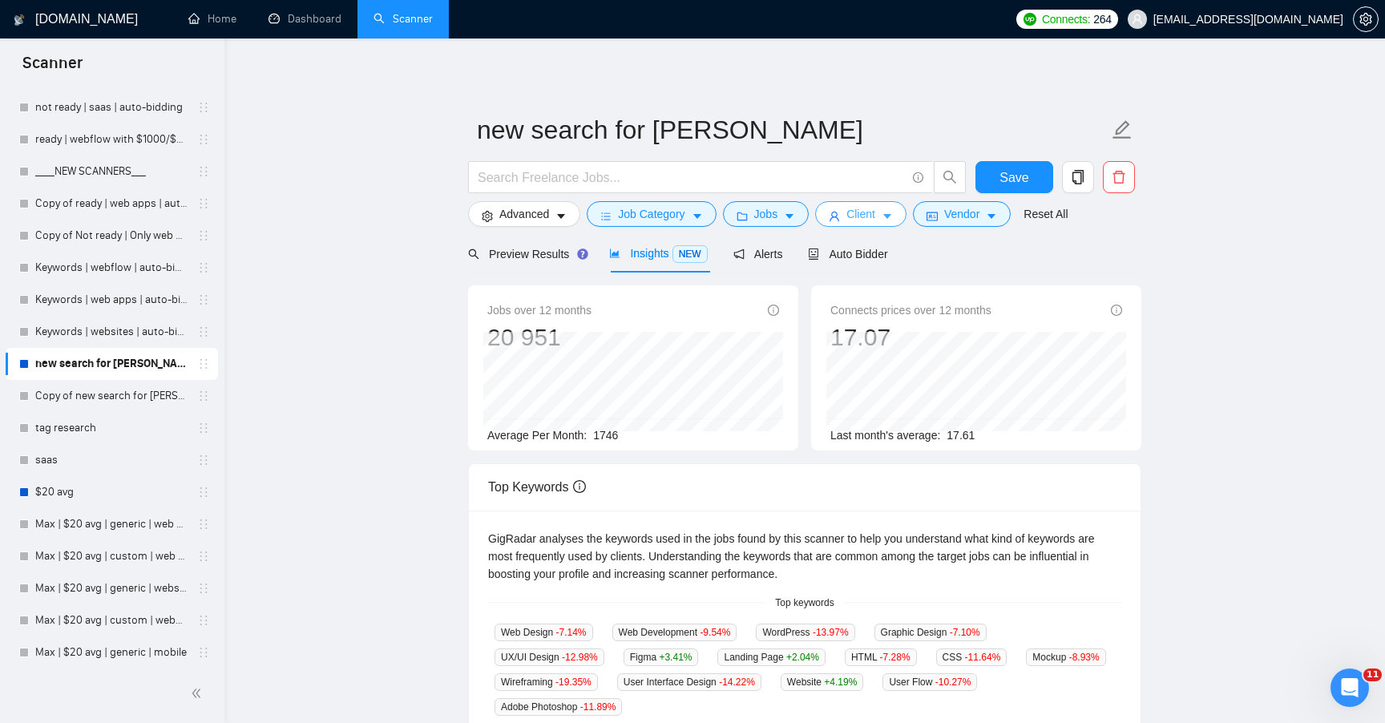
click at [865, 224] on button "Client" at bounding box center [860, 214] width 91 height 26
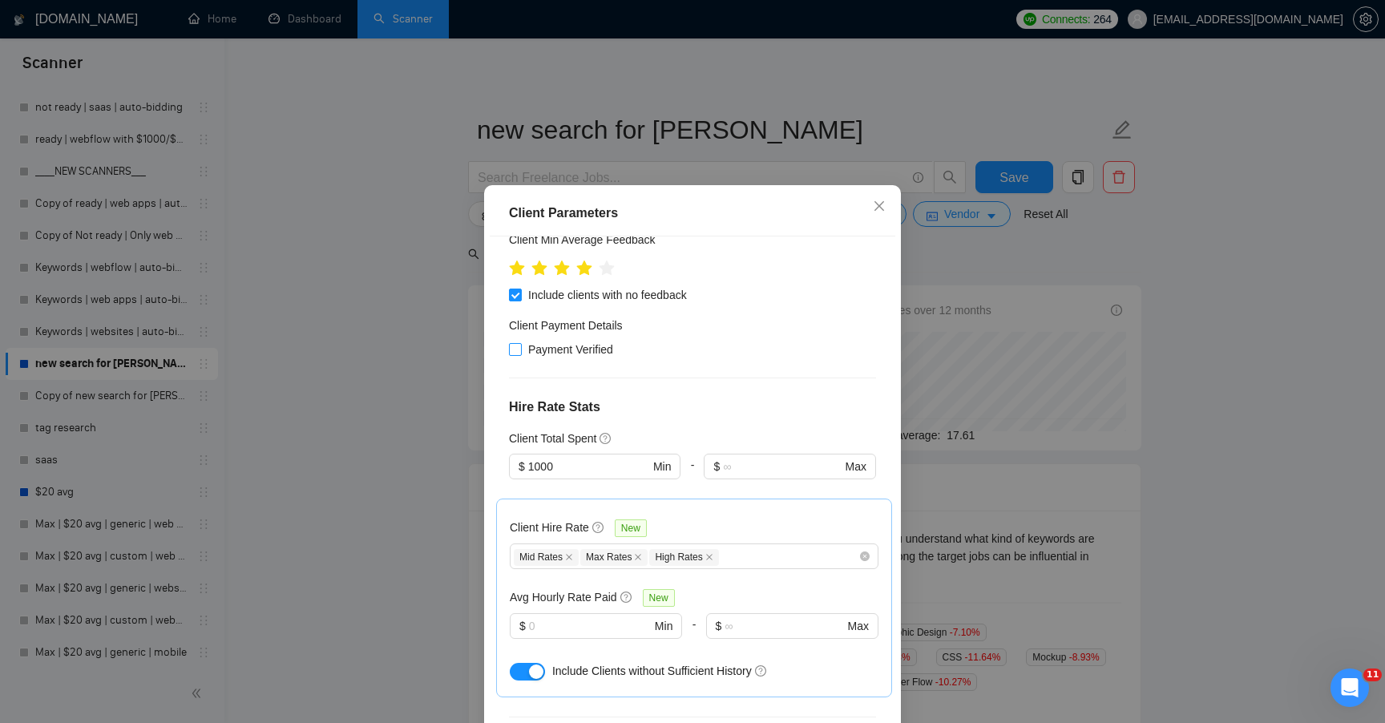
click at [579, 353] on span "Payment Verified" at bounding box center [571, 350] width 98 height 18
click at [520, 353] on input "Payment Verified" at bounding box center [514, 348] width 11 height 11
checkbox input "true"
click at [874, 212] on icon "close" at bounding box center [879, 206] width 13 height 13
